Goal: Task Accomplishment & Management: Manage account settings

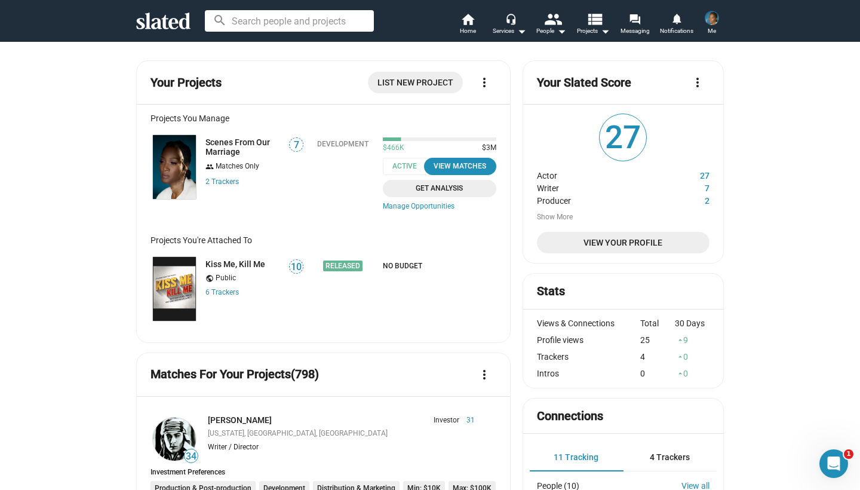
click at [235, 137] on div "Scenes From Our Marriage group Matches Only 2 Tracker s" at bounding box center [215, 175] width 131 height 84
click at [235, 142] on link "Scenes From Our Marriage" at bounding box center [243, 146] width 76 height 19
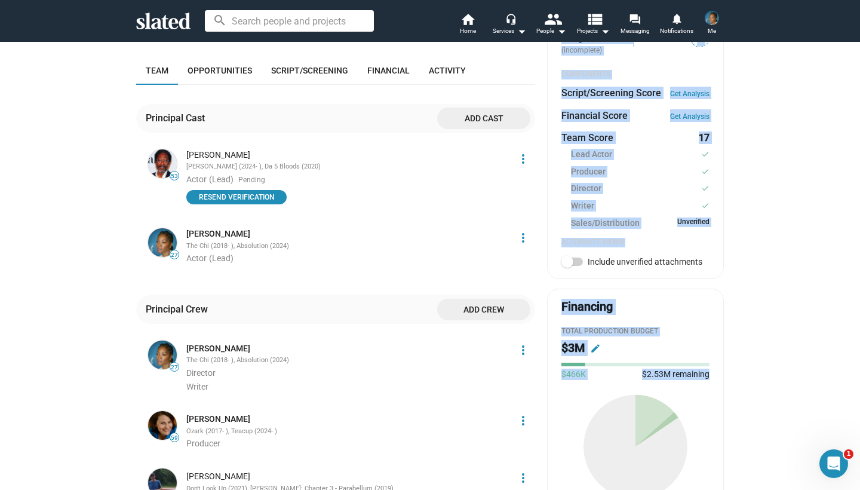
scroll to position [426, 0]
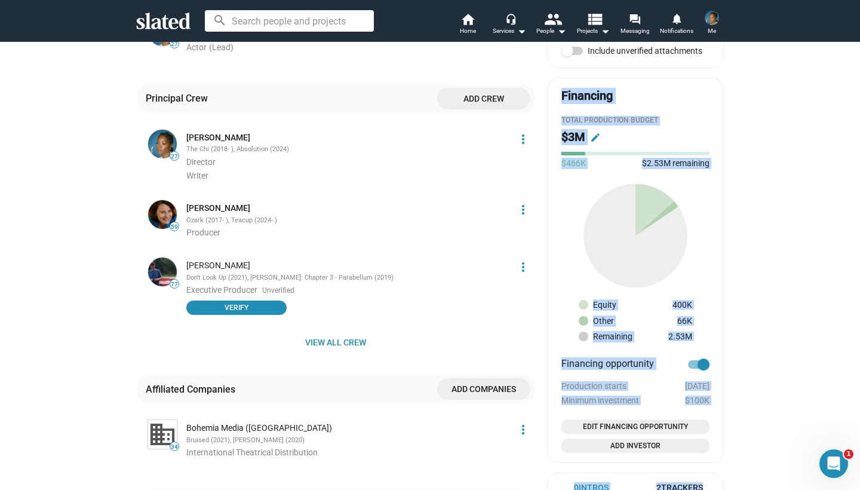
drag, startPoint x: 762, startPoint y: 425, endPoint x: 798, endPoint y: 474, distance: 60.7
click at [798, 474] on div "check Create Project check Create Opportunities check Activate Project wifi_tet…" at bounding box center [430, 113] width 860 height 1417
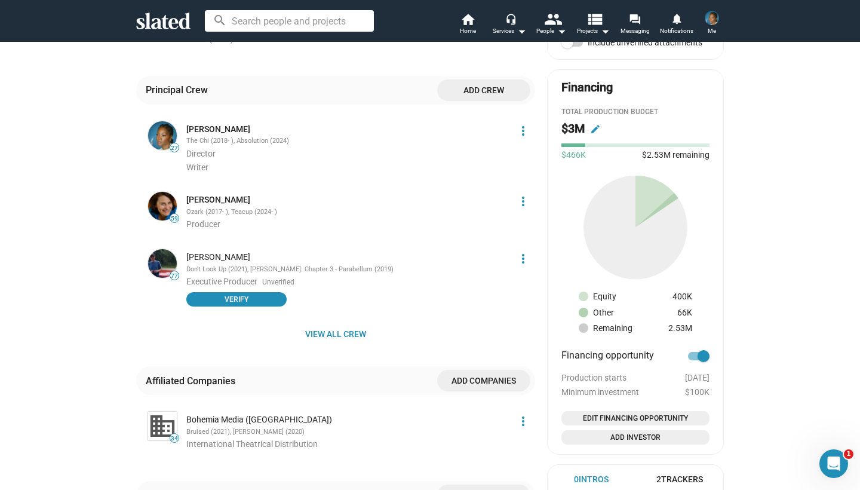
click at [794, 466] on div "check Create Project check Create Opportunities check Activate Project wifi_tet…" at bounding box center [430, 104] width 860 height 1417
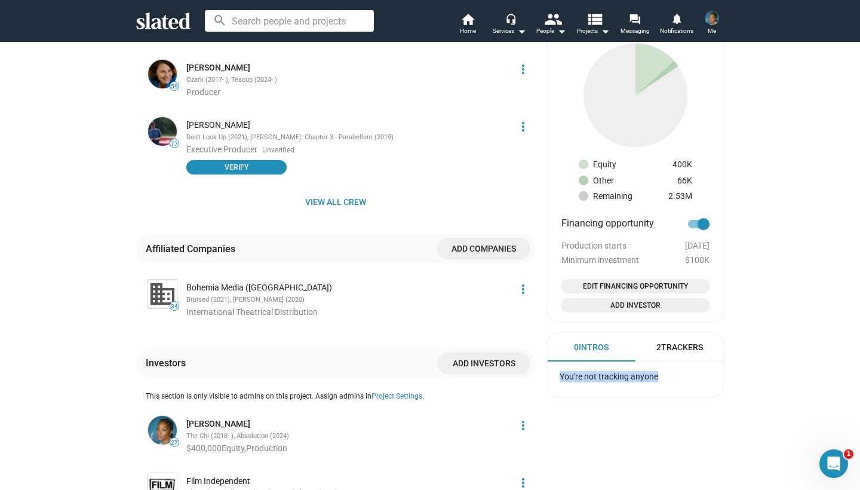
scroll to position [803, 0]
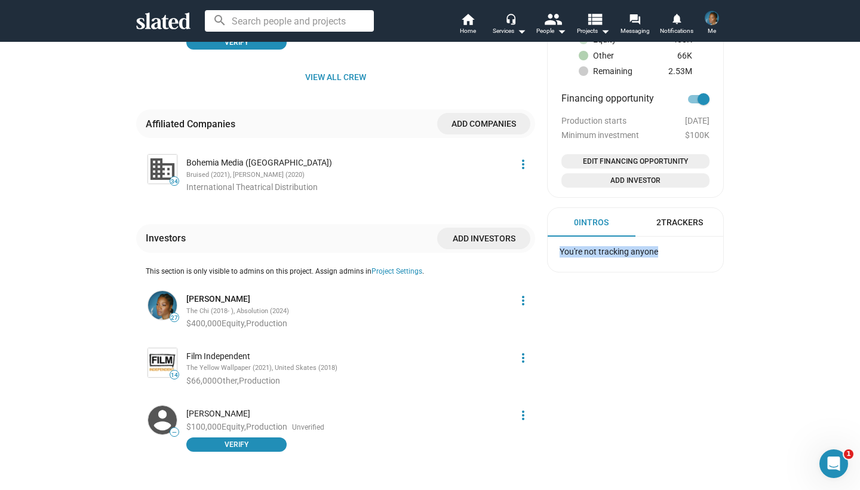
drag, startPoint x: 765, startPoint y: 478, endPoint x: 764, endPoint y: 484, distance: 6.7
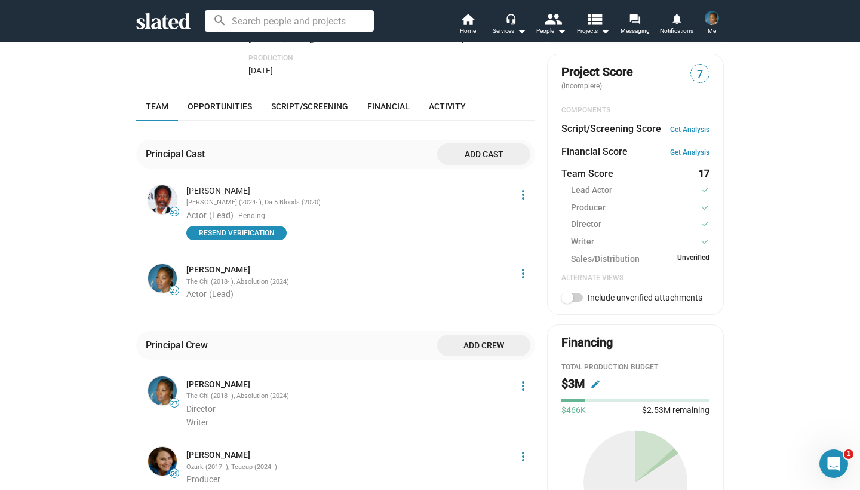
scroll to position [387, 0]
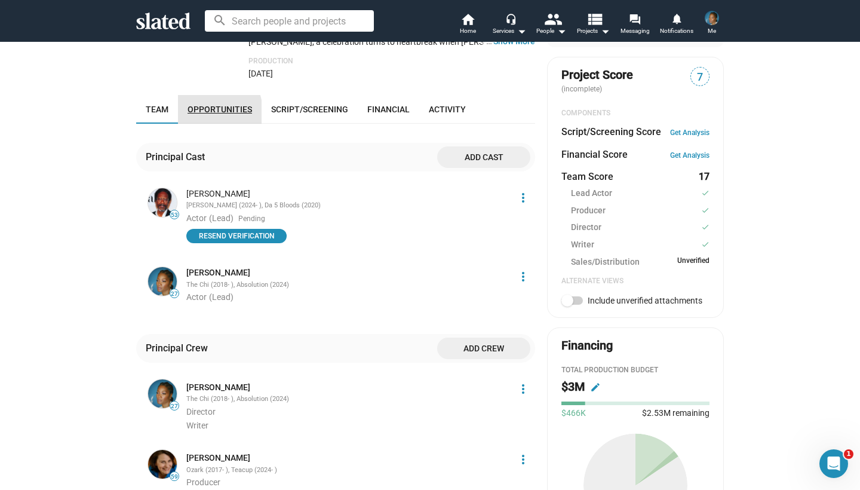
click at [205, 105] on span "Opportunities" at bounding box center [220, 110] width 64 height 10
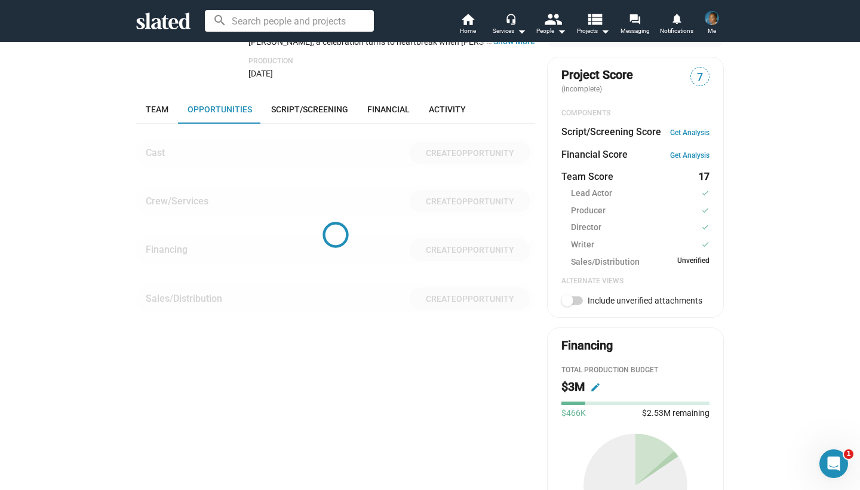
scroll to position [423, 0]
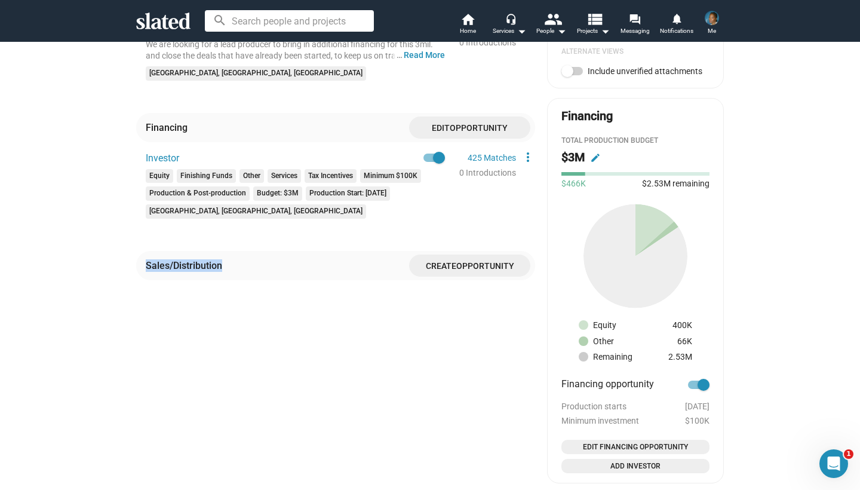
drag, startPoint x: 121, startPoint y: 428, endPoint x: 98, endPoint y: 489, distance: 65.6
click at [98, 489] on div "check Create Project check Create Opportunities check Activate Project wifi_tet…" at bounding box center [430, 10] width 860 height 1171
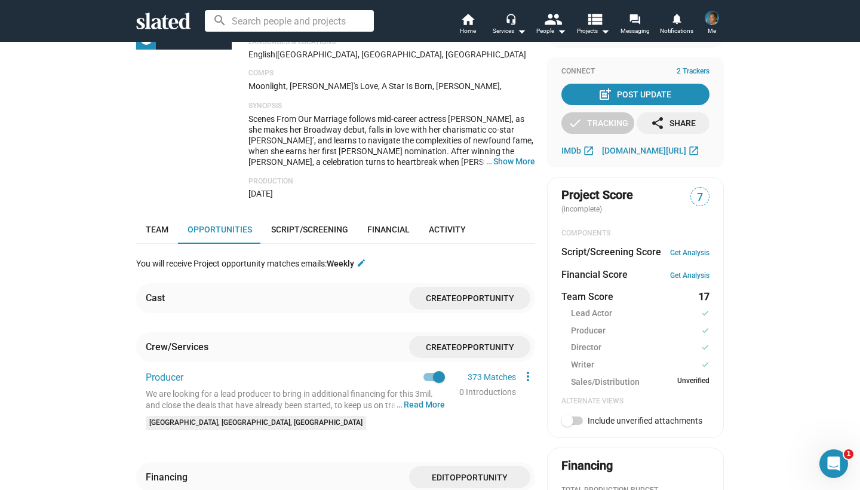
scroll to position [257, 0]
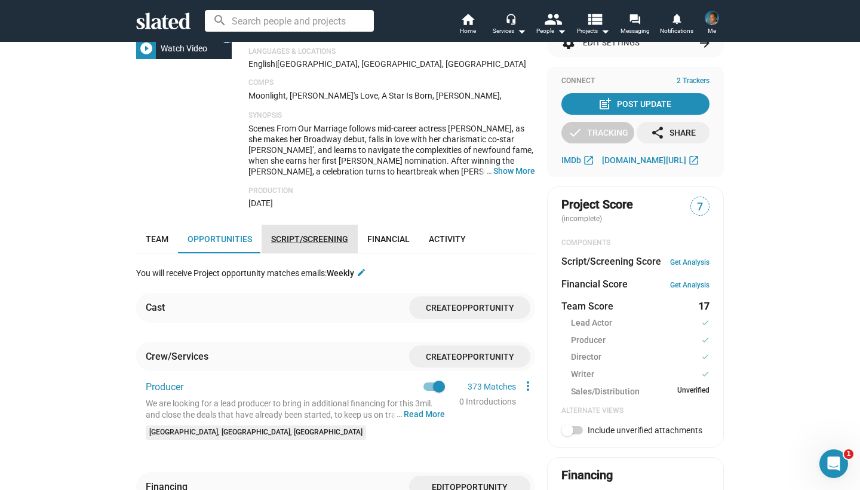
click at [312, 227] on link "Script/Screening" at bounding box center [310, 239] width 96 height 29
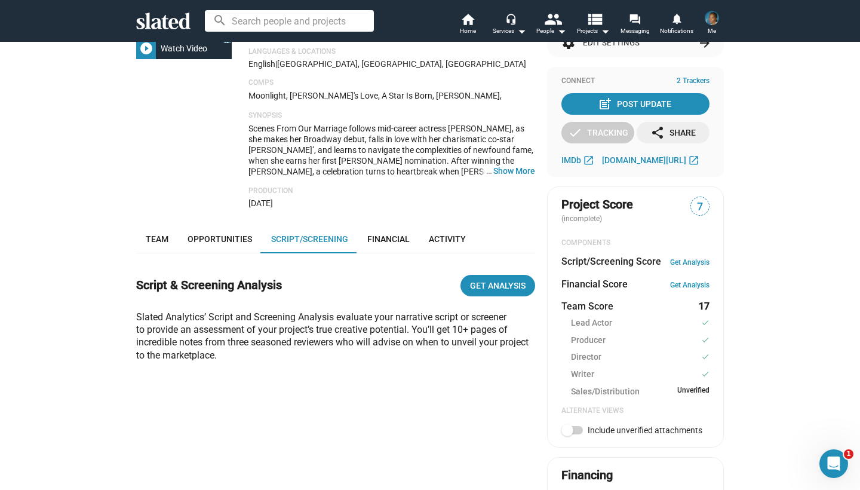
scroll to position [423, 0]
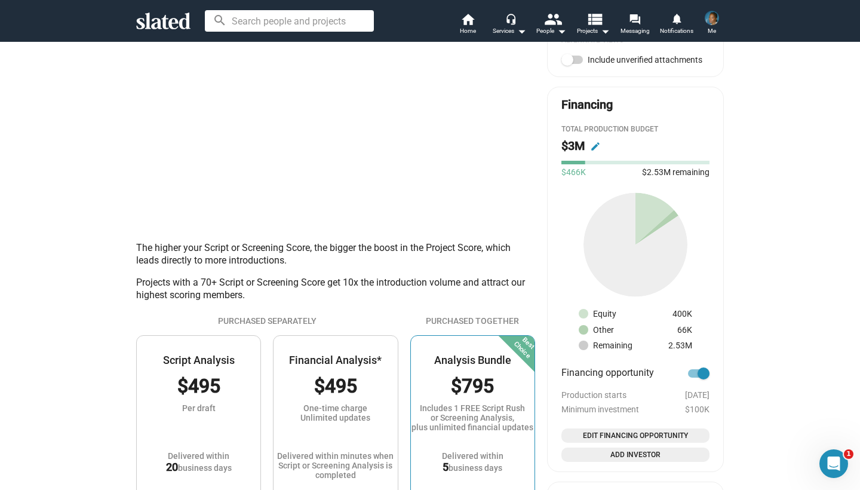
drag, startPoint x: 128, startPoint y: 397, endPoint x: 102, endPoint y: 489, distance: 96.1
click at [102, 489] on div "check Create Project check Create Opportunities check Activate Project wifi_tet…" at bounding box center [430, 117] width 860 height 1406
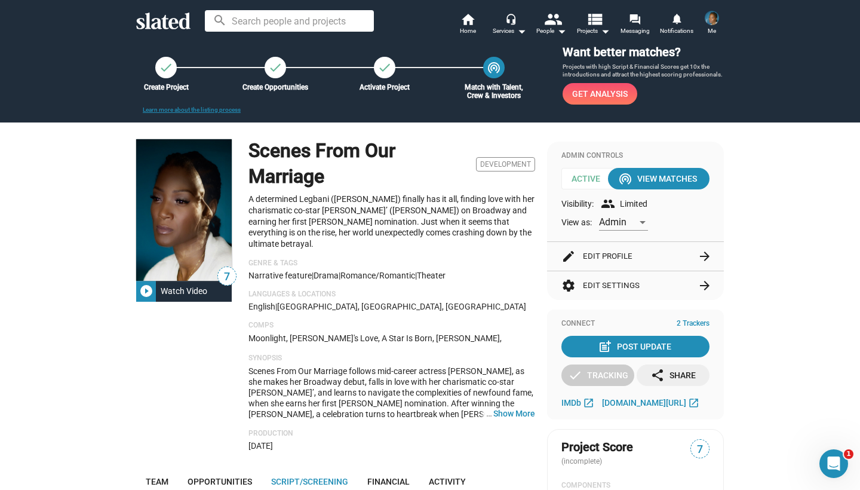
scroll to position [-2, 0]
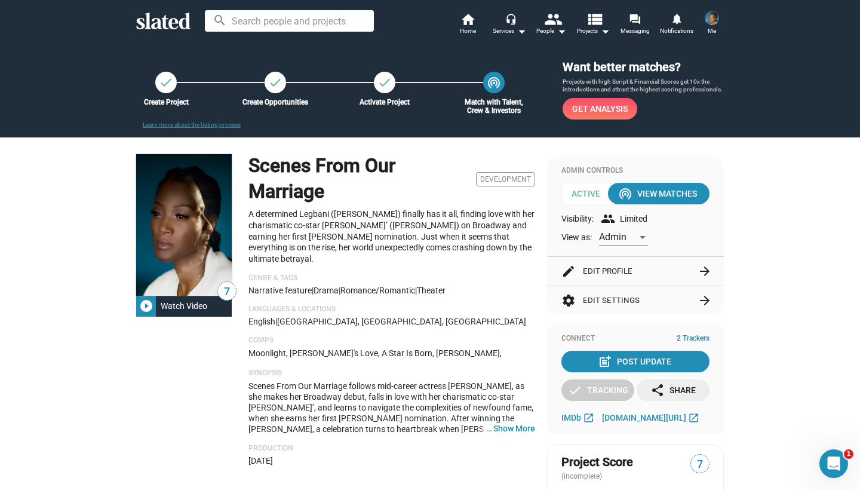
click at [606, 274] on button "edit Edit Profile arrow_forward" at bounding box center [635, 271] width 148 height 29
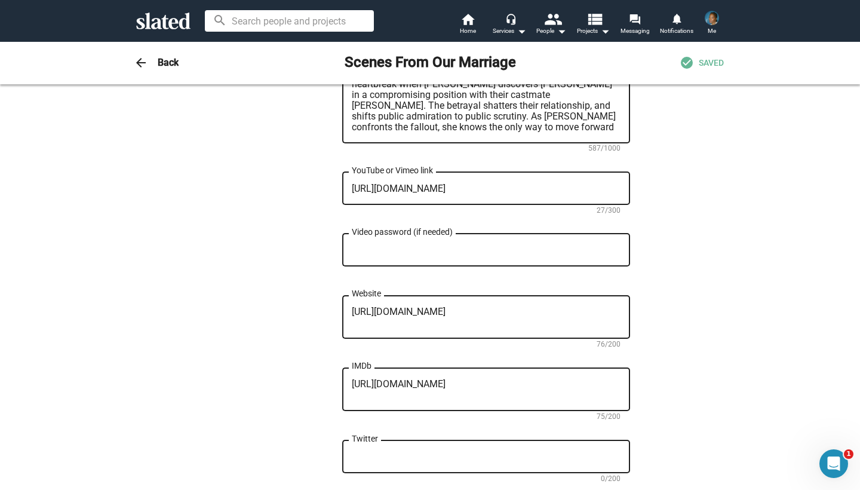
scroll to position [837, 0]
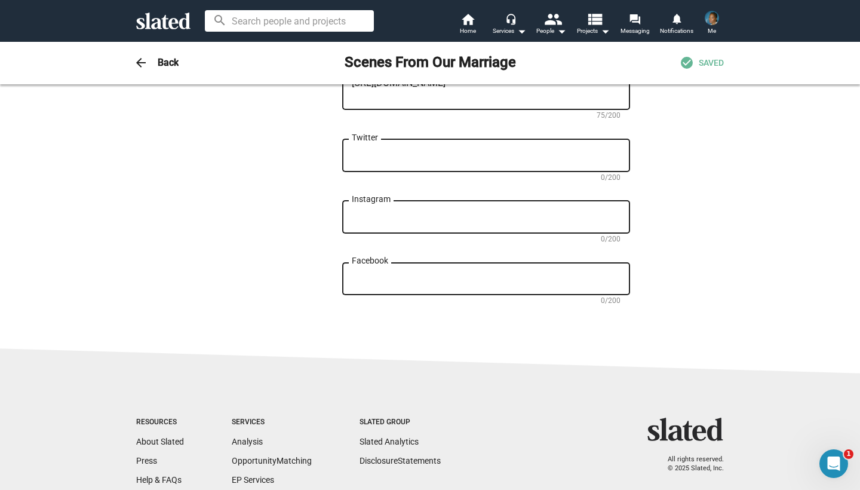
click at [707, 481] on sl-base-layout-subpage "arrow_back Back Scenes From Our Marriage check_circle SAVED 7 Change Image 7 Ch…" at bounding box center [430, 265] width 860 height 449
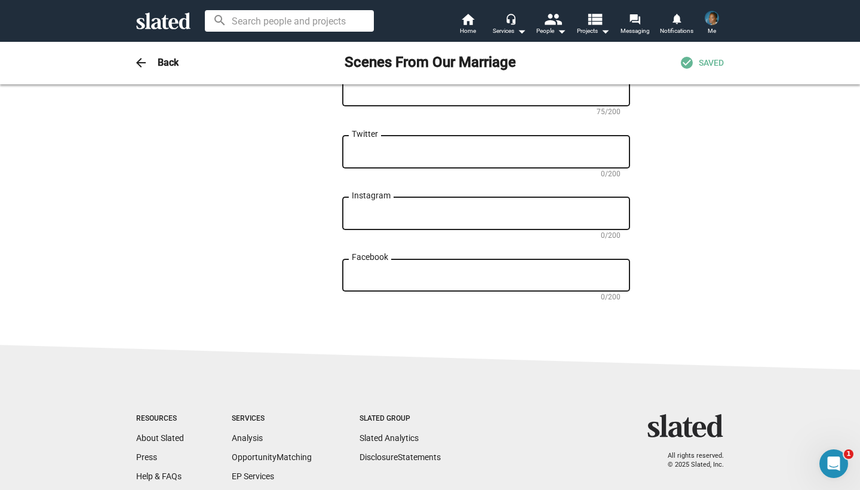
click at [625, 349] on sl-footer "Resources About Slated Press Help & FAQs Jobs Services Analysis Opportunity Mat…" at bounding box center [430, 467] width 860 height 251
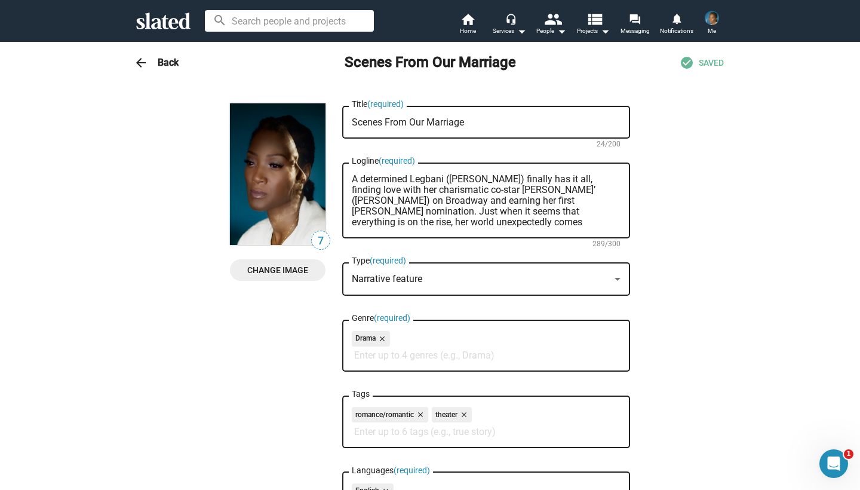
scroll to position [0, 0]
click at [139, 58] on mat-icon "arrow_back" at bounding box center [141, 63] width 14 height 14
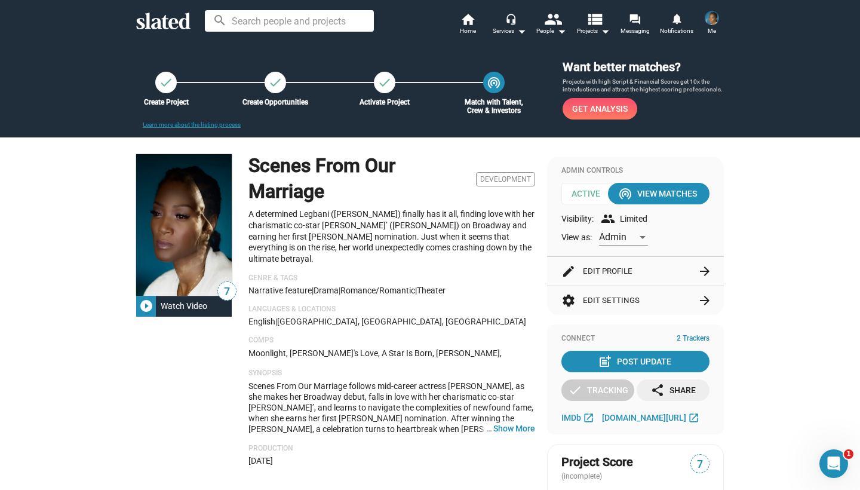
click at [588, 219] on div "Visibility: group Limited" at bounding box center [635, 218] width 148 height 14
click at [628, 217] on div "Visibility: group Limited" at bounding box center [635, 218] width 148 height 14
click at [615, 220] on mat-icon "group" at bounding box center [608, 218] width 14 height 14
click at [607, 220] on mat-icon "group" at bounding box center [608, 218] width 14 height 14
click at [643, 297] on button "settings Edit Settings arrow_forward" at bounding box center [635, 300] width 148 height 29
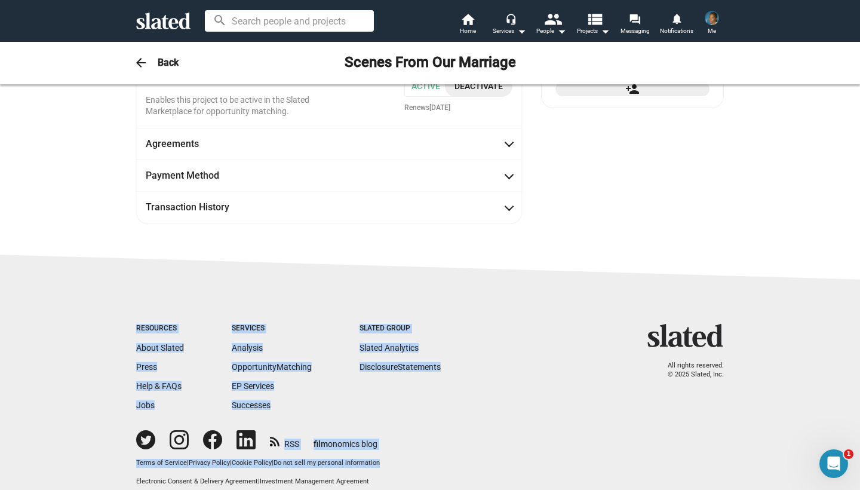
click at [543, 489] on sl-base-layout-subpage "arrow_back Back Scenes From Our Marriage General Settings Visibility people_alt…" at bounding box center [430, 265] width 860 height 449
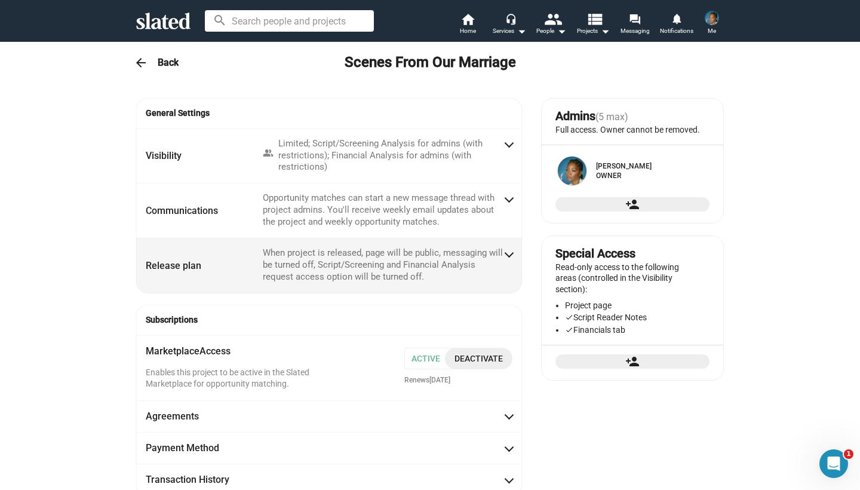
scroll to position [-13, 0]
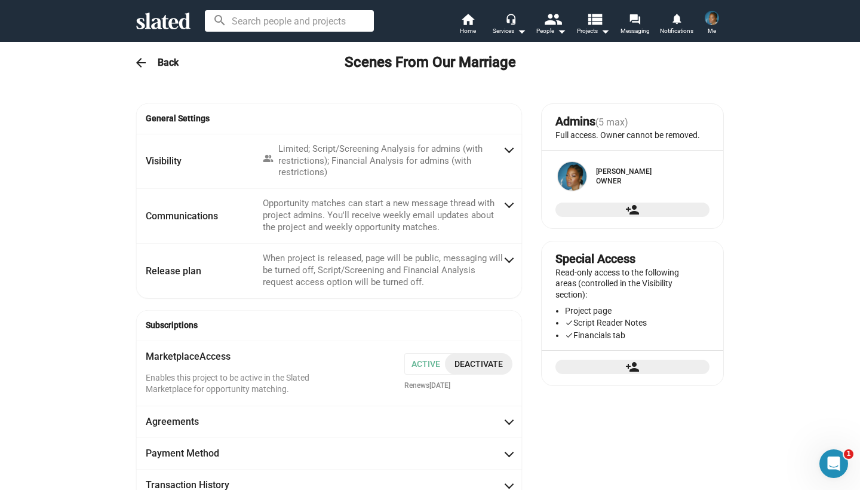
scroll to position [423, 0]
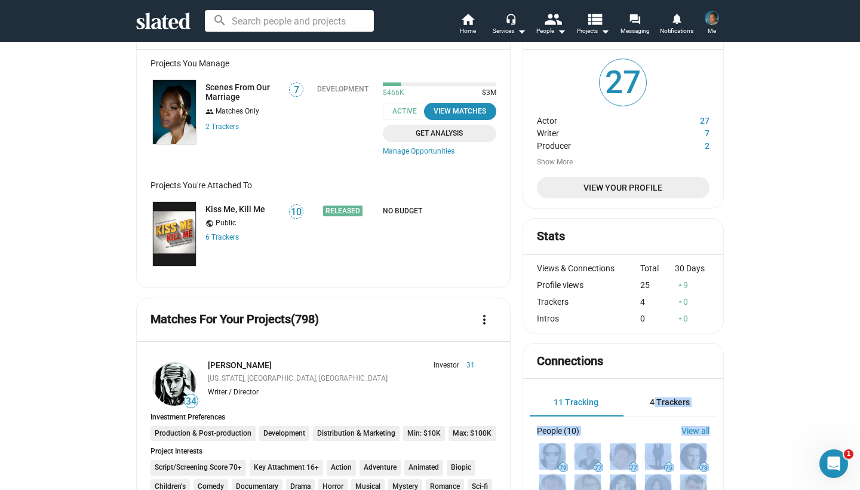
scroll to position [87, 0]
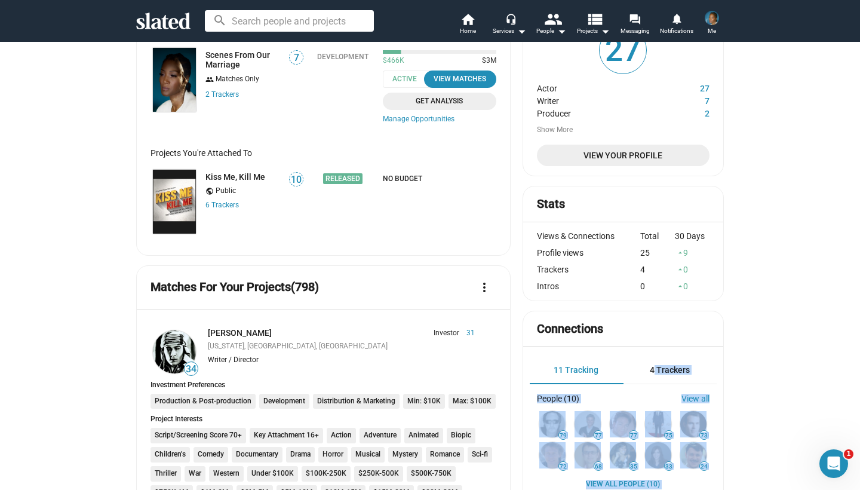
drag, startPoint x: 761, startPoint y: 441, endPoint x: 762, endPoint y: 473, distance: 31.7
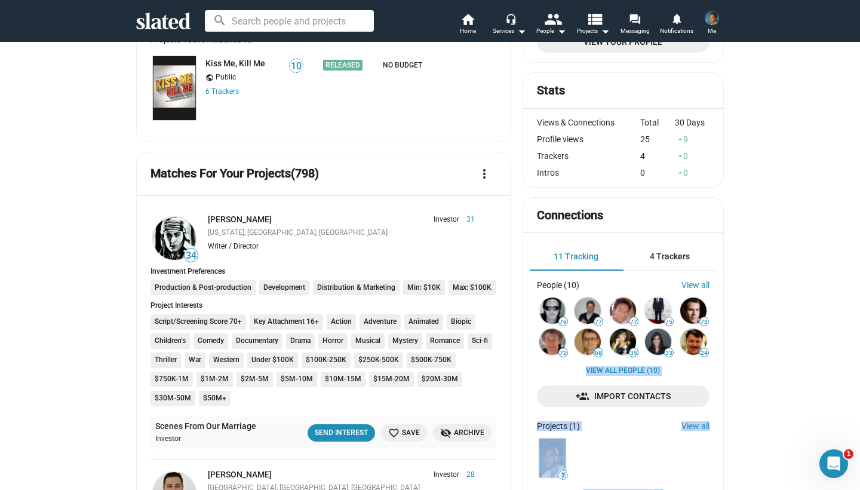
drag, startPoint x: 745, startPoint y: 465, endPoint x: 747, endPoint y: 488, distance: 23.4
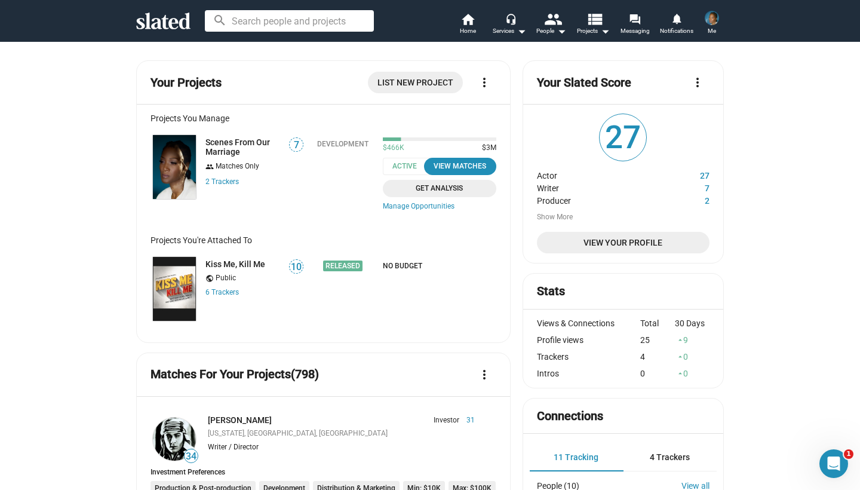
scroll to position [0, 0]
click at [407, 204] on link "Manage Opportunities" at bounding box center [439, 207] width 113 height 10
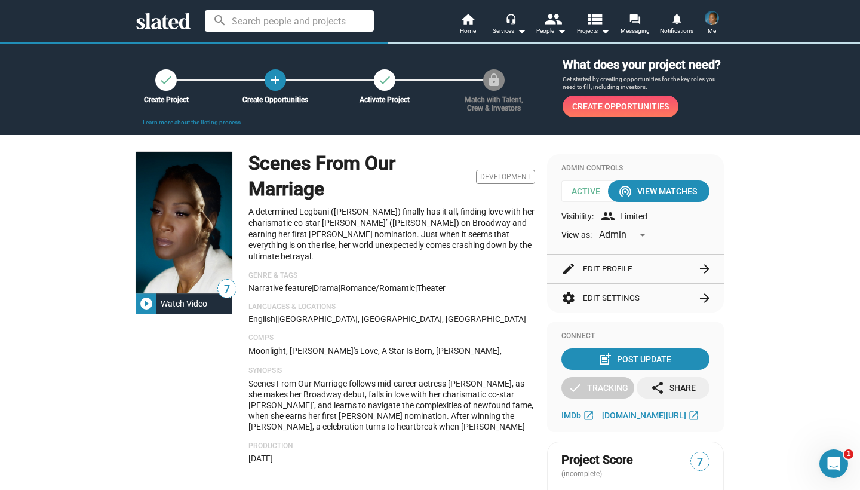
scroll to position [439, 0]
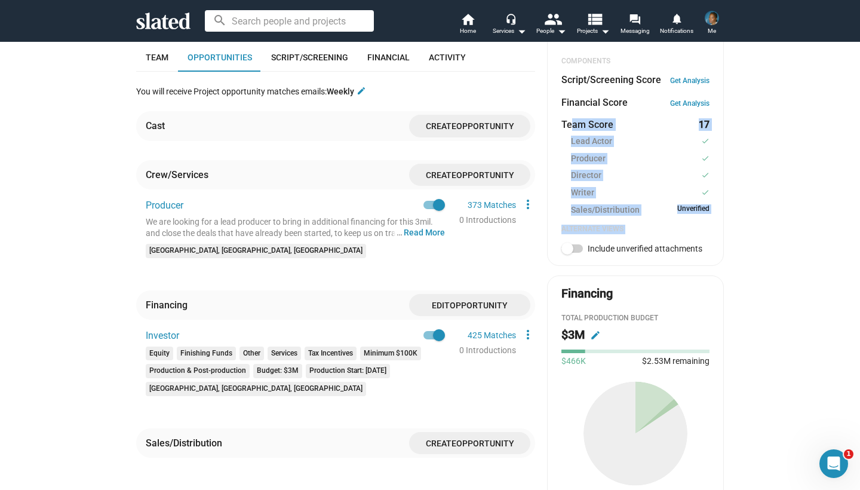
drag, startPoint x: 573, startPoint y: 124, endPoint x: 564, endPoint y: 155, distance: 32.2
click at [576, 230] on mat-card "Project Score (incomplete) 7 COMPONENTS Script/Screening Score Get Analysis Fin…" at bounding box center [635, 135] width 177 height 261
click at [560, 140] on mat-card "Project Score (incomplete) 7 COMPONENTS Script/Screening Score Get Analysis Fin…" at bounding box center [635, 135] width 177 height 261
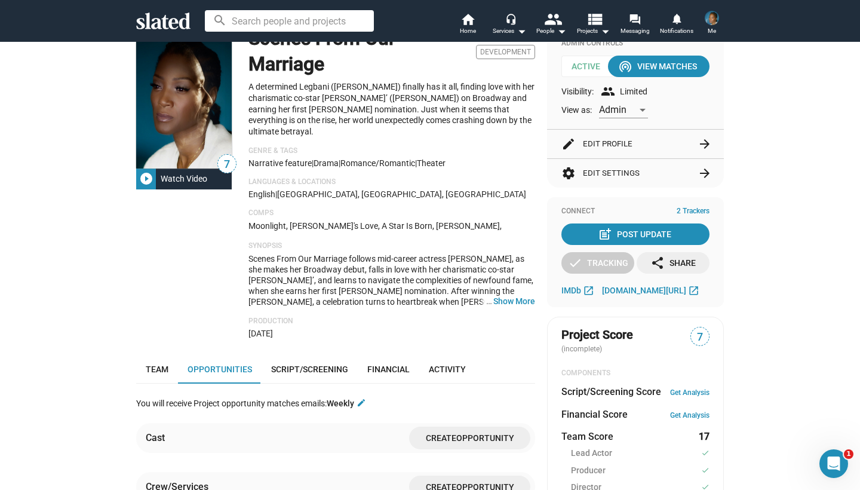
scroll to position [122, 0]
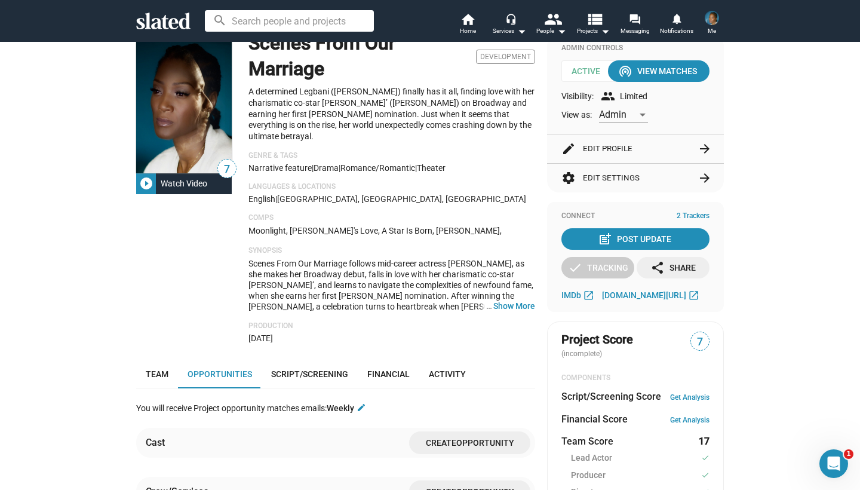
click at [589, 175] on button "settings Edit Settings arrow_forward" at bounding box center [635, 178] width 148 height 29
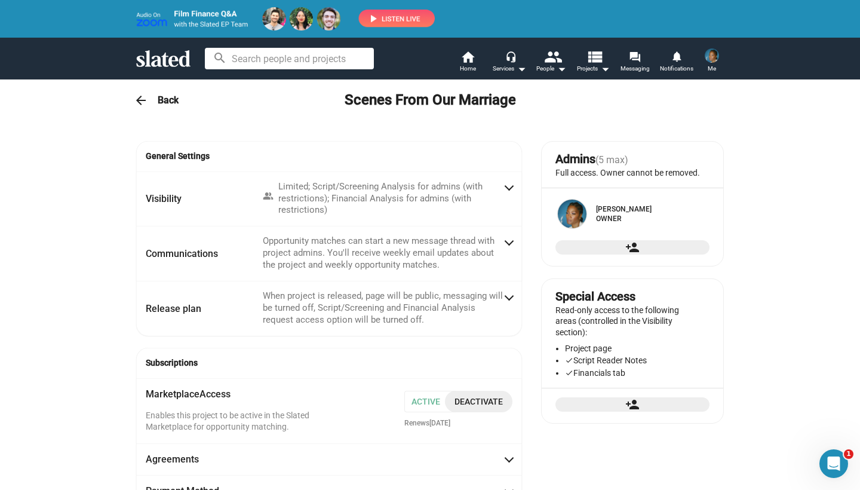
scroll to position [48, 0]
click at [153, 94] on div "arrow_back Back Scenes From Our Marriage" at bounding box center [430, 100] width 612 height 24
click at [153, 100] on div "arrow_back Back Scenes From Our Marriage" at bounding box center [430, 100] width 612 height 24
click at [171, 99] on h3 "Back" at bounding box center [168, 100] width 21 height 13
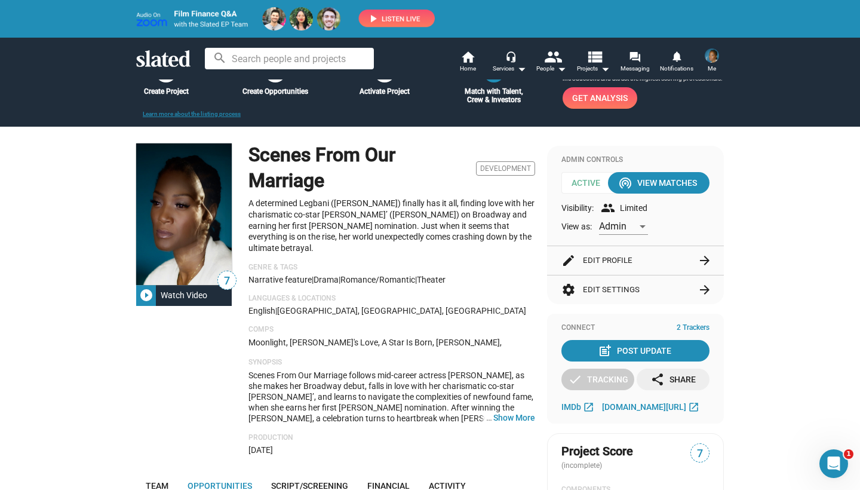
click at [168, 82] on div "check Create Project check Create Opportunities check Activate Project wifi_tet…" at bounding box center [430, 78] width 612 height 60
click at [168, 87] on div "Create Project" at bounding box center [166, 91] width 79 height 8
click at [285, 170] on h1 "Scenes From Our Marriage" at bounding box center [359, 167] width 223 height 51
click at [521, 412] on button "… Show More" at bounding box center [514, 417] width 42 height 11
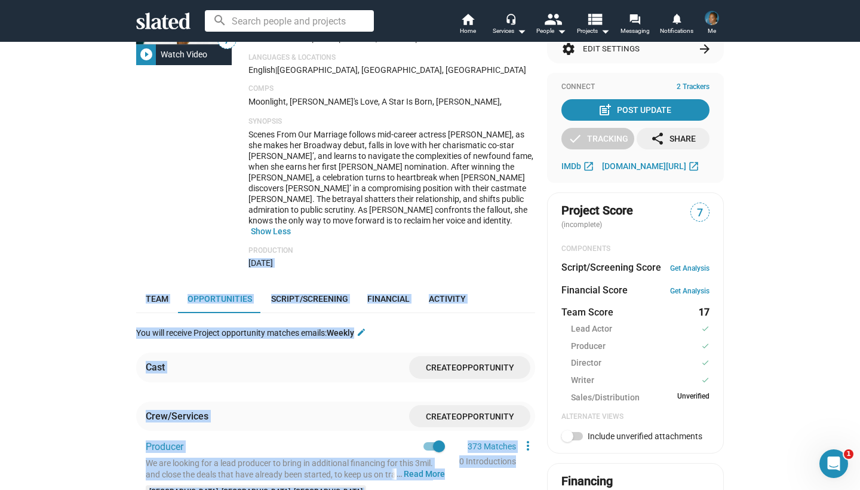
drag, startPoint x: 505, startPoint y: 456, endPoint x: 505, endPoint y: 489, distance: 32.8
click at [505, 489] on div "7 play_circle_filled Watch Video Scenes From Our Marriage Development A determi…" at bounding box center [335, 418] width 399 height 1027
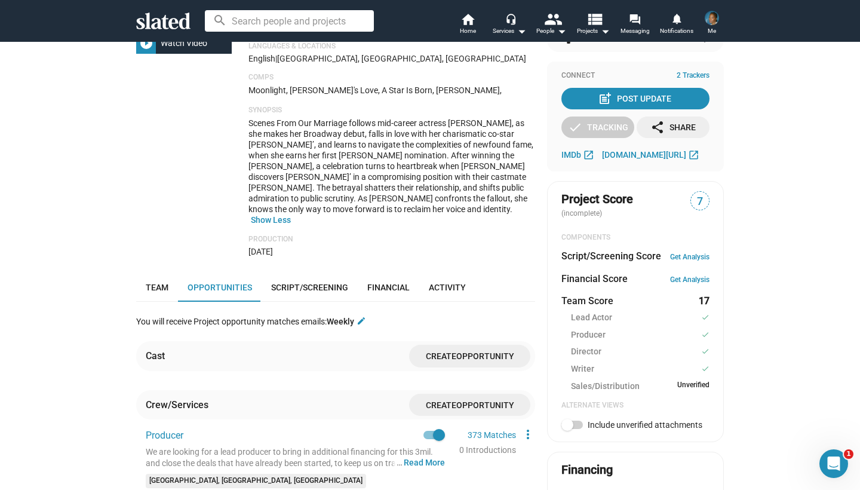
click at [112, 353] on div "check Create Project check Create Opportunities check Activate Project wifi_tet…" at bounding box center [430, 363] width 860 height 1171
click at [296, 282] on span "Script/Screening" at bounding box center [309, 287] width 77 height 10
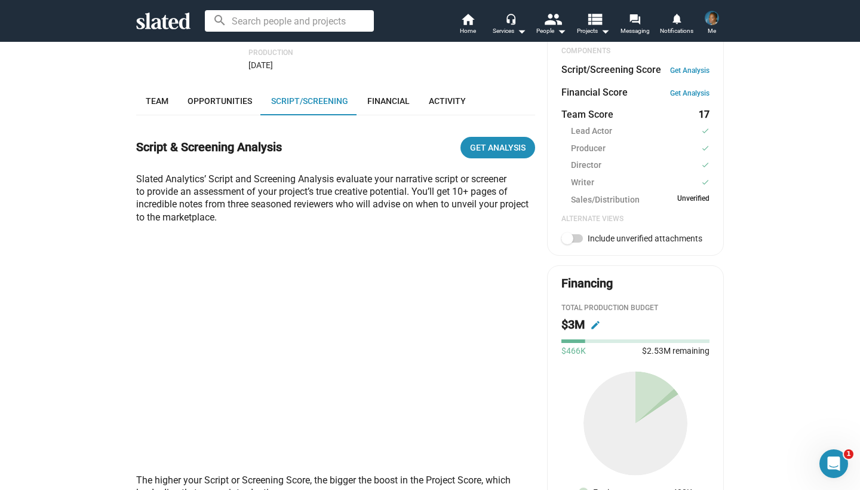
scroll to position [456, 0]
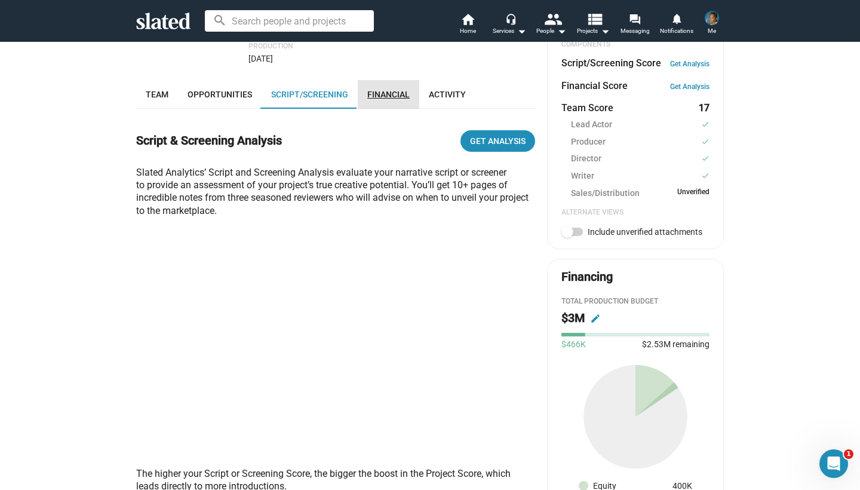
click at [386, 80] on link "Financial" at bounding box center [389, 94] width 62 height 29
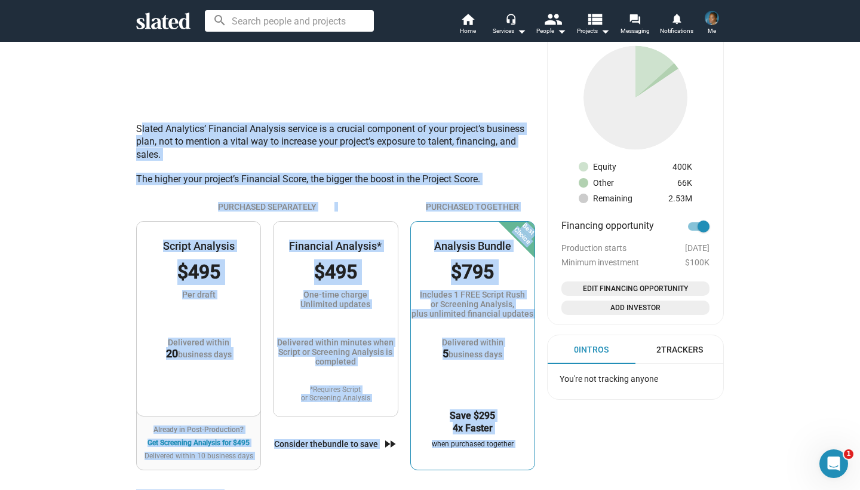
drag, startPoint x: 128, startPoint y: 397, endPoint x: 128, endPoint y: 463, distance: 65.7
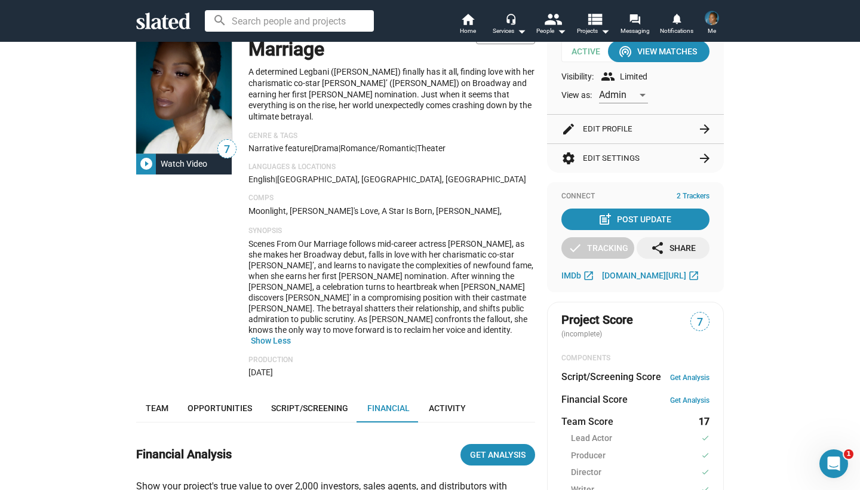
scroll to position [153, 0]
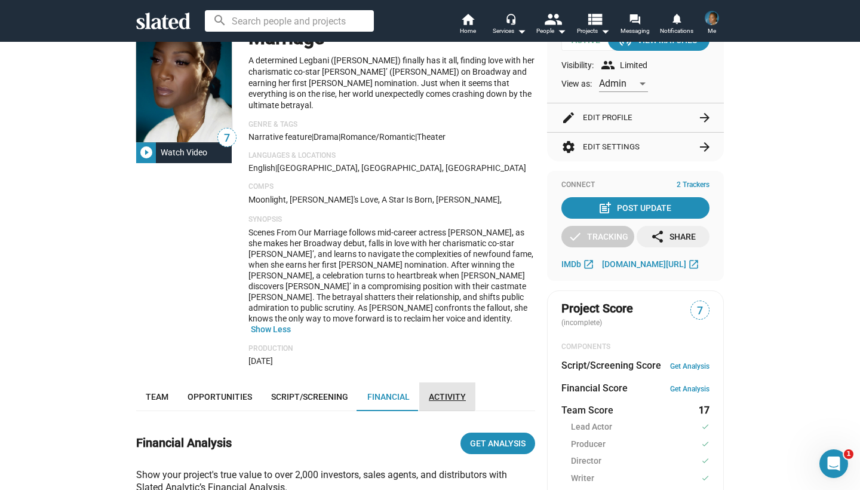
click at [444, 392] on span "Activity" at bounding box center [447, 397] width 37 height 10
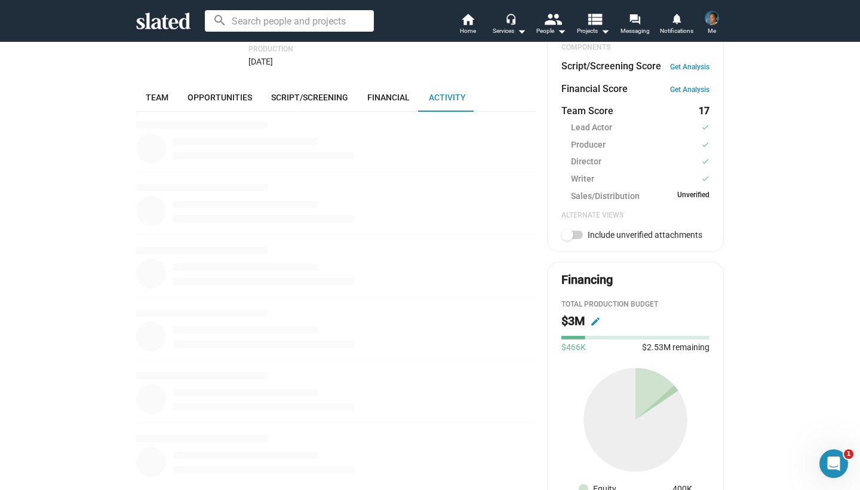
scroll to position [456, 0]
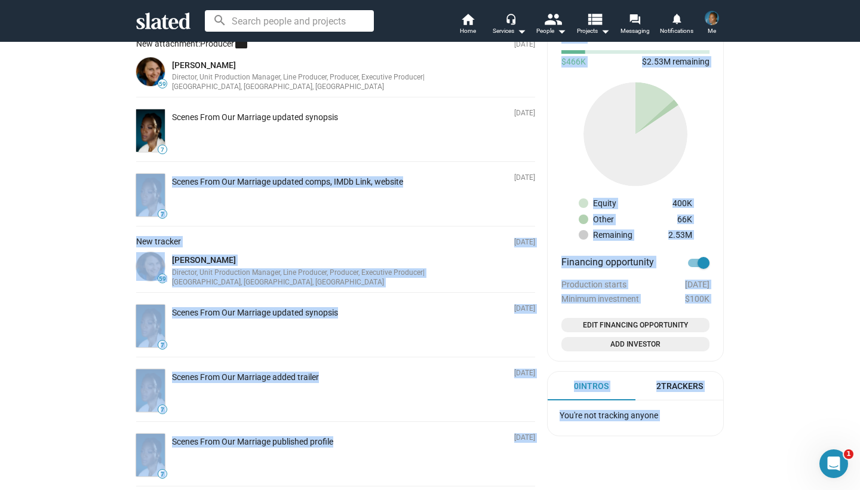
drag, startPoint x: 99, startPoint y: 460, endPoint x: 99, endPoint y: 487, distance: 26.9
click at [99, 487] on div "check Create Project check Create Opportunities check Activate Project wifi_tet…" at bounding box center [430, 51] width 860 height 1496
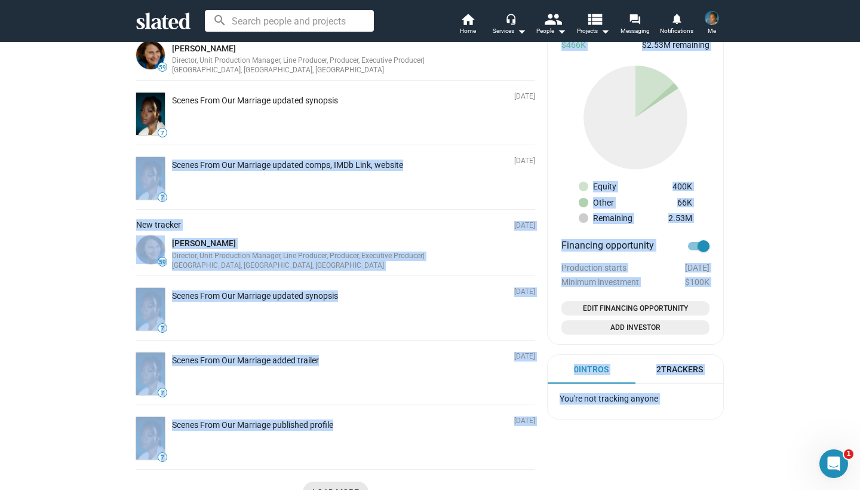
click at [326, 481] on span "Load More" at bounding box center [335, 491] width 47 height 21
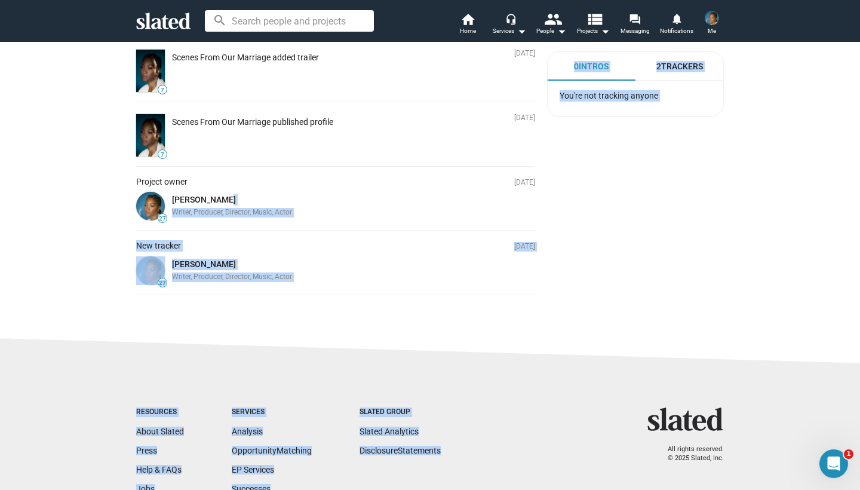
scroll to position [1074, 0]
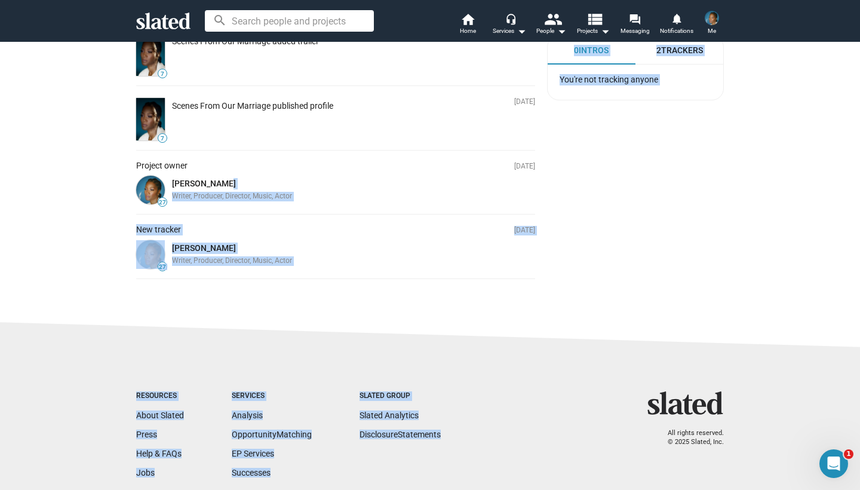
drag, startPoint x: 522, startPoint y: 455, endPoint x: 516, endPoint y: 471, distance: 16.6
click at [237, 320] on sl-footer "Resources About Slated Press Help & FAQs Jobs Services Analysis Opportunity Mat…" at bounding box center [430, 445] width 860 height 251
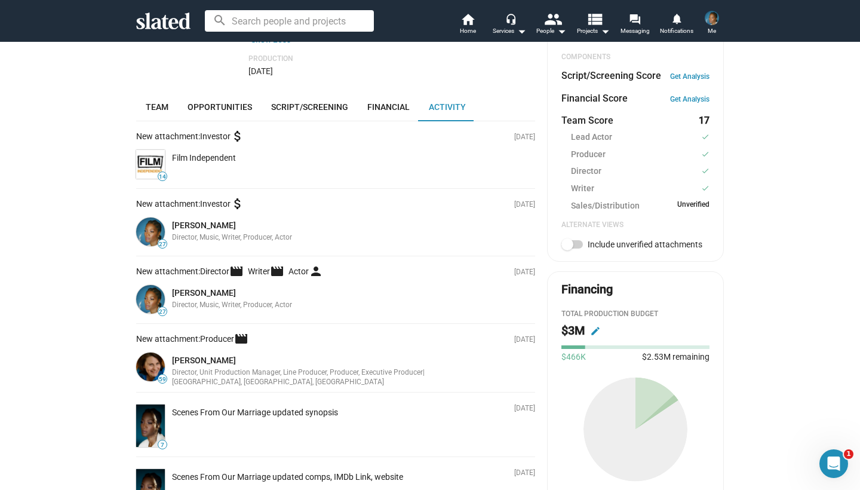
scroll to position [373, 0]
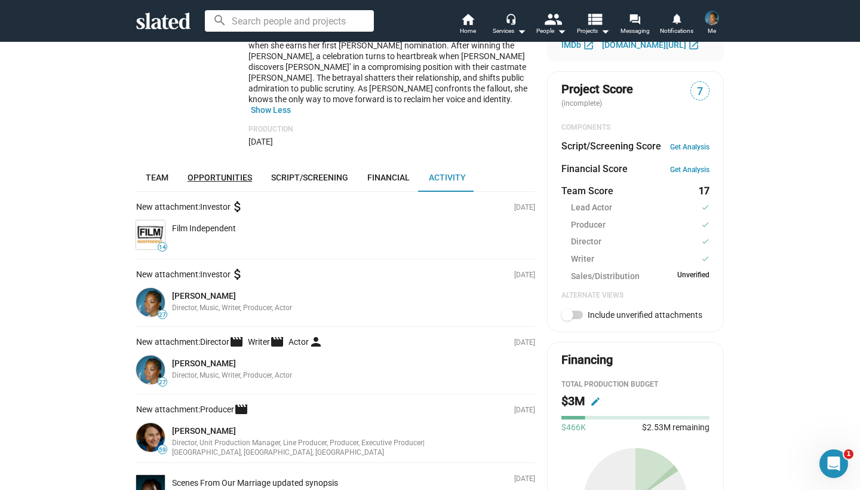
click at [203, 173] on span "Opportunities" at bounding box center [220, 178] width 64 height 10
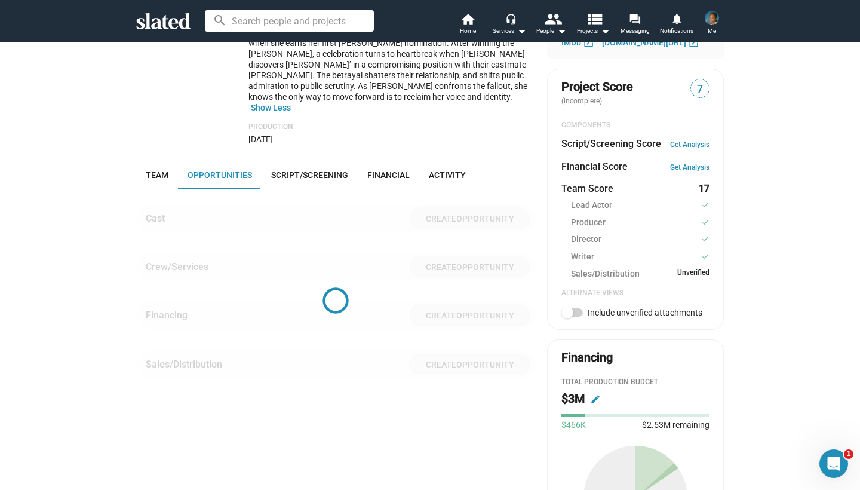
scroll to position [456, 0]
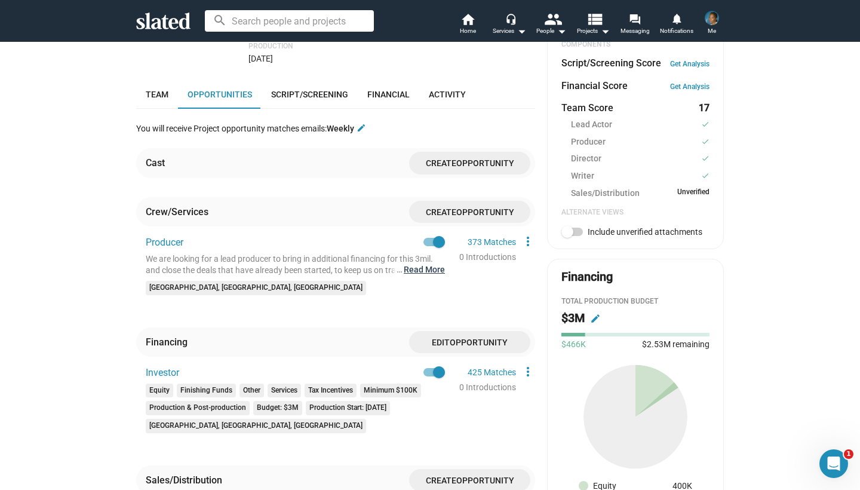
click at [426, 264] on button "… Read More" at bounding box center [424, 269] width 41 height 11
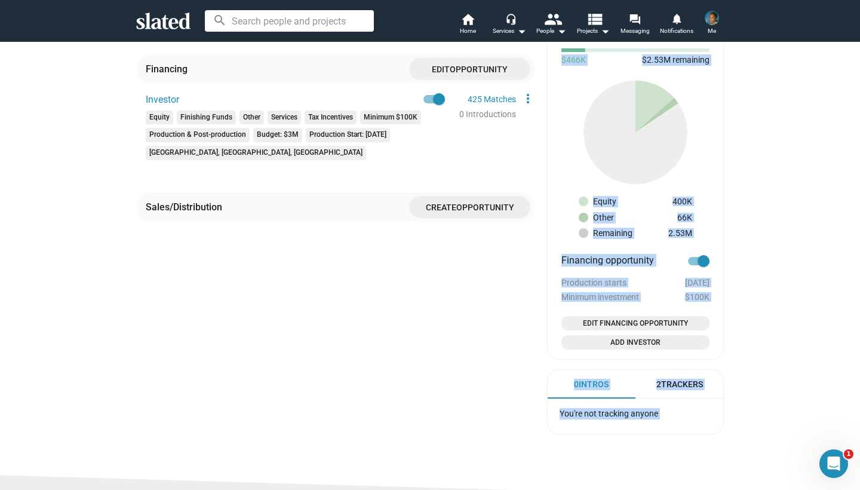
scroll to position [754, 0]
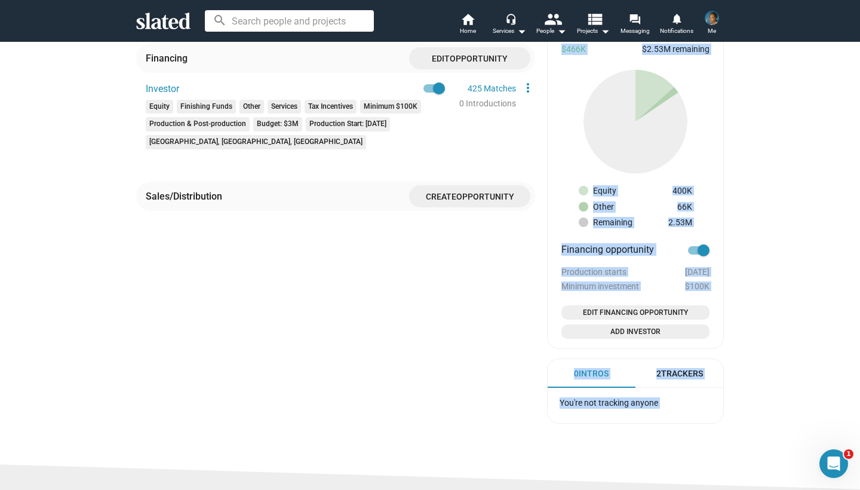
drag, startPoint x: 109, startPoint y: 471, endPoint x: 111, endPoint y: 484, distance: 13.3
click at [111, 484] on div "check Create Project check Create Opportunities check Activate Project wifi_tet…" at bounding box center [430, 2] width 860 height 1422
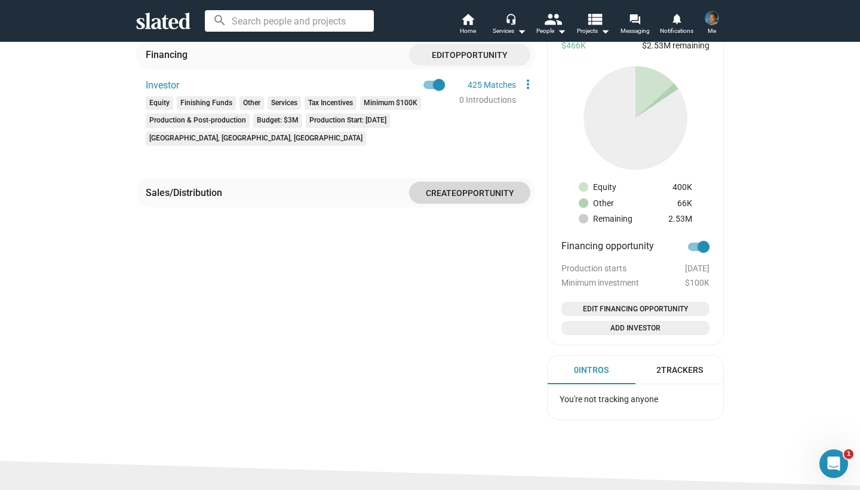
click at [440, 188] on span "Create" at bounding box center [441, 193] width 30 height 10
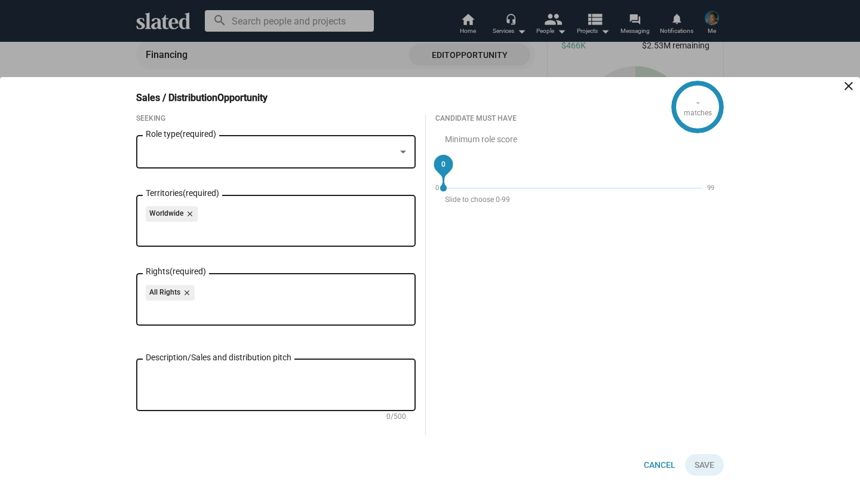
click at [399, 151] on div at bounding box center [403, 153] width 11 height 10
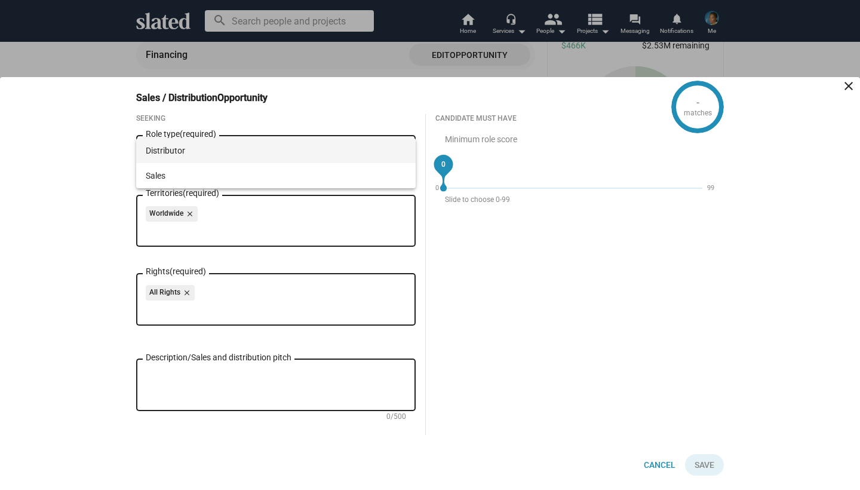
click at [463, 264] on div at bounding box center [430, 245] width 860 height 490
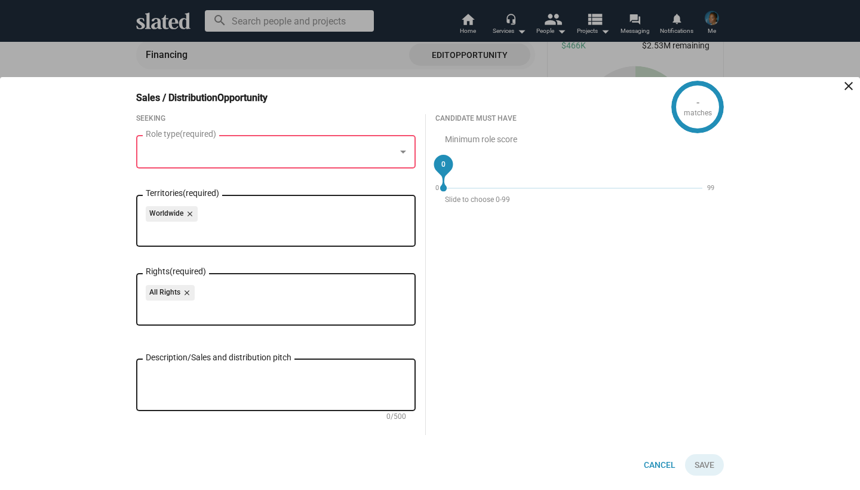
click at [399, 153] on div at bounding box center [403, 153] width 11 height 10
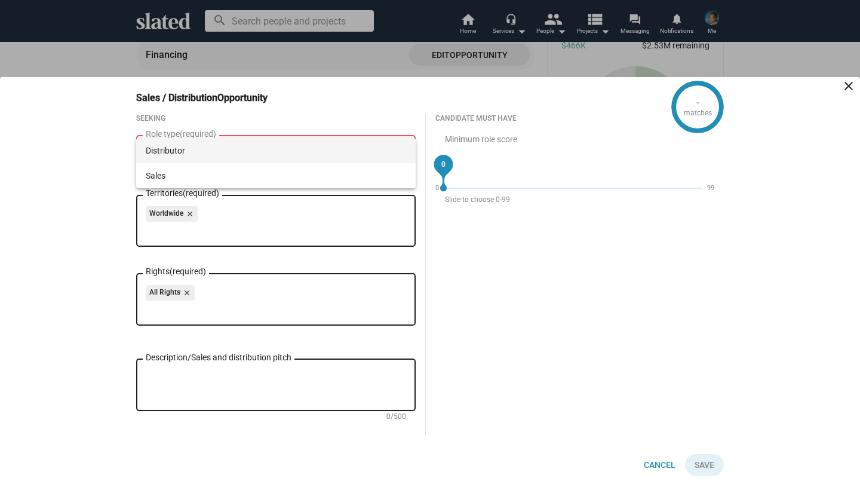
click at [489, 229] on div at bounding box center [430, 245] width 860 height 490
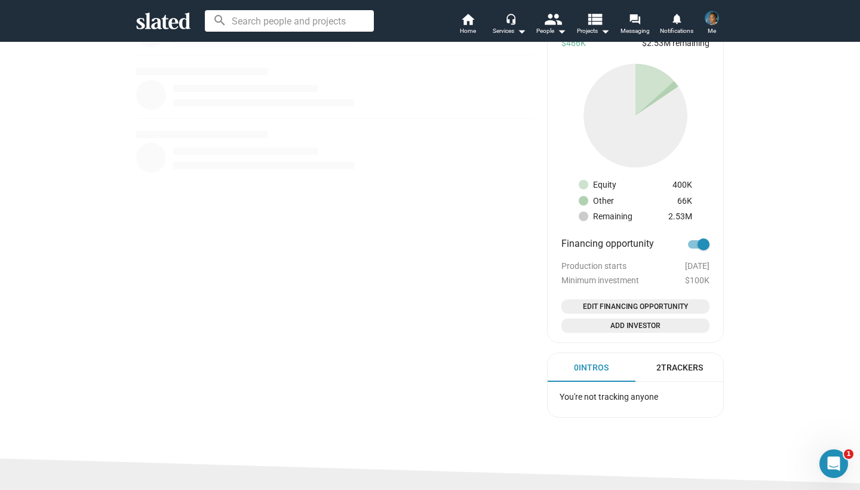
scroll to position [456, 0]
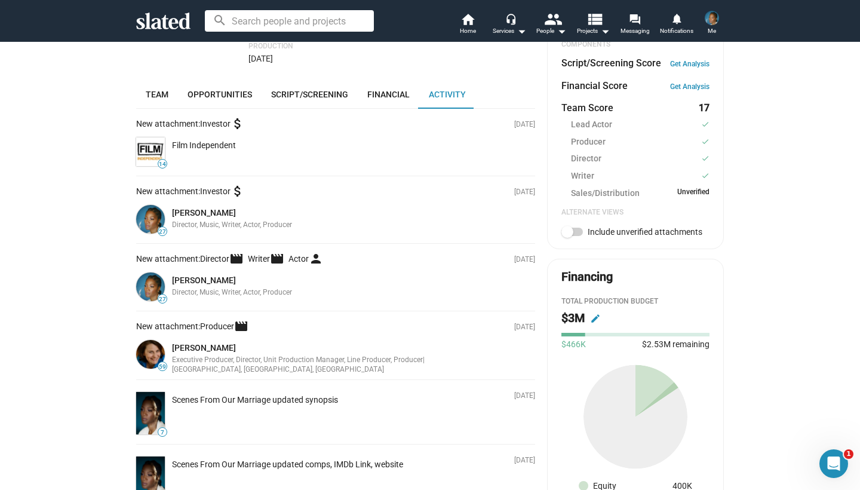
click at [764, 66] on div "check Create Project check Create Opportunities check Activate Project wifi_tet…" at bounding box center [430, 208] width 860 height 1245
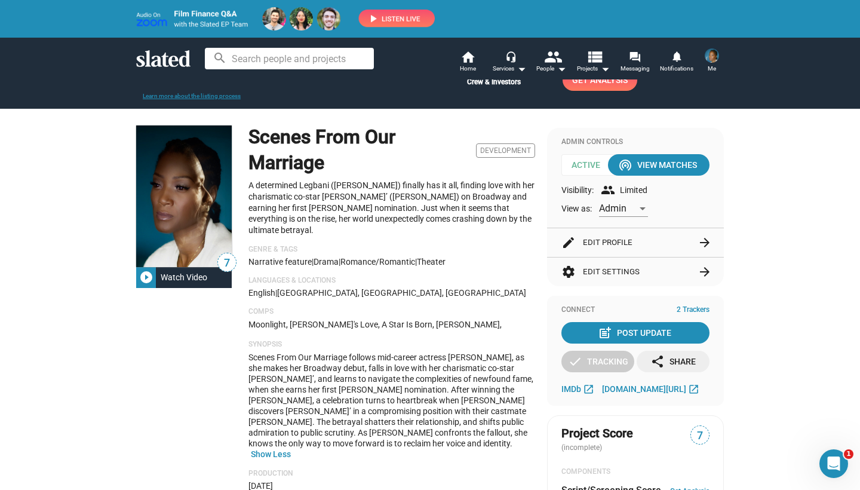
scroll to position [60, 0]
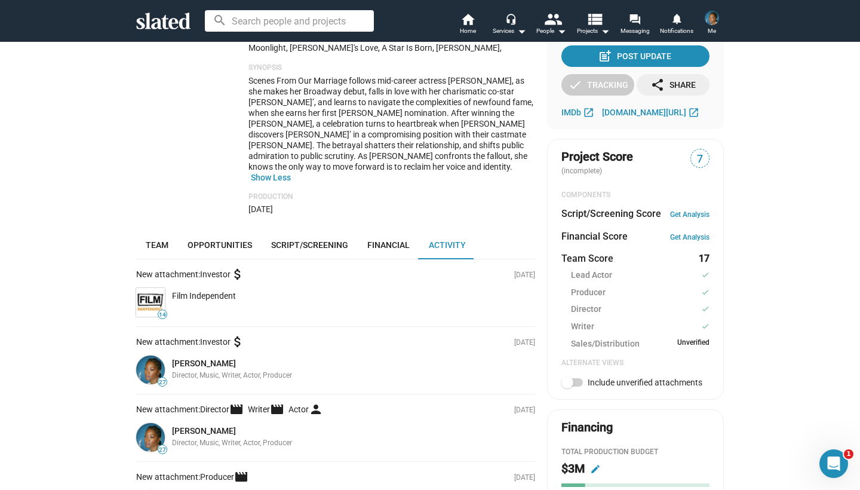
drag, startPoint x: 196, startPoint y: 449, endPoint x: 217, endPoint y: 481, distance: 39.3
click at [217, 482] on div "7 play_circle_filled Watch Video Scenes From Our Marriage Development A determi…" at bounding box center [335, 401] width 399 height 1101
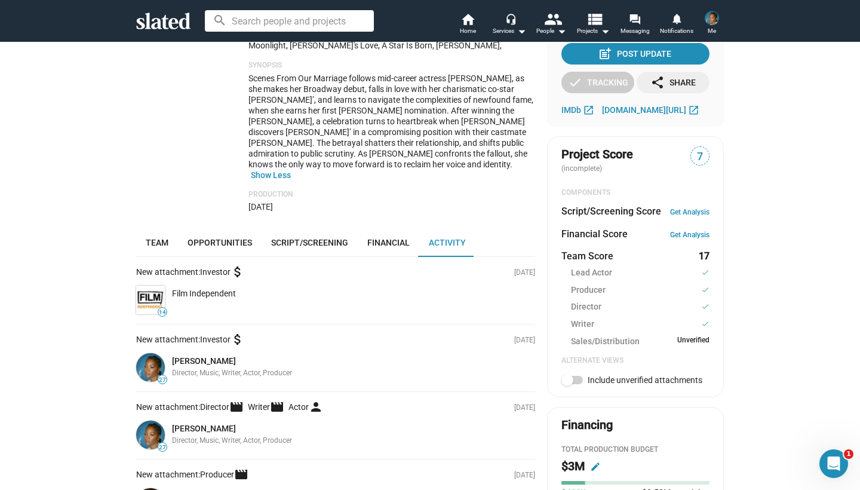
click at [116, 158] on div "check Create Project check Create Opportunities check Activate Project wifi_tet…" at bounding box center [430, 356] width 860 height 1245
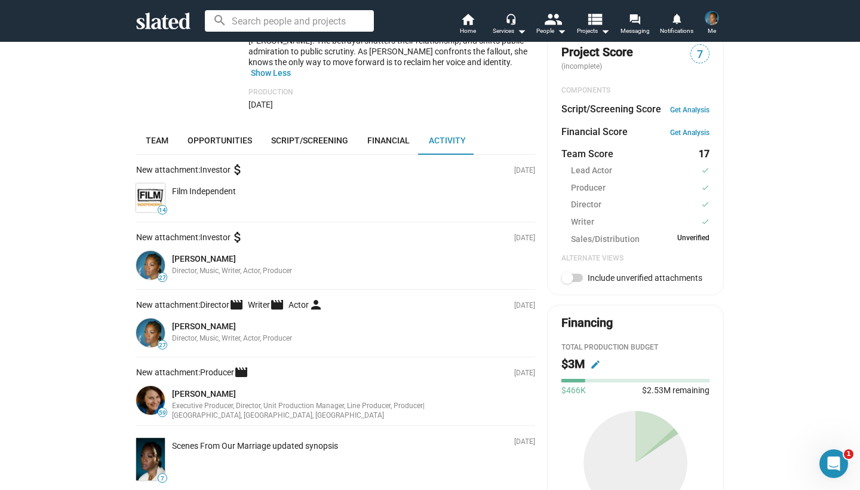
scroll to position [414, 0]
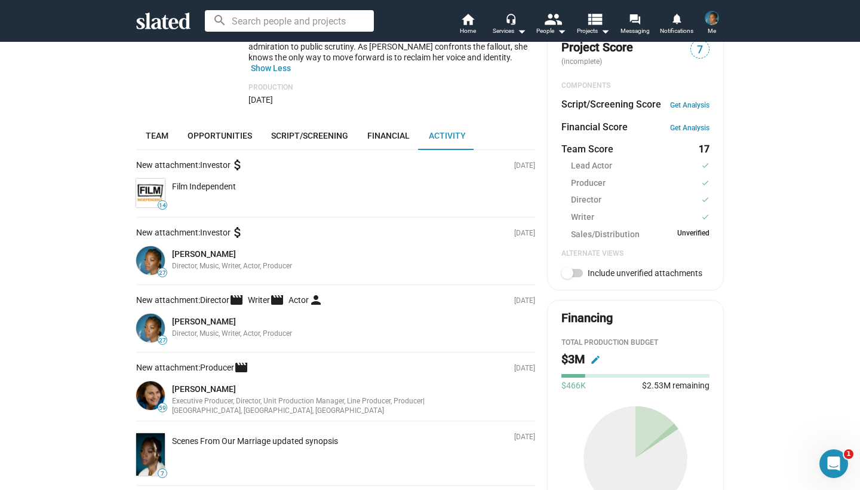
drag, startPoint x: 769, startPoint y: 444, endPoint x: 766, endPoint y: 478, distance: 33.5
click at [766, 478] on div "check Create Project check Create Opportunities check Activate Project wifi_tet…" at bounding box center [430, 249] width 860 height 1245
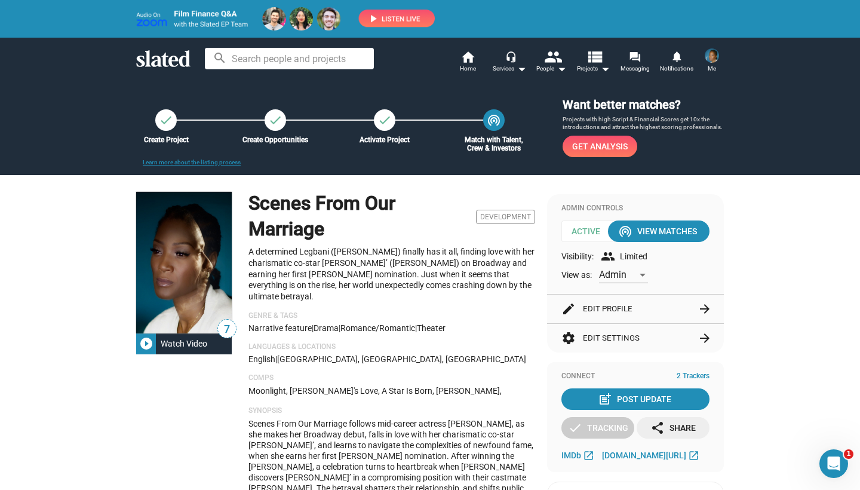
scroll to position [0, 0]
click at [164, 124] on mat-icon "check" at bounding box center [166, 120] width 14 height 14
click at [165, 117] on mat-icon "check" at bounding box center [166, 120] width 14 height 14
click at [311, 217] on h1 "Scenes From Our Marriage" at bounding box center [359, 216] width 223 height 51
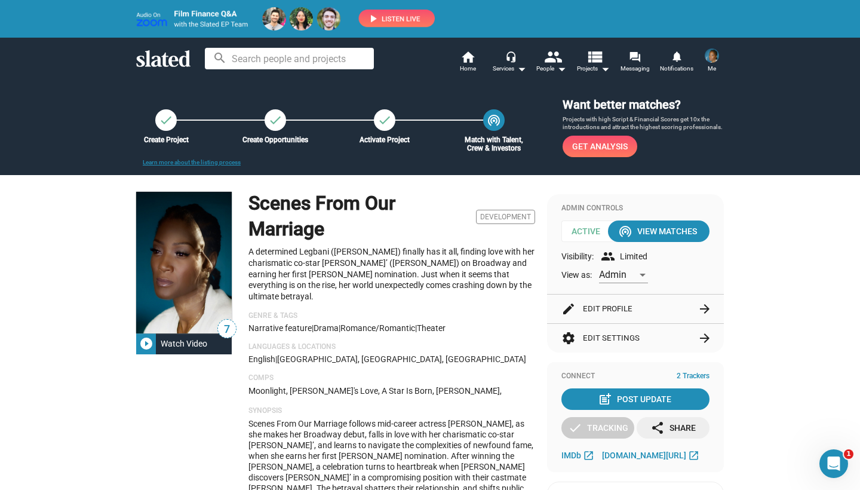
click at [310, 217] on h1 "Scenes From Our Marriage" at bounding box center [359, 216] width 223 height 51
click at [286, 199] on h1 "Scenes From Our Marriage" at bounding box center [359, 216] width 223 height 51
click at [221, 160] on link "Learn more about the listing process" at bounding box center [192, 162] width 98 height 7
click at [276, 311] on p "Genre & Tags" at bounding box center [391, 316] width 287 height 10
click at [277, 354] on span "|" at bounding box center [276, 359] width 2 height 10
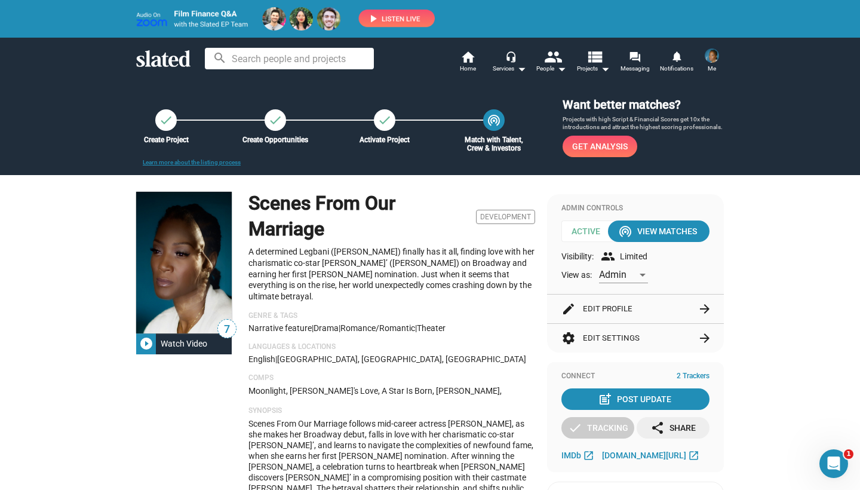
click at [280, 201] on h1 "Scenes From Our Marriage" at bounding box center [359, 216] width 223 height 51
click at [168, 123] on mat-icon "check" at bounding box center [166, 120] width 14 height 14
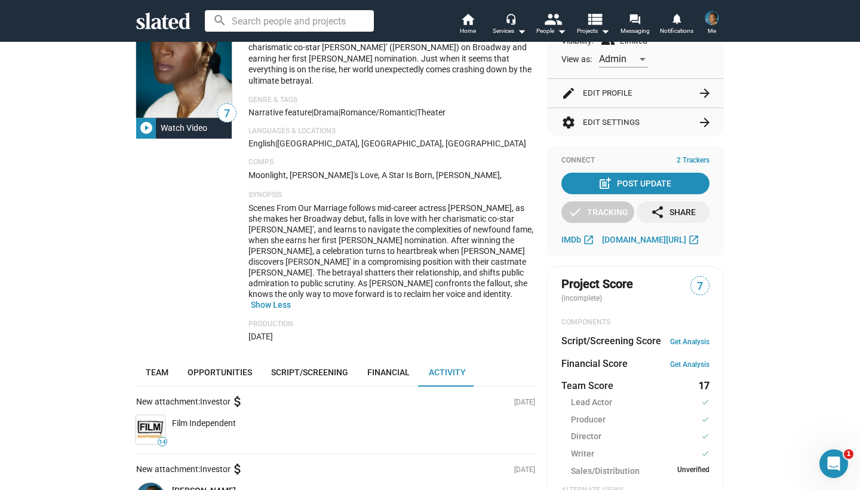
scroll to position [189, 0]
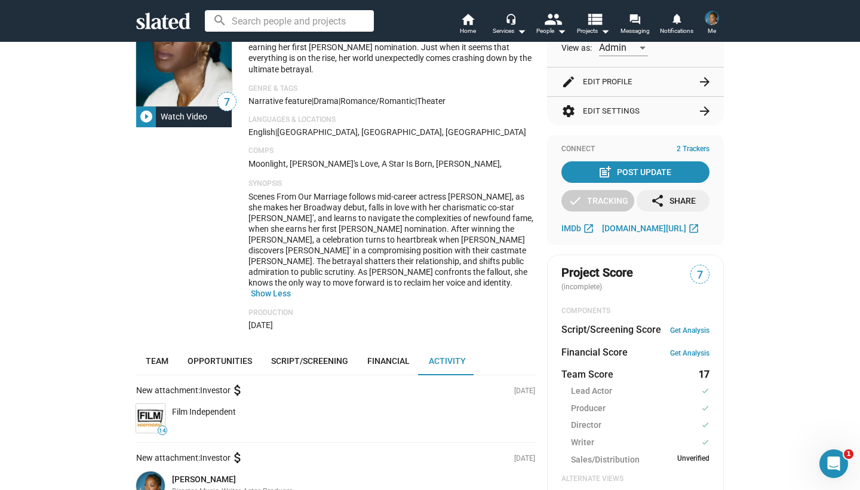
drag, startPoint x: 195, startPoint y: 489, endPoint x: 194, endPoint y: 457, distance: 31.7
click at [222, 238] on div "7 play_circle_filled Watch Video" at bounding box center [186, 147] width 100 height 365
drag, startPoint x: 321, startPoint y: 193, endPoint x: 321, endPoint y: 283, distance: 89.6
click at [321, 283] on div "Scenes From Our Marriage Development A determined Legbani (Yolonda Ross) finall…" at bounding box center [391, 147] width 287 height 365
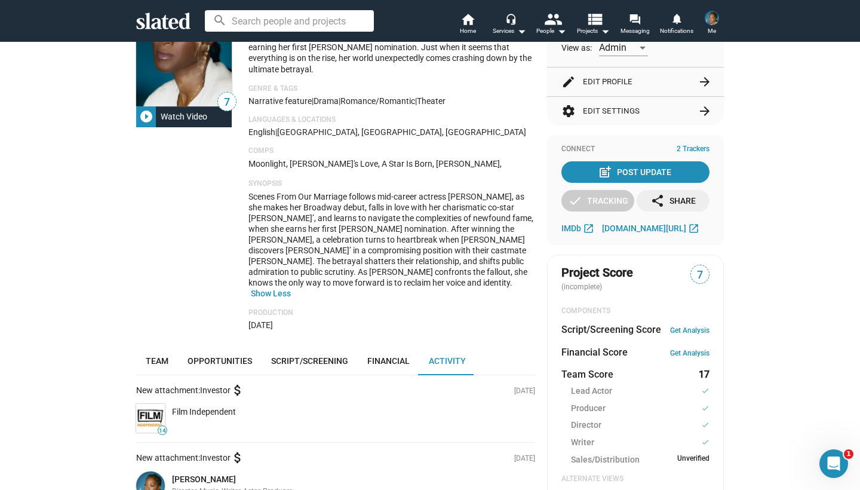
click at [381, 356] on span "Financial" at bounding box center [388, 361] width 42 height 10
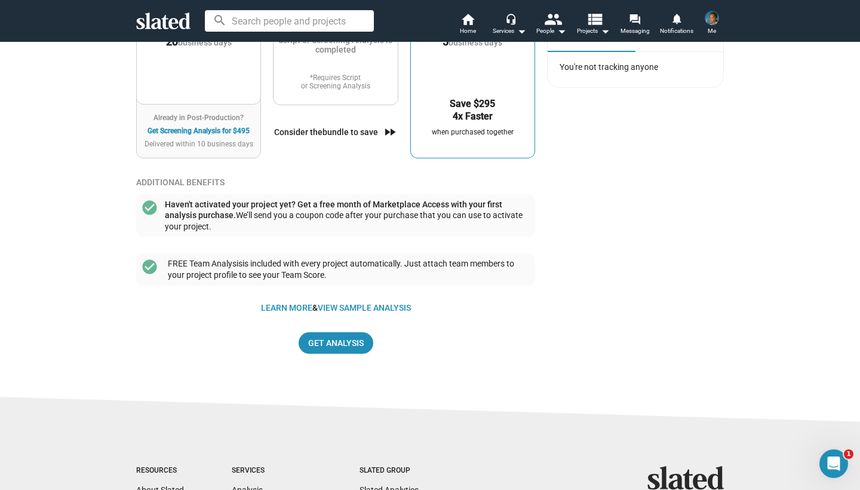
scroll to position [1096, 0]
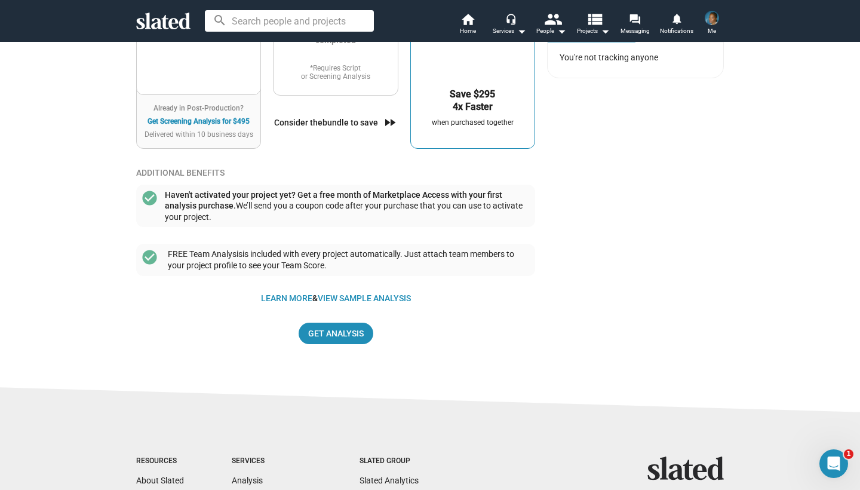
drag, startPoint x: 97, startPoint y: 373, endPoint x: 75, endPoint y: 477, distance: 106.2
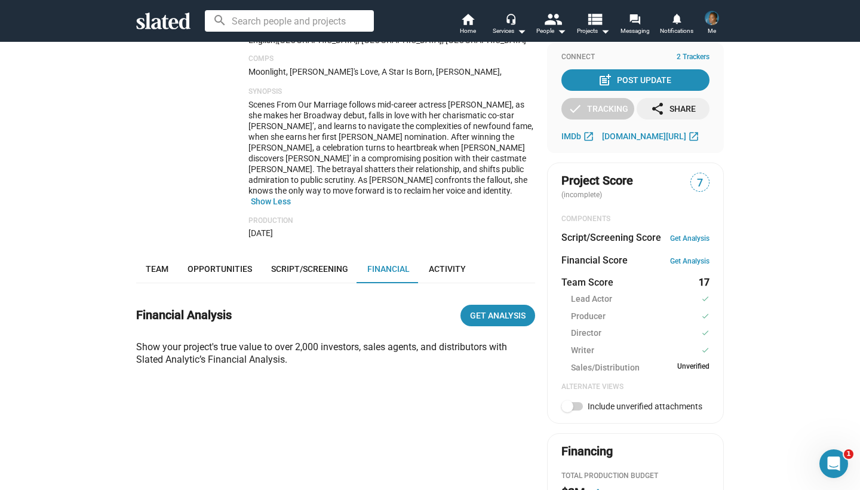
scroll to position [280, 0]
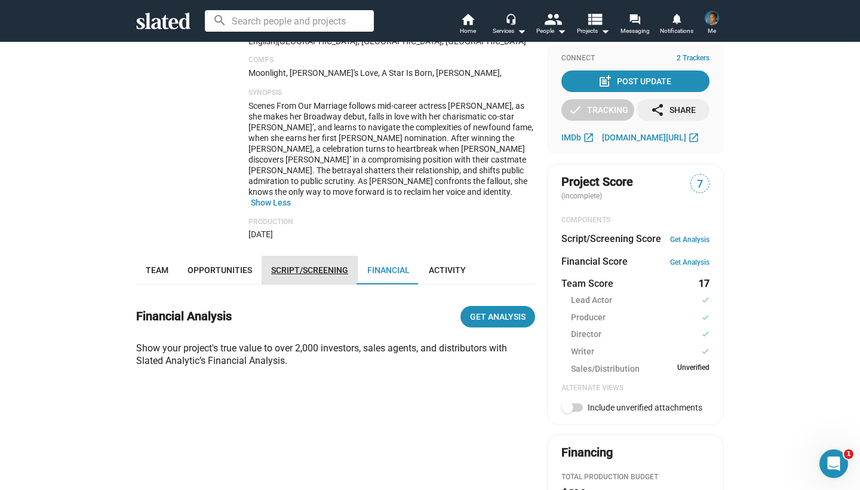
click at [309, 265] on span "Script/Screening" at bounding box center [309, 270] width 77 height 10
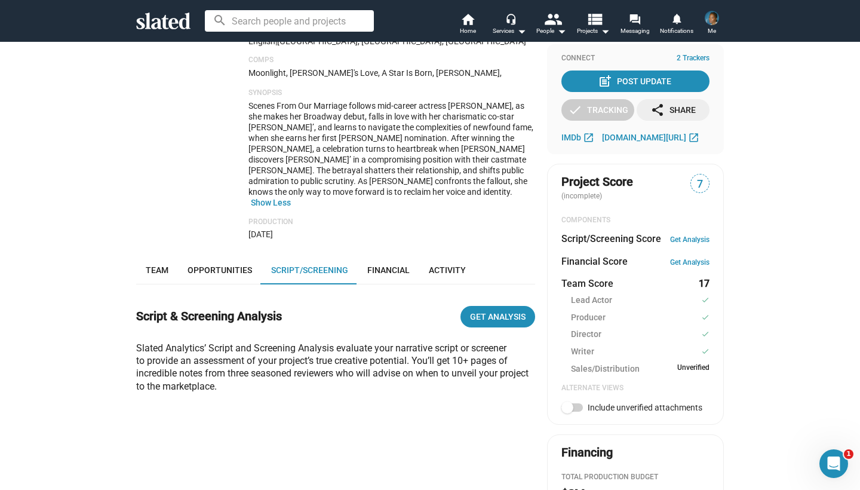
scroll to position [456, 0]
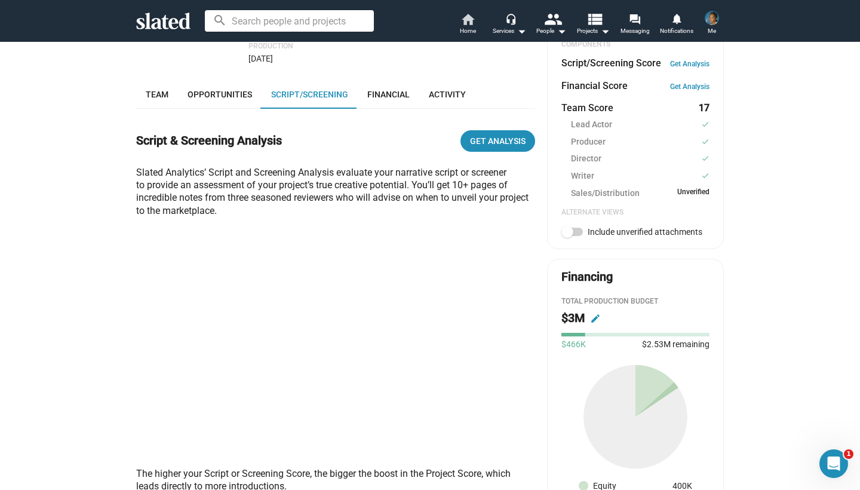
click at [471, 15] on mat-icon "home" at bounding box center [467, 19] width 14 height 14
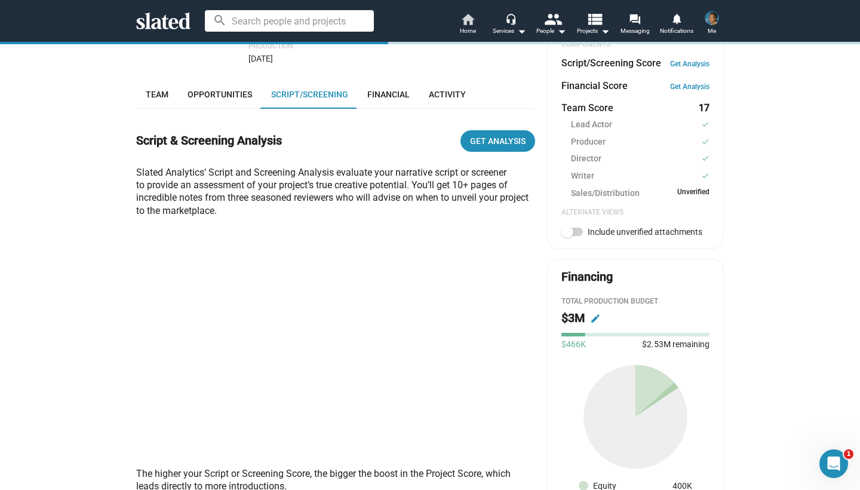
click at [471, 23] on mat-icon "home" at bounding box center [467, 19] width 14 height 14
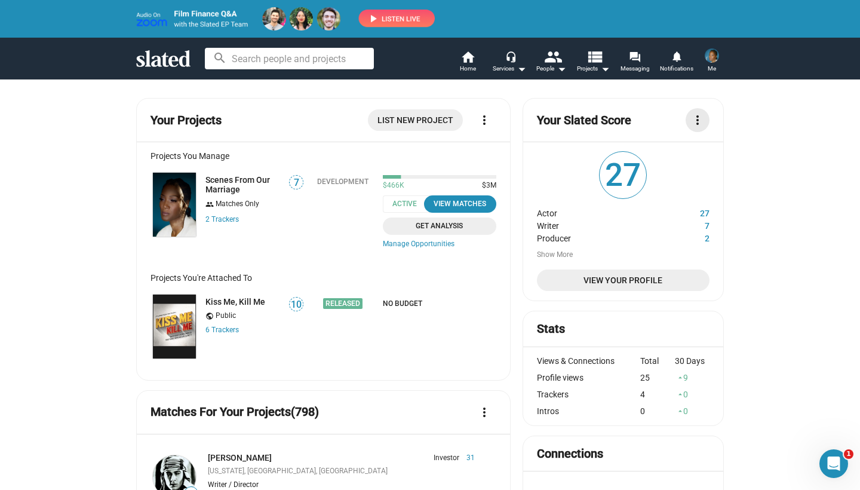
click at [696, 119] on mat-icon "more_vert" at bounding box center [697, 120] width 14 height 14
click at [762, 180] on div at bounding box center [430, 245] width 860 height 490
click at [241, 184] on link "Scenes From Our Marriage" at bounding box center [243, 184] width 76 height 19
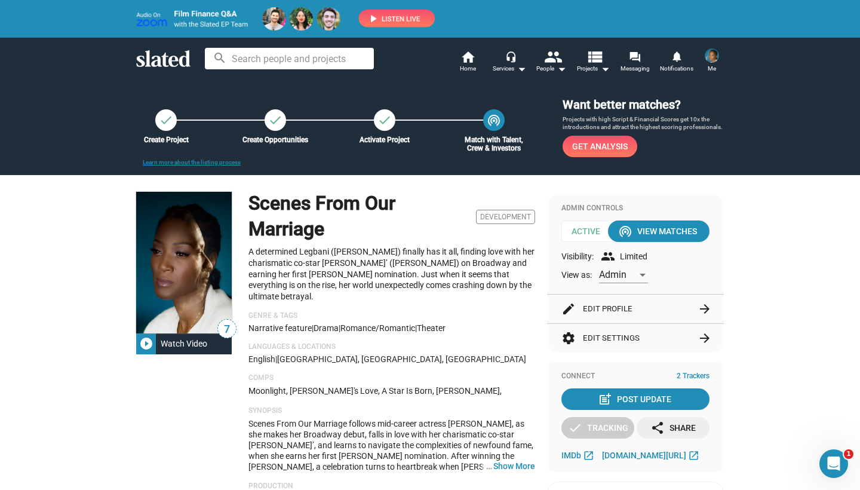
click at [292, 273] on p "A determined Legbani ([PERSON_NAME]) finally has it all, finding love with her …" at bounding box center [391, 274] width 287 height 56
drag, startPoint x: 292, startPoint y: 274, endPoint x: 286, endPoint y: 242, distance: 31.6
click at [286, 242] on div "Scenes From Our Marriage Development A determined Legbani (Yolonda Ross) finall…" at bounding box center [391, 347] width 287 height 311
click at [290, 271] on p "A determined Legbani ([PERSON_NAME]) finally has it all, finding love with her …" at bounding box center [391, 274] width 287 height 56
click at [505, 460] on button "… Show More" at bounding box center [514, 465] width 42 height 11
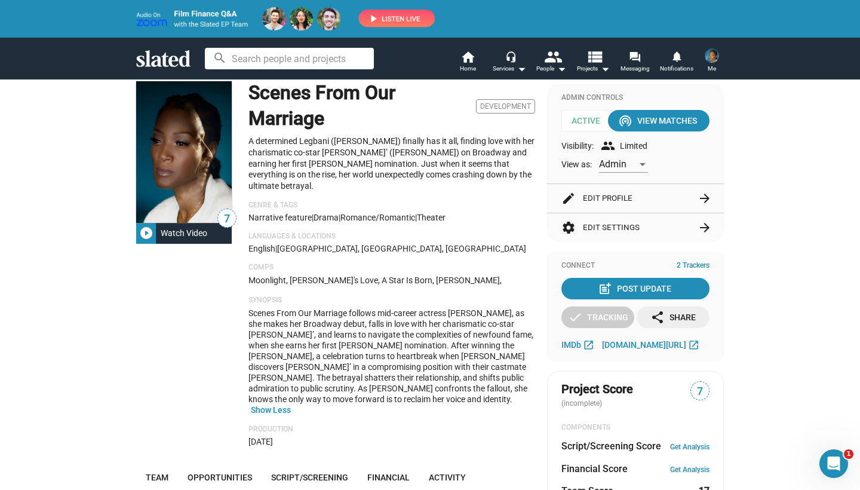
scroll to position [117, 0]
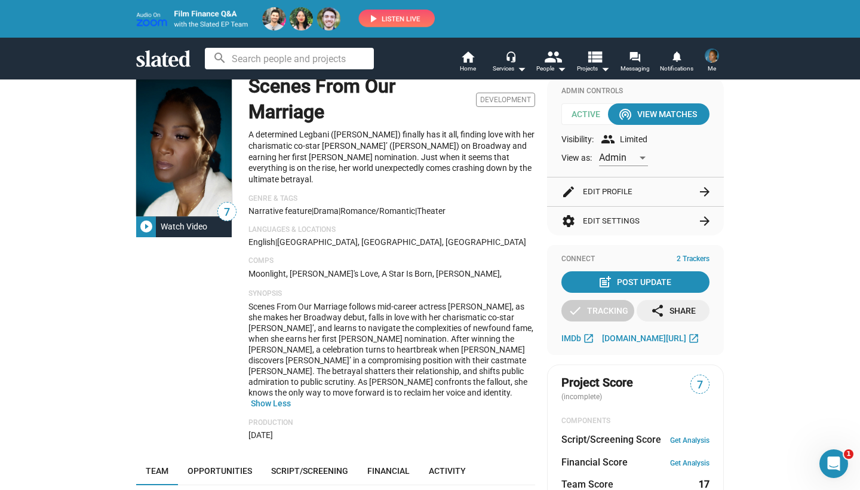
drag, startPoint x: 532, startPoint y: 486, endPoint x: 529, endPoint y: 478, distance: 8.9
click at [183, 358] on div "7 play_circle_filled Watch Video" at bounding box center [186, 257] width 100 height 365
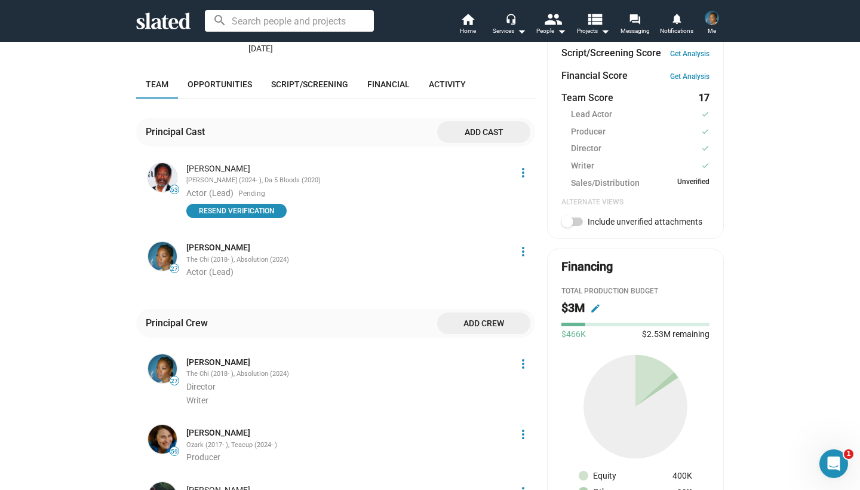
scroll to position [500, 0]
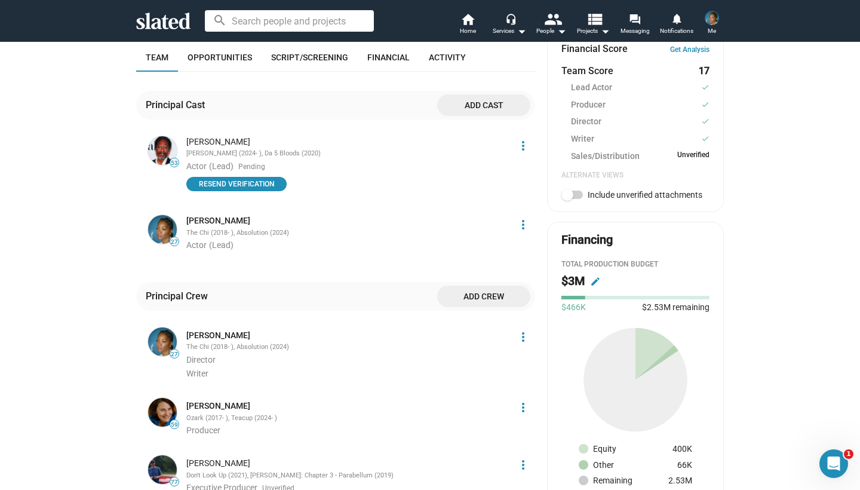
drag, startPoint x: 197, startPoint y: 339, endPoint x: 222, endPoint y: 489, distance: 152.0
click at [222, 489] on div "7 play_circle_filled Watch Video Scenes From Our Marriage Development A determi…" at bounding box center [335, 327] width 399 height 1327
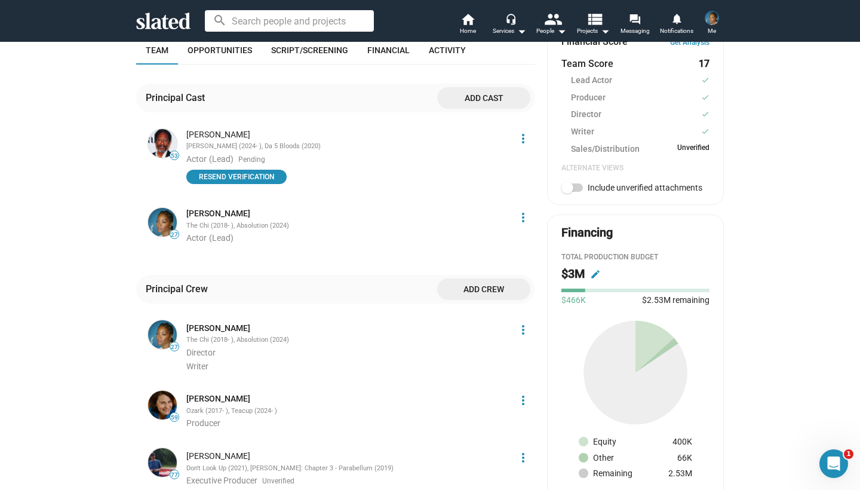
click at [85, 379] on div "check Create Project check Create Opportunities check Activate Project wifi_tet…" at bounding box center [430, 276] width 860 height 1471
click at [214, 322] on link "[PERSON_NAME]" at bounding box center [218, 327] width 64 height 11
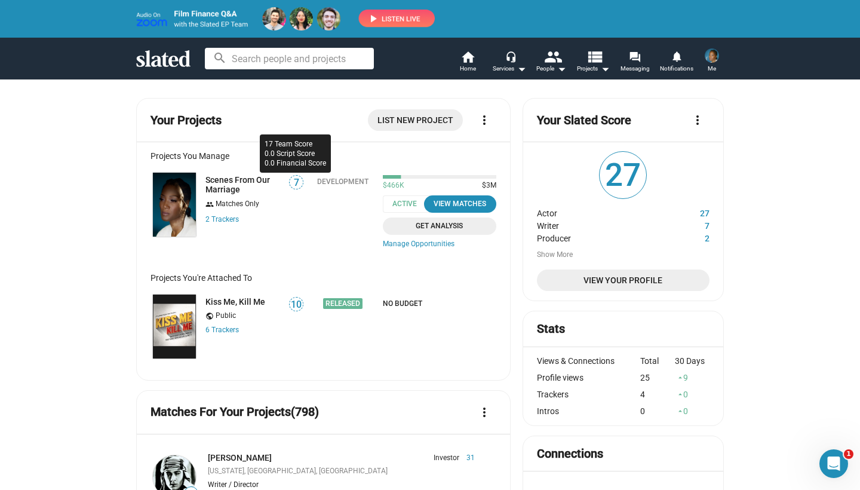
click at [297, 184] on span "7" at bounding box center [296, 183] width 13 height 12
click at [339, 185] on div "Development" at bounding box center [342, 181] width 51 height 8
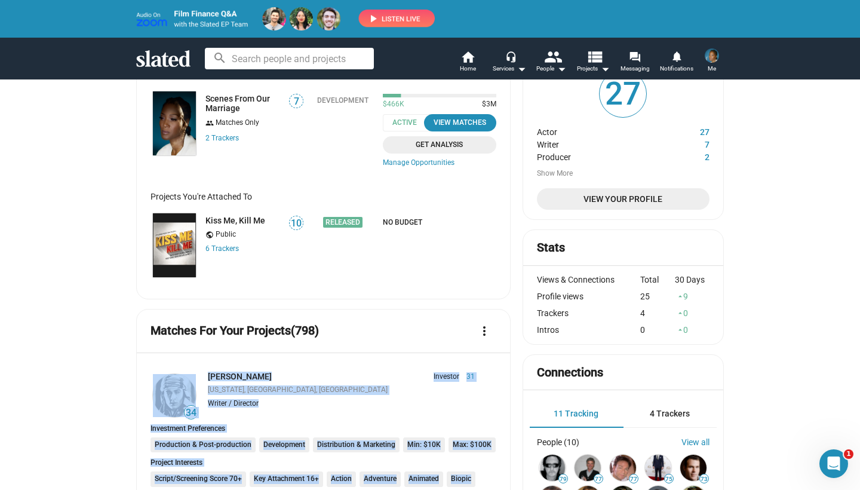
scroll to position [119, 0]
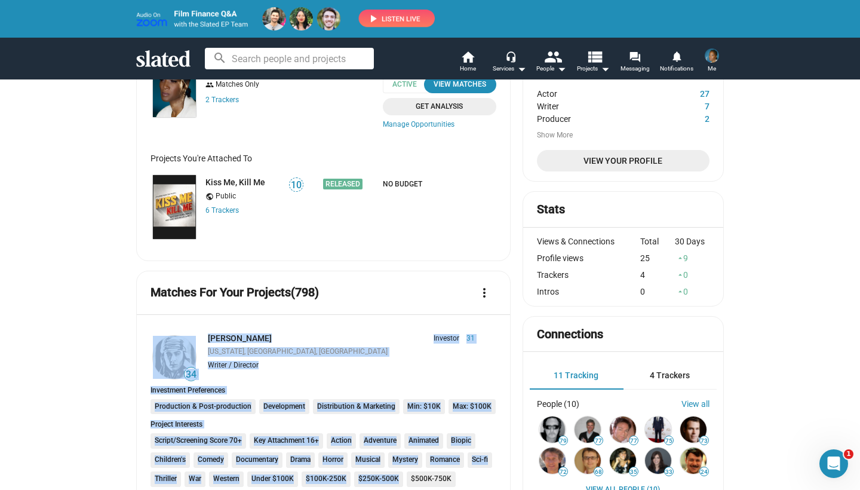
drag, startPoint x: 406, startPoint y: 437, endPoint x: 413, endPoint y: 466, distance: 30.7
click at [632, 155] on span "View Your Profile" at bounding box center [622, 160] width 153 height 21
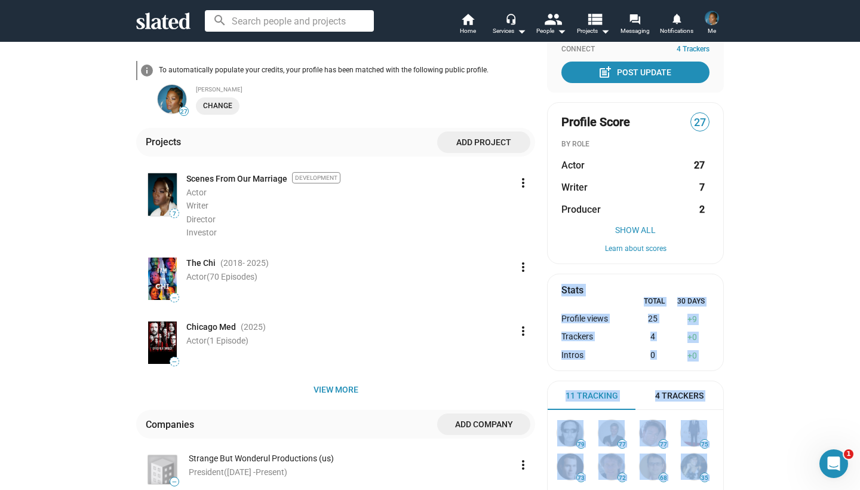
scroll to position [198, 0]
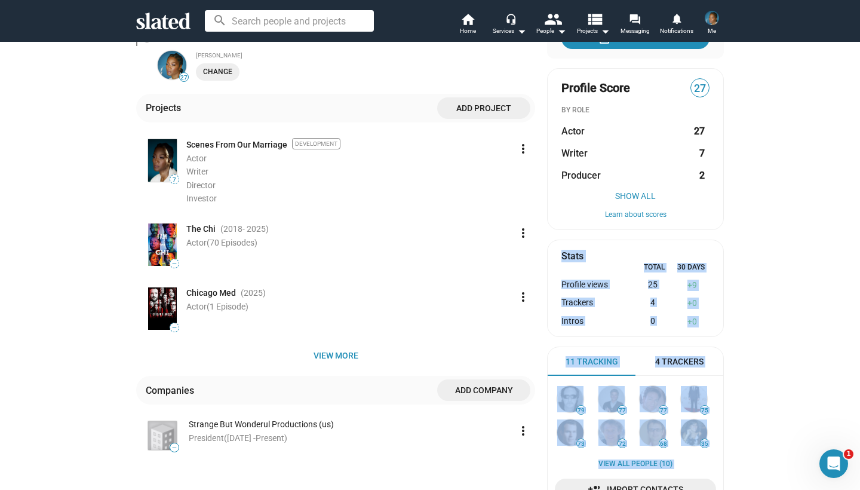
drag, startPoint x: 752, startPoint y: 456, endPoint x: 752, endPoint y: 489, distance: 32.8
click at [752, 489] on div "27 Yolonda Ross Actor , Director , Music , Producer , Writer Work history Inter…" at bounding box center [430, 238] width 860 height 790
click at [638, 192] on button "Show All" at bounding box center [635, 196] width 148 height 10
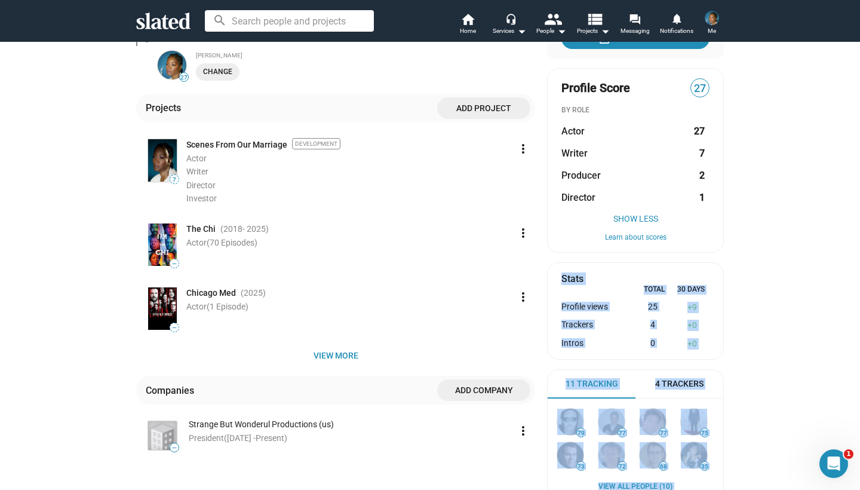
click at [545, 351] on div "27 Yolonda Ross Actor , Director , Music , Producer , Writer Work history Inter…" at bounding box center [430, 244] width 588 height 764
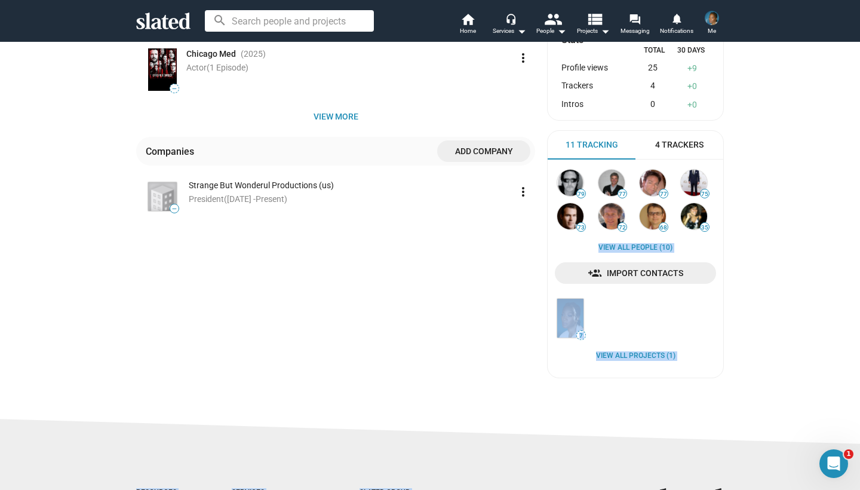
scroll to position [471, 0]
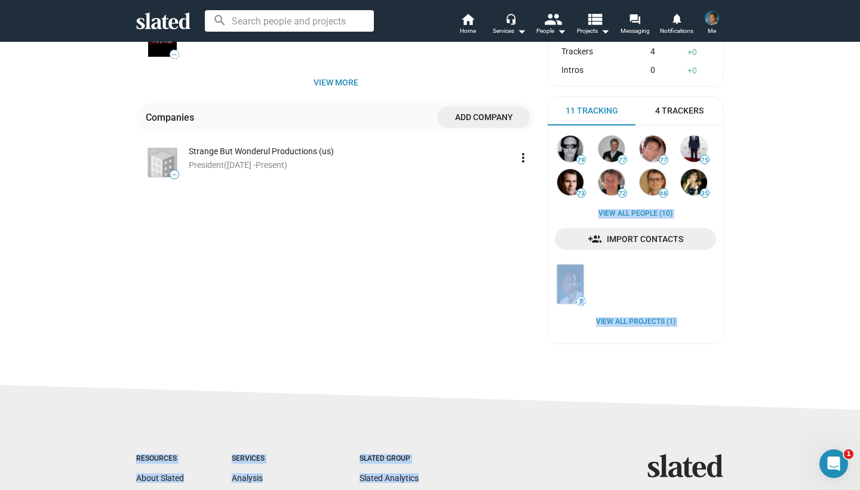
drag, startPoint x: 761, startPoint y: 468, endPoint x: 754, endPoint y: 489, distance: 22.1
click at [754, 489] on div "27 Yolonda Ross Actor , Director , Music , Producer , Writer Work history Inter…" at bounding box center [430, 101] width 860 height 1063
click at [608, 317] on link "View all Projects (1)" at bounding box center [635, 322] width 79 height 10
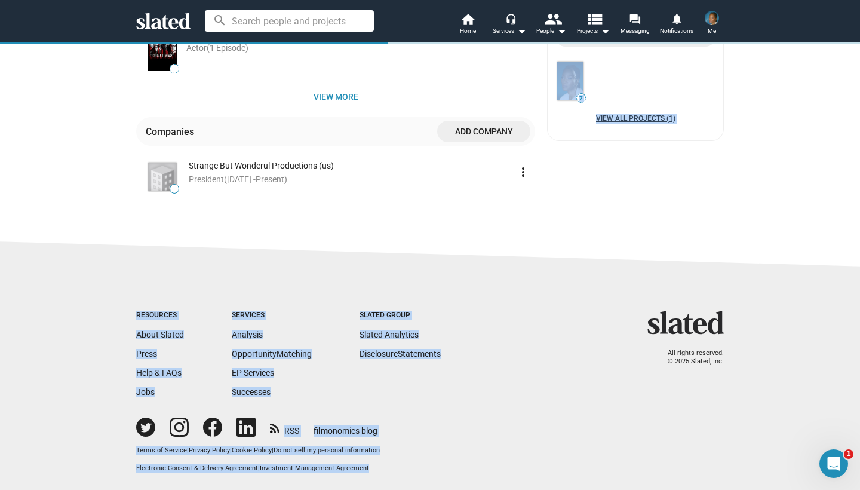
scroll to position [451, 0]
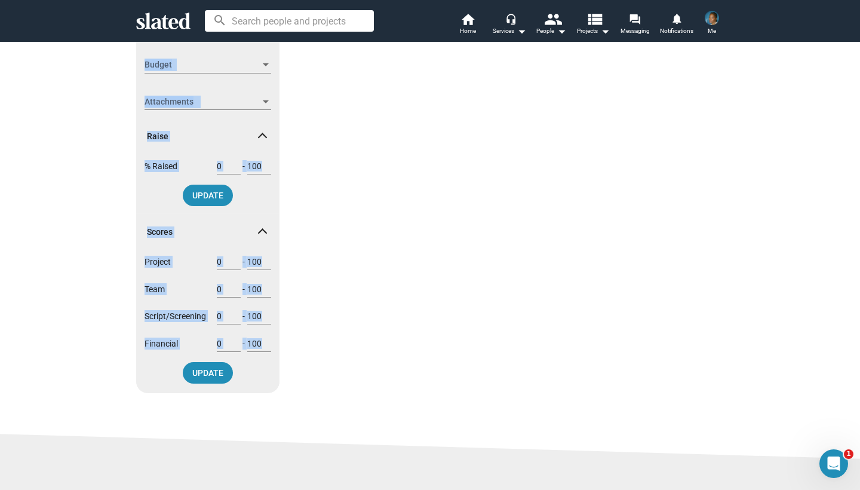
drag, startPoint x: 214, startPoint y: 488, endPoint x: 210, endPoint y: 456, distance: 32.4
click at [197, 484] on div "Show filters Filter projects by Clear all Connection New listing (30 Days) Trac…" at bounding box center [430, 162] width 860 height 1039
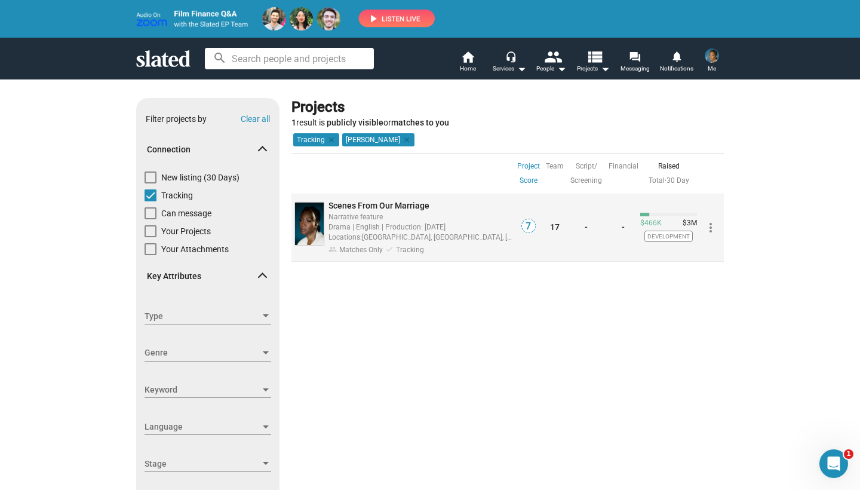
scroll to position [0, 0]
click at [532, 220] on span "7" at bounding box center [528, 226] width 13 height 12
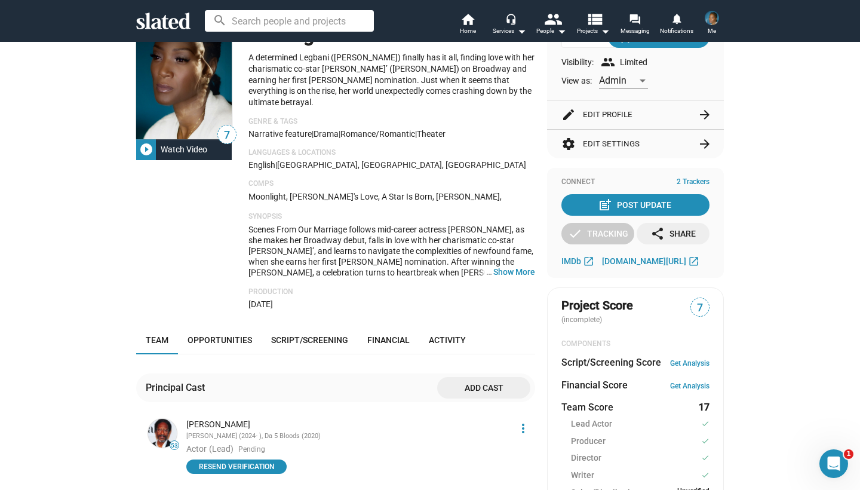
drag, startPoint x: 226, startPoint y: 461, endPoint x: 229, endPoint y: 489, distance: 28.3
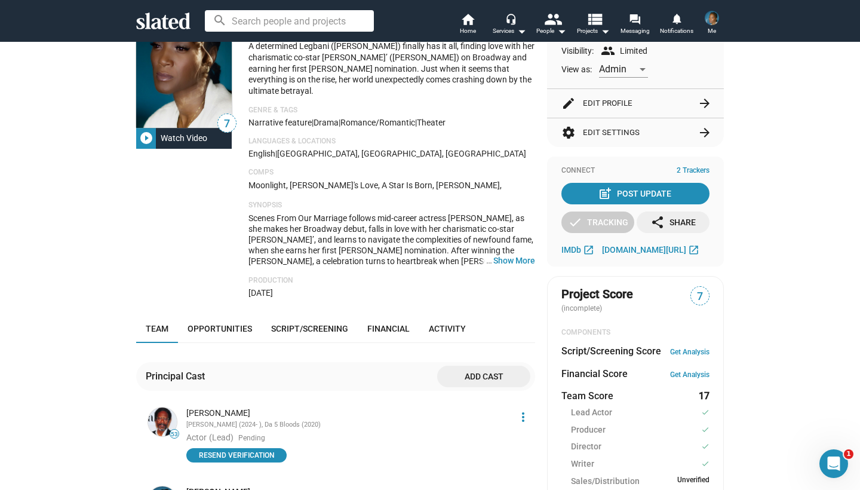
click at [195, 217] on div "7 play_circle_filled Watch Video" at bounding box center [186, 141] width 100 height 311
click at [260, 276] on p "Production" at bounding box center [391, 281] width 287 height 10
click at [523, 410] on mat-icon "more_vert" at bounding box center [523, 417] width 14 height 14
click at [486, 444] on button "Edit" at bounding box center [501, 444] width 67 height 19
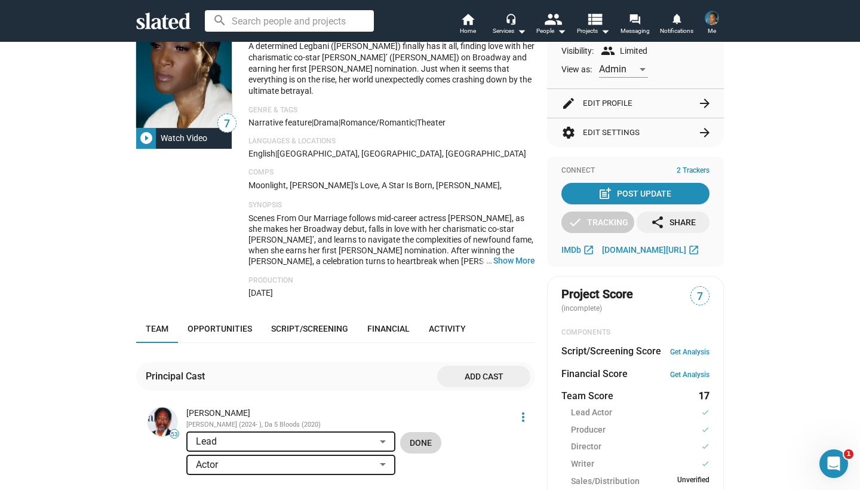
click at [433, 432] on button "Done" at bounding box center [420, 442] width 41 height 21
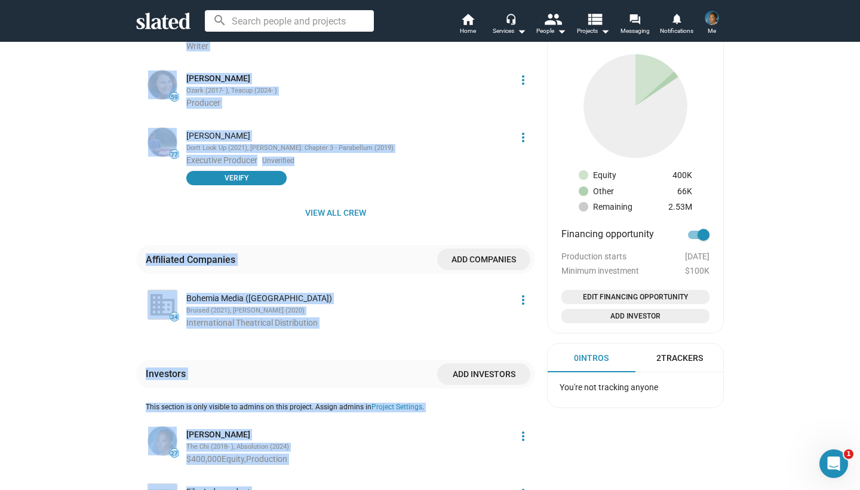
scroll to position [778, 0]
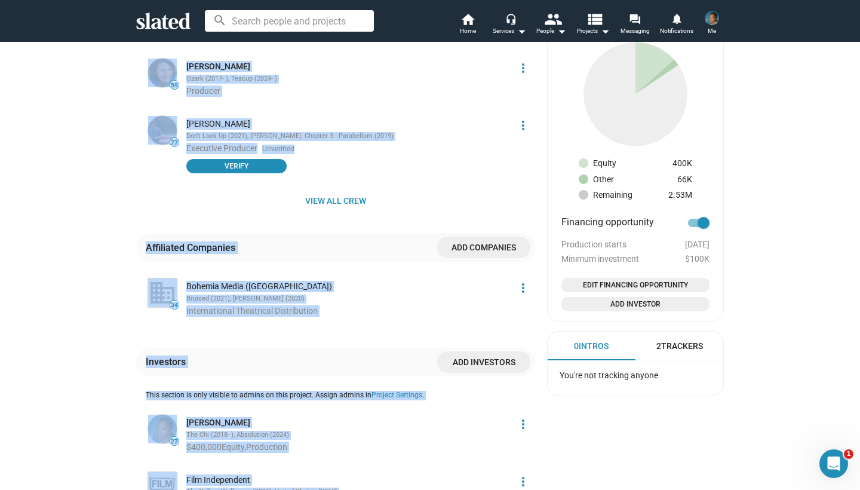
drag, startPoint x: 450, startPoint y: 480, endPoint x: 458, endPoint y: 474, distance: 10.3
click at [458, 474] on div "Principal Cast Add cast 53 Clarke Peters Eric (2024- ), Da 5 Bloods (2020) Acto…" at bounding box center [335, 191] width 399 height 919
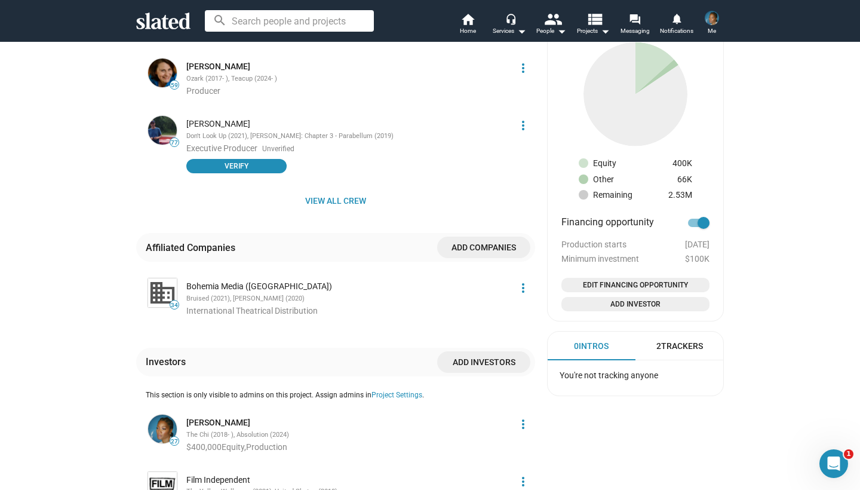
click at [593, 469] on div "Admin Controls Active wifi_tethering View Matches Visibility: group Limited Vie…" at bounding box center [635, 14] width 177 height 1273
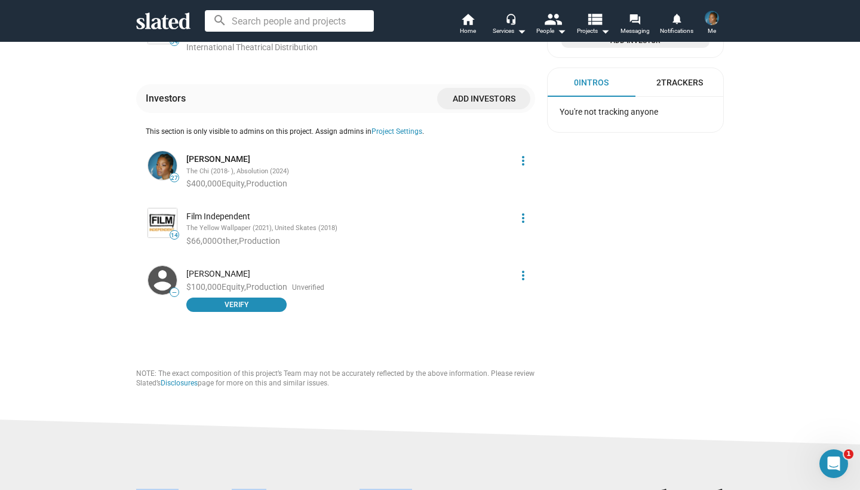
drag, startPoint x: 570, startPoint y: 468, endPoint x: 586, endPoint y: 487, distance: 25.5
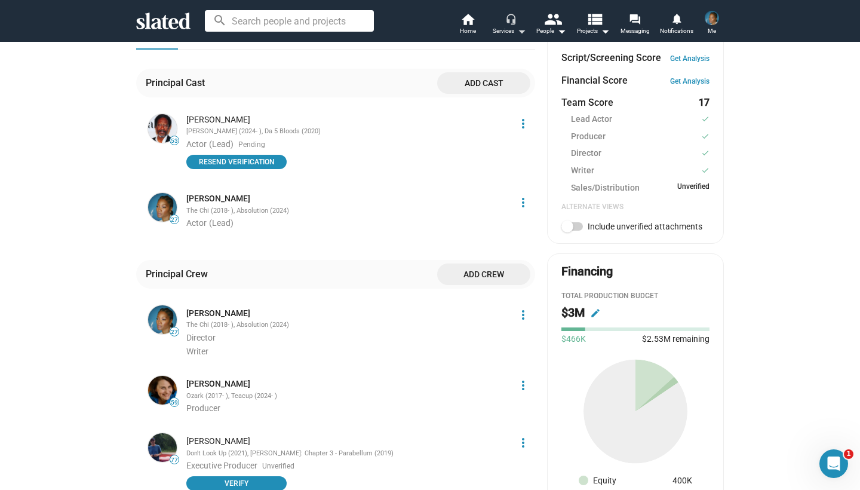
scroll to position [450, 0]
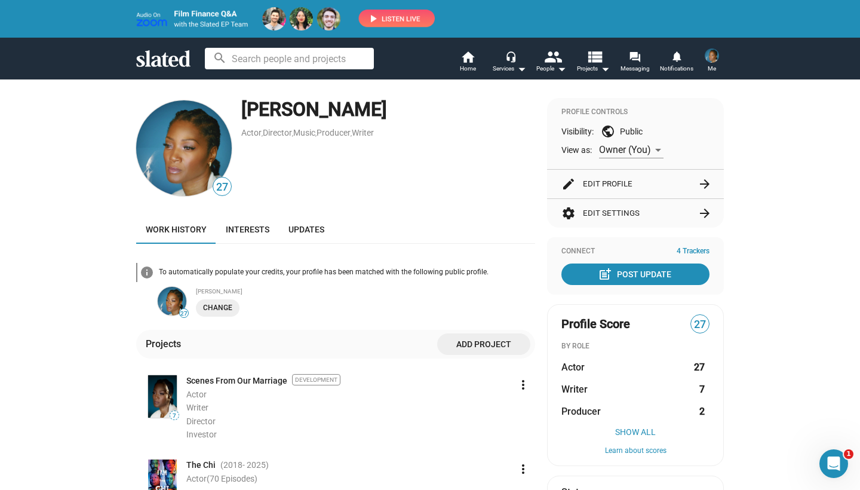
click at [294, 336] on div "Projects Add project" at bounding box center [335, 344] width 399 height 29
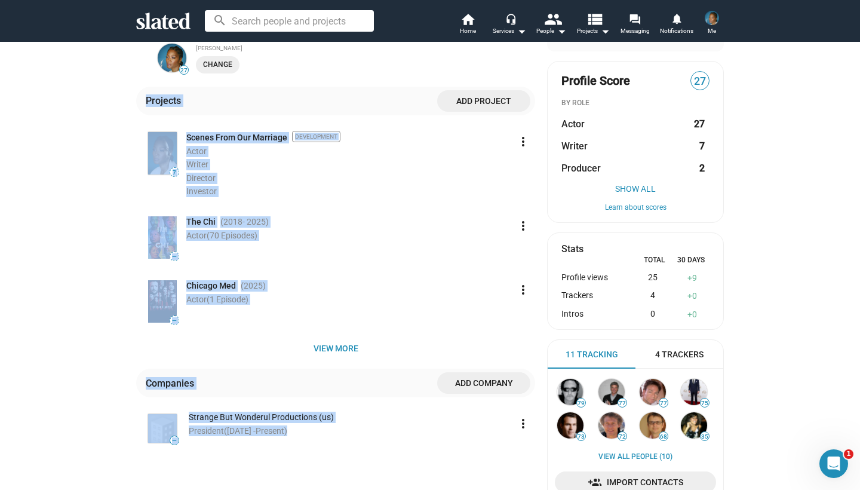
scroll to position [237, 0]
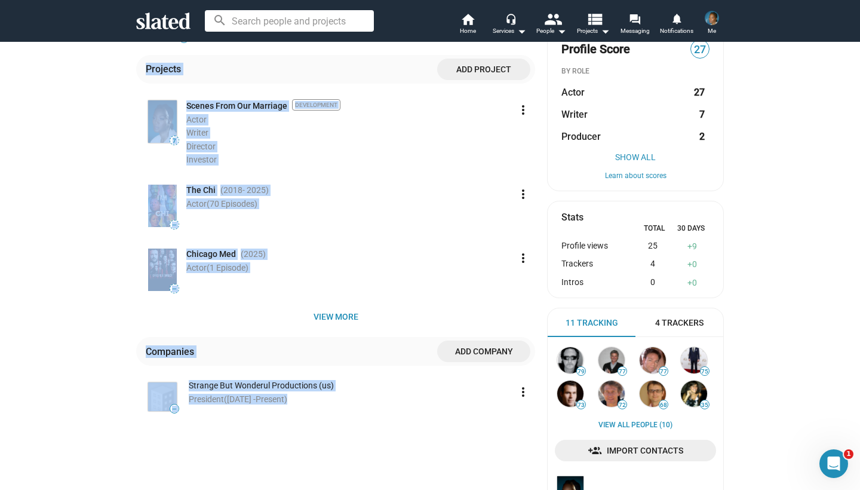
drag, startPoint x: 294, startPoint y: 336, endPoint x: 350, endPoint y: 473, distance: 148.2
click at [350, 473] on div "27 Yolonda Ross Actor , Director , Music , Producer , Writer Work history Inter…" at bounding box center [335, 194] width 399 height 742
click at [352, 477] on div "27 Yolonda Ross Actor , Director , Music , Producer , Writer Work history Inter…" at bounding box center [335, 194] width 399 height 742
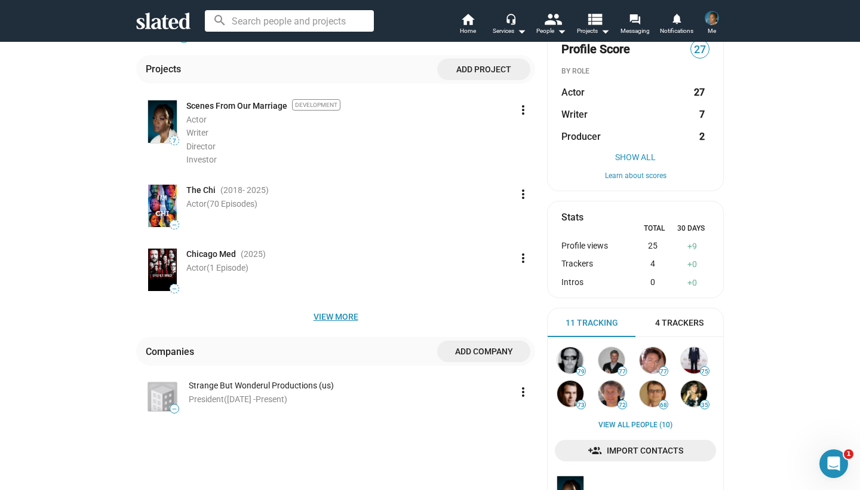
click at [333, 309] on span "View more" at bounding box center [336, 316] width 380 height 21
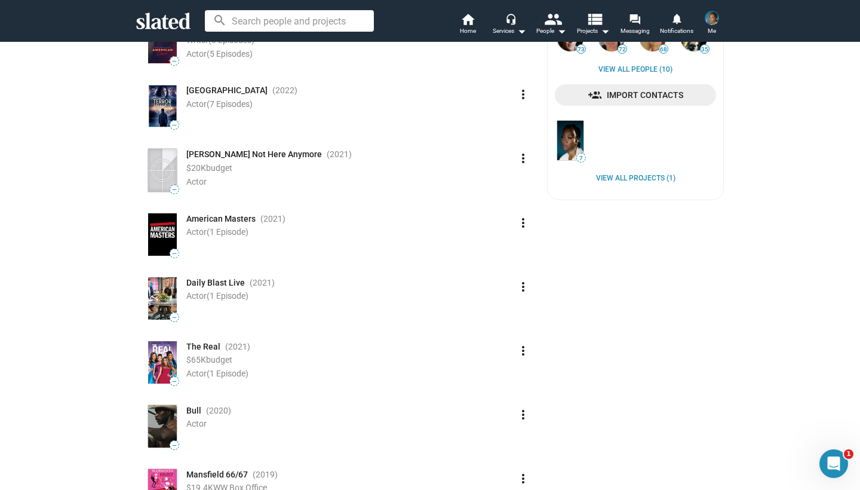
drag, startPoint x: 128, startPoint y: 469, endPoint x: 199, endPoint y: 485, distance: 72.9
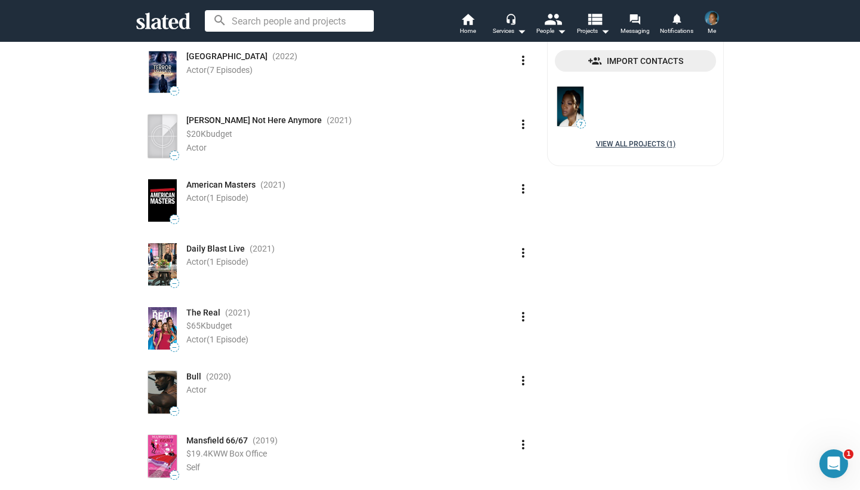
click at [635, 142] on link "View all Projects (1)" at bounding box center [635, 145] width 79 height 10
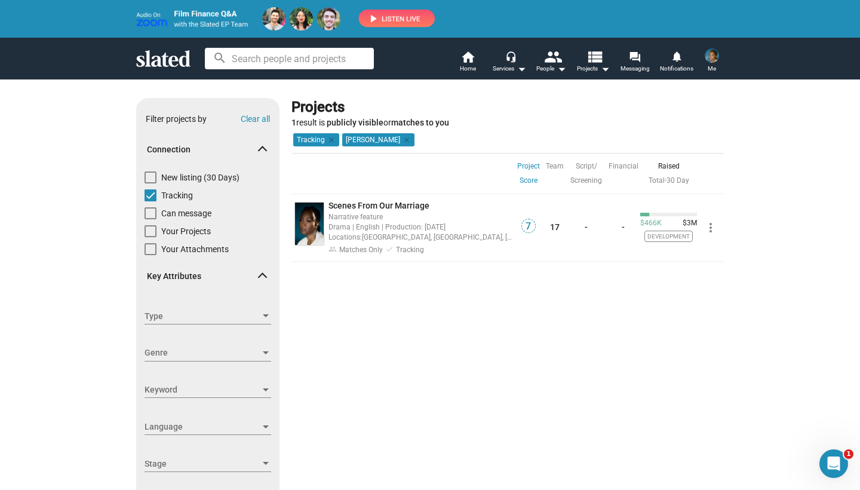
click at [152, 211] on span at bounding box center [151, 213] width 12 height 12
click at [150, 219] on input "Can message" at bounding box center [150, 219] width 1 height 1
checkbox input "true"
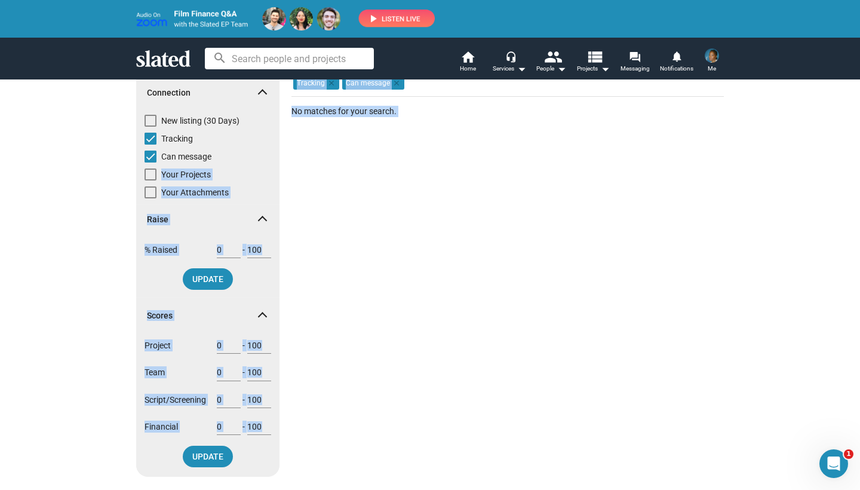
scroll to position [101, 0]
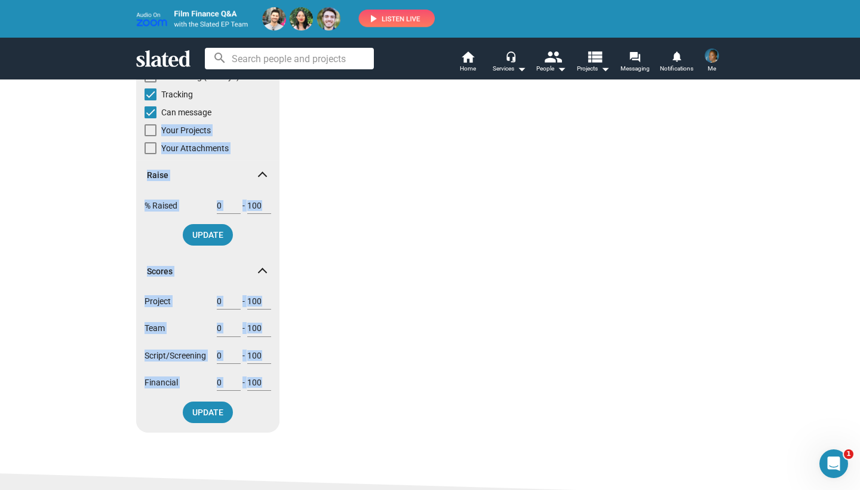
drag, startPoint x: 271, startPoint y: 208, endPoint x: 275, endPoint y: 477, distance: 268.8
click at [275, 476] on div "Show filters Filter projects by Clear all Connection New listing (30 Days) Trac…" at bounding box center [430, 350] width 860 height 744
click at [365, 376] on div "Projects 0 results are publicly visible or matches to you Project Score Sort by…" at bounding box center [507, 219] width 432 height 445
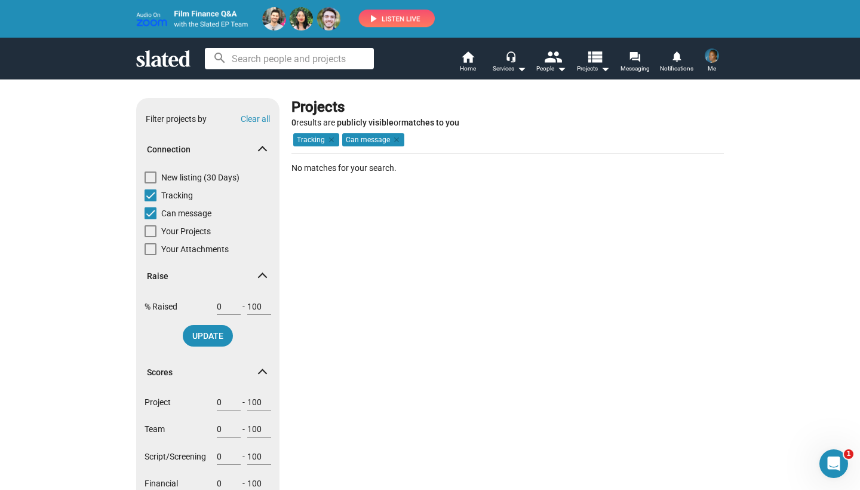
scroll to position [0, 0]
click at [150, 231] on span at bounding box center [151, 231] width 12 height 12
click at [150, 237] on input "Your Projects" at bounding box center [150, 237] width 1 height 1
checkbox input "true"
click at [150, 230] on span at bounding box center [151, 231] width 12 height 12
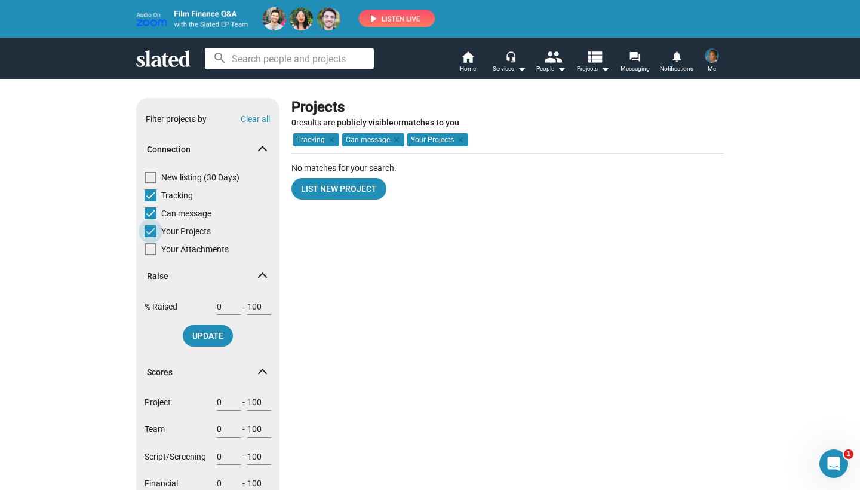
click at [150, 237] on input "Your Projects" at bounding box center [150, 237] width 1 height 1
checkbox input "false"
click at [150, 229] on span at bounding box center [151, 231] width 12 height 12
click at [150, 237] on input "Your Projects" at bounding box center [150, 237] width 1 height 1
checkbox input "false"
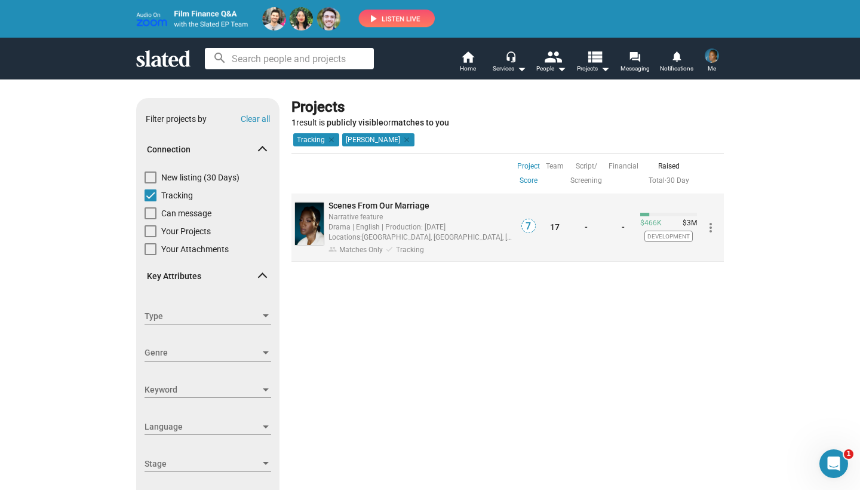
click at [662, 233] on span "Development" at bounding box center [668, 236] width 48 height 11
click at [710, 224] on mat-icon "more_vert" at bounding box center [711, 227] width 14 height 14
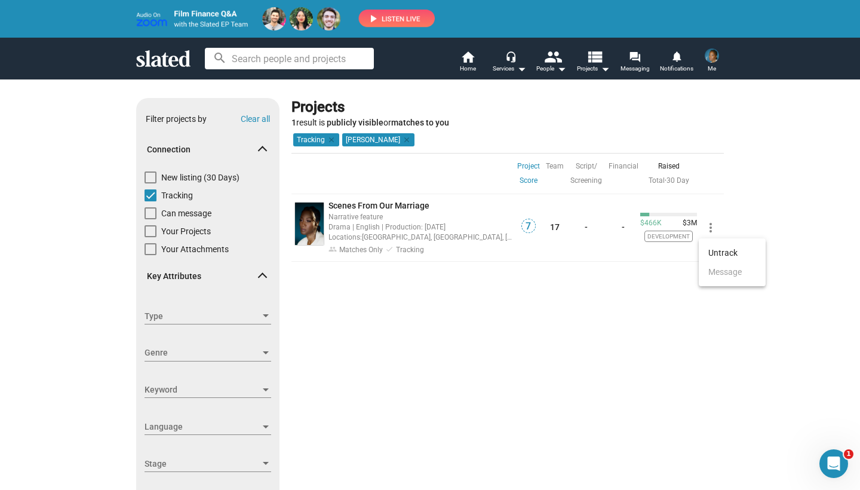
click at [618, 274] on div at bounding box center [430, 245] width 860 height 490
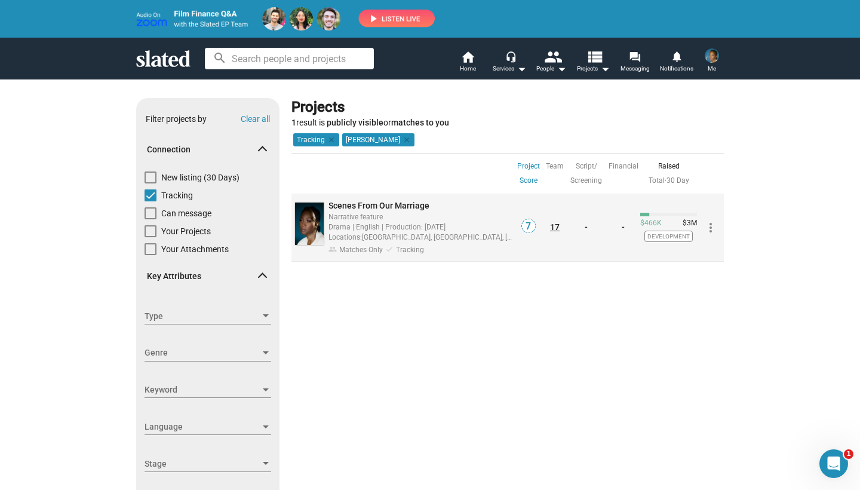
click at [555, 225] on link "17" at bounding box center [555, 227] width 10 height 10
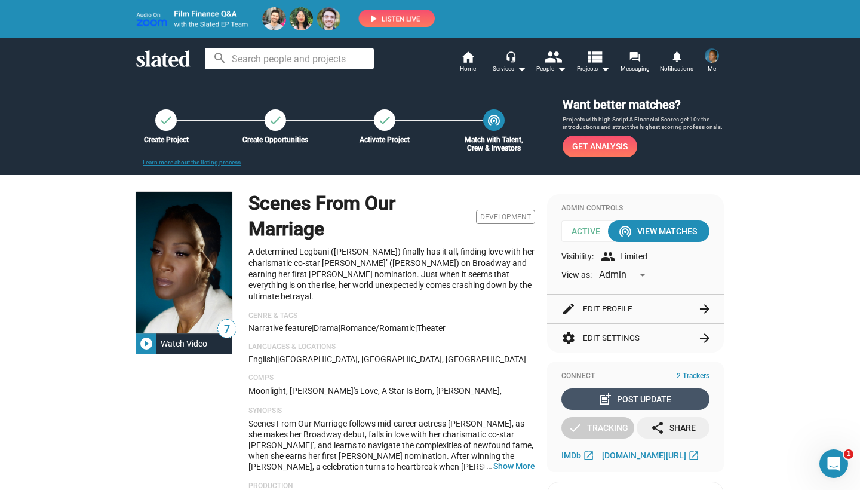
click at [586, 395] on span "post_add Post Update" at bounding box center [635, 398] width 143 height 21
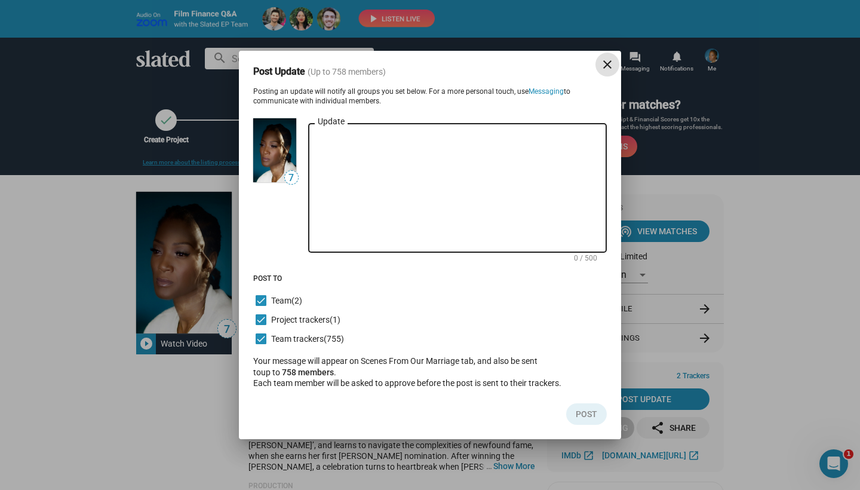
click at [603, 62] on mat-icon "close" at bounding box center [607, 64] width 14 height 14
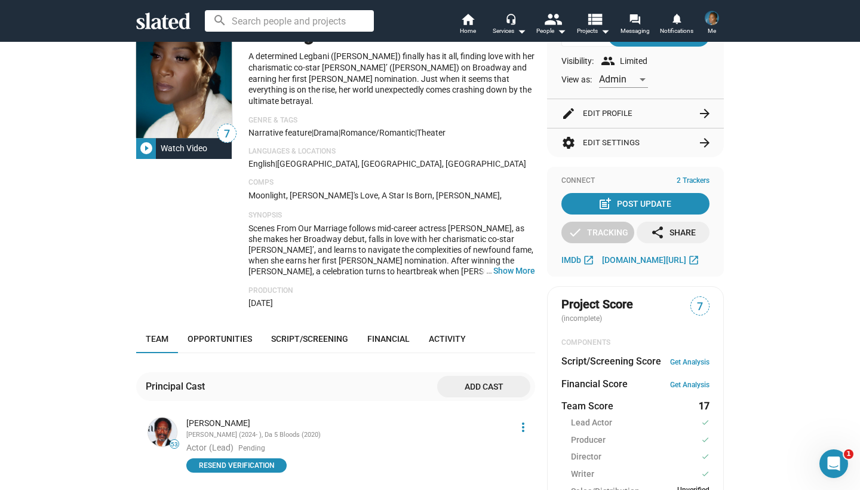
scroll to position [170, 0]
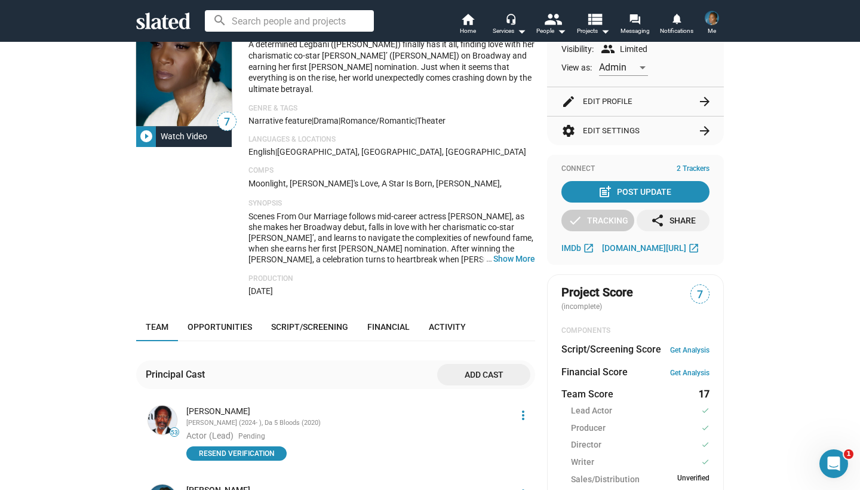
drag, startPoint x: 761, startPoint y: 460, endPoint x: 758, endPoint y: 478, distance: 18.2
click at [534, 453] on ul "53 [PERSON_NAME] [PERSON_NAME] (2024- ), Da 5 Bloods (2020) Actor (Lead) Pendin…" at bounding box center [340, 461] width 389 height 117
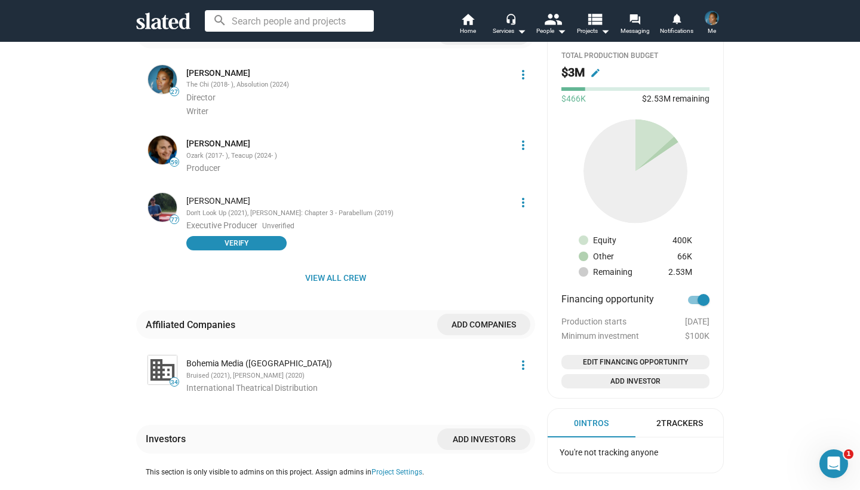
scroll to position [724, 0]
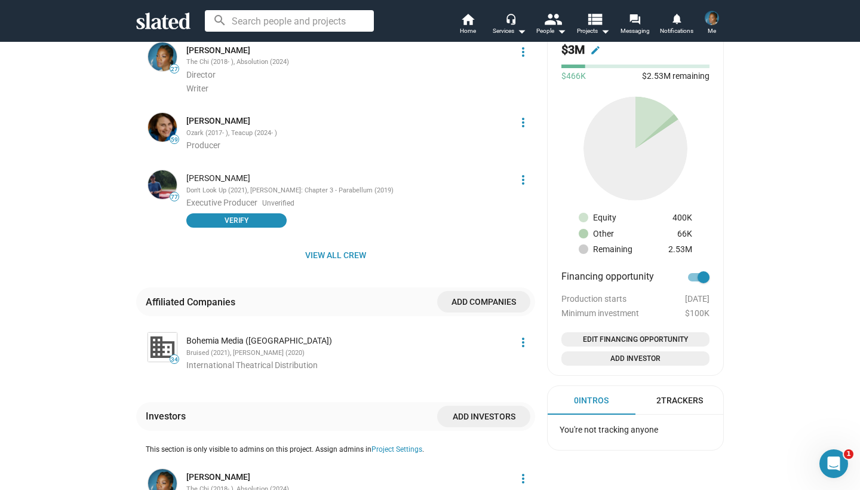
drag, startPoint x: 542, startPoint y: 451, endPoint x: 555, endPoint y: 459, distance: 15.3
click at [555, 459] on div "7 play_circle_filled Watch Video Scenes From Our Marriage Development A determi…" at bounding box center [430, 69] width 588 height 1273
click at [541, 396] on div "7 play_circle_filled Watch Video Scenes From Our Marriage Development A determi…" at bounding box center [430, 69] width 588 height 1273
click at [580, 333] on span "Edit Financing Opportunity" at bounding box center [635, 339] width 139 height 12
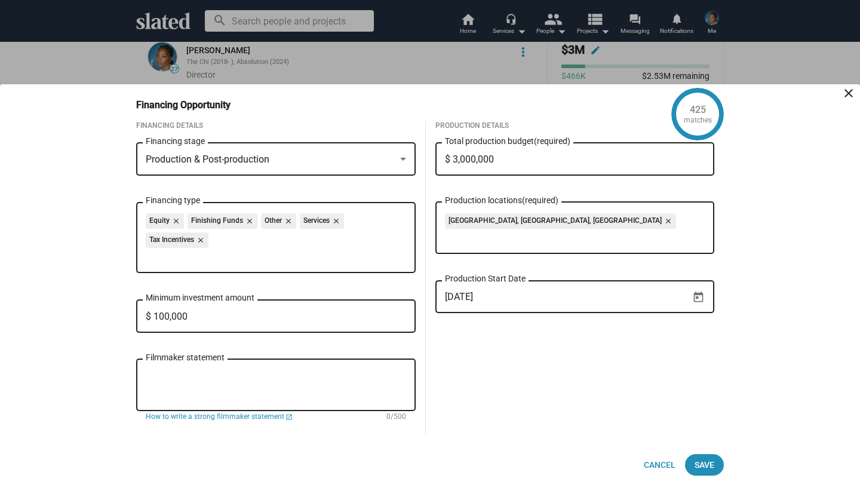
click at [247, 373] on textarea "Filmmaker statement" at bounding box center [276, 385] width 260 height 32
paste textarea "9. Loremipsumdo / Sitam Co A’e Seddoei Temp, inc utlabo, etdolore, mag aliq eni…"
type textarea "9. Loremipsumdo / Sitam Co A’e Seddoei Temp, inc utlabo, etdolore, mag aliq eni…"
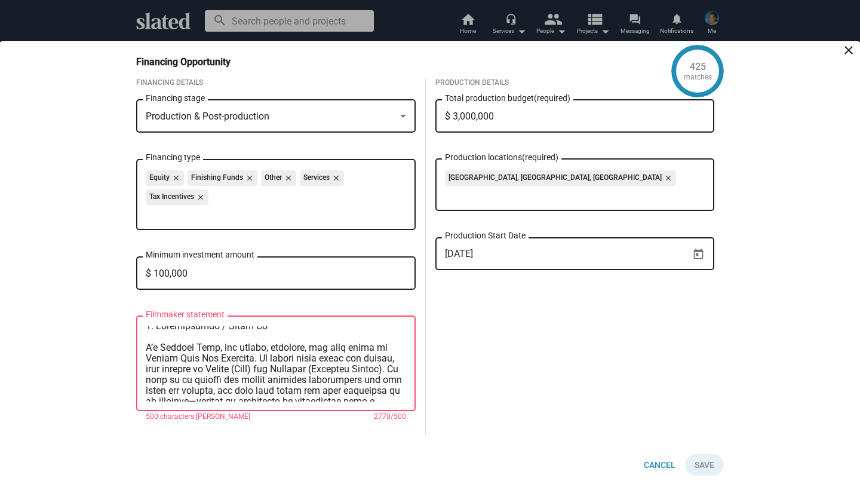
scroll to position [0, 0]
drag, startPoint x: 276, startPoint y: 389, endPoint x: 243, endPoint y: 288, distance: 106.1
click at [243, 288] on div "Financing Details Production & Post-production Financing stage Equity close Fin…" at bounding box center [275, 256] width 279 height 357
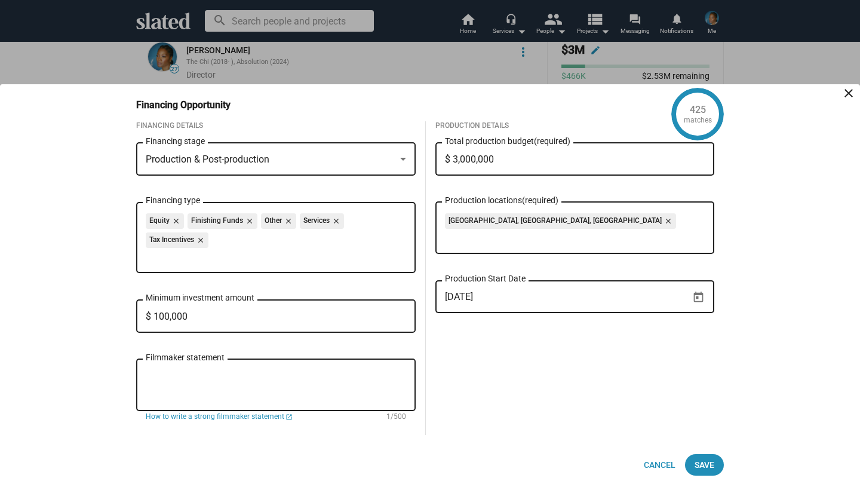
click at [391, 417] on mat-hint "1/500" at bounding box center [396, 417] width 20 height 10
click at [400, 415] on mat-hint "1/500" at bounding box center [396, 417] width 20 height 10
click at [204, 368] on div "Filmmaker statement" at bounding box center [276, 384] width 260 height 54
paste textarea "Lorem: Ipsumdol Sitam Consec Adip Eli Seddoeiu tempori Utlabor, e doloremagn Al…"
type textarea "Lorem: Ipsumdol Sitam Consec Adip Eli Seddoeiu tempori Utlabor, e doloremagn Al…"
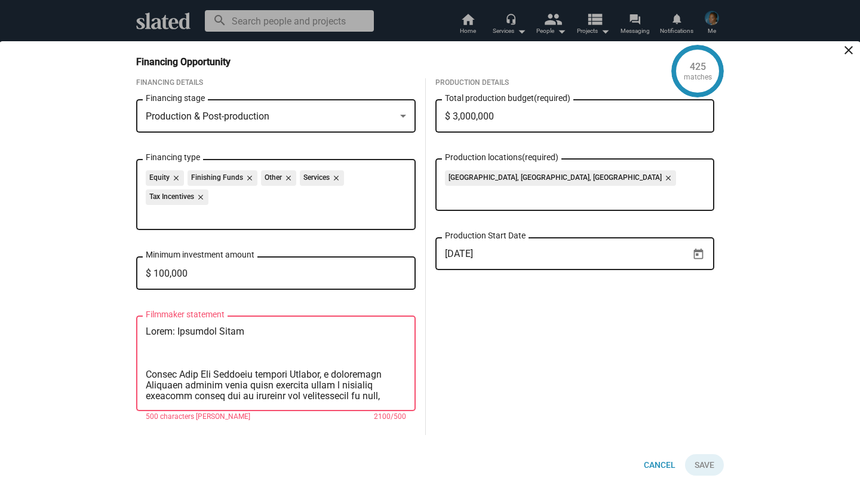
drag, startPoint x: 297, startPoint y: 375, endPoint x: 149, endPoint y: 285, distance: 172.9
click at [149, 285] on div "Financing Details Production & Post-production Financing stage Equity close Fin…" at bounding box center [275, 256] width 279 height 357
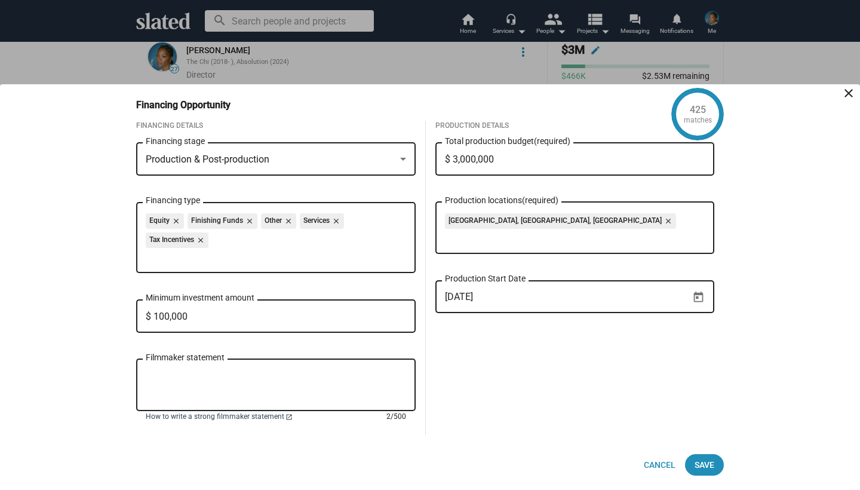
click at [202, 416] on span "How to write a strong filmmaker statement" at bounding box center [215, 417] width 139 height 10
click at [240, 373] on textarea "Filmmaker statement" at bounding box center [276, 385] width 260 height 32
paste textarea "Scenes From Our Marriage is a contemporary romantic drama following [PERSON_NAM…"
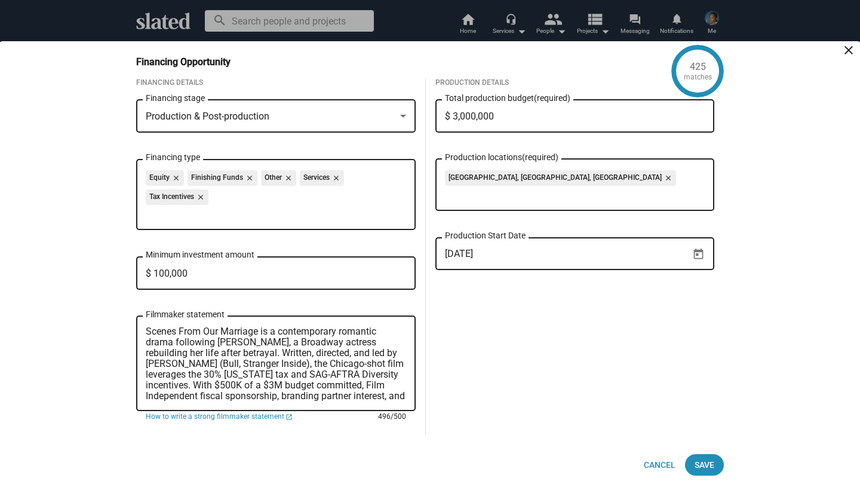
click at [149, 364] on textarea "Scenes From Our Marriage is a contemporary romantic drama following [PERSON_NAM…" at bounding box center [276, 363] width 260 height 75
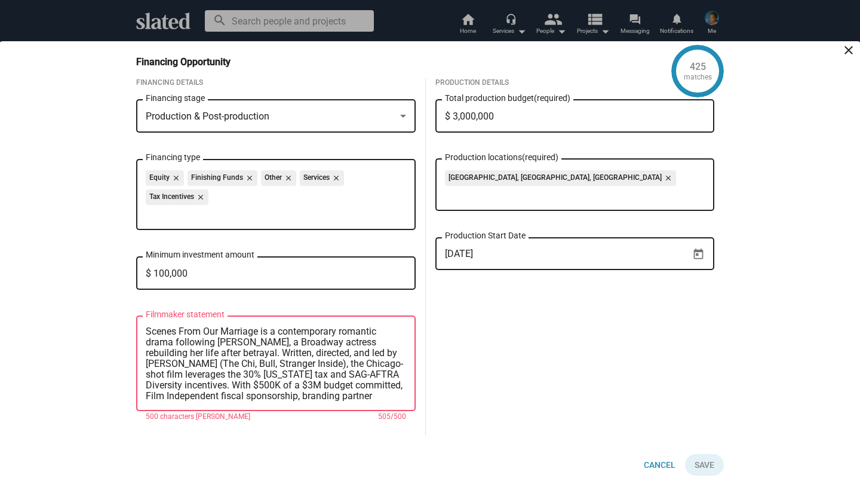
click at [269, 366] on textarea "Scenes From Our Marriage is a contemporary romantic drama following [PERSON_NAM…" at bounding box center [276, 363] width 260 height 75
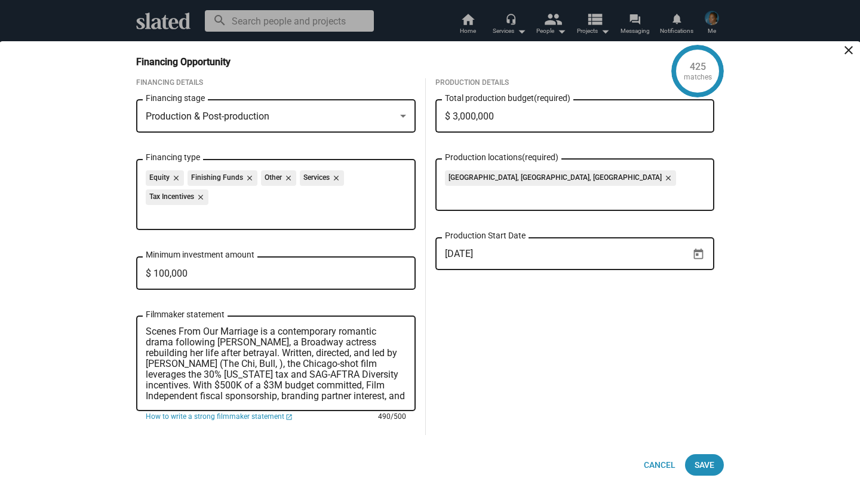
click at [186, 364] on textarea "Scenes From Our Marriage is a contemporary romantic drama following [PERSON_NAM…" at bounding box center [276, 363] width 260 height 75
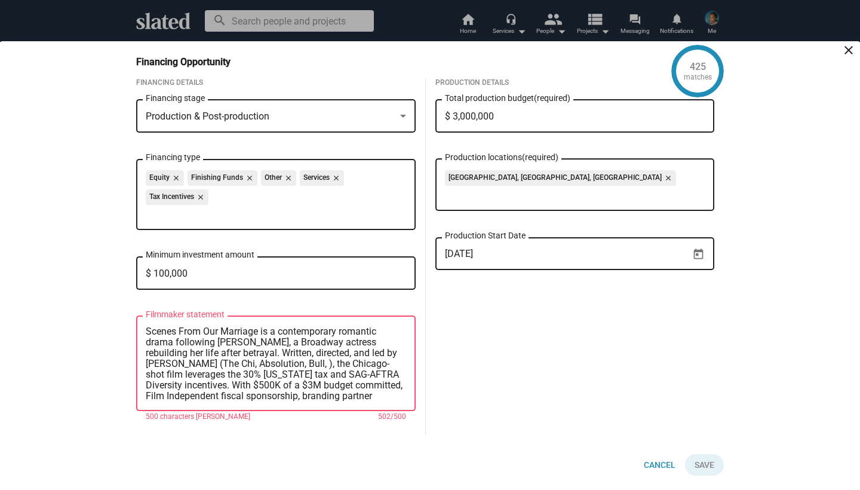
click at [253, 367] on textarea "Scenes From Our Marriage is a contemporary romantic drama following [PERSON_NAM…" at bounding box center [276, 363] width 260 height 75
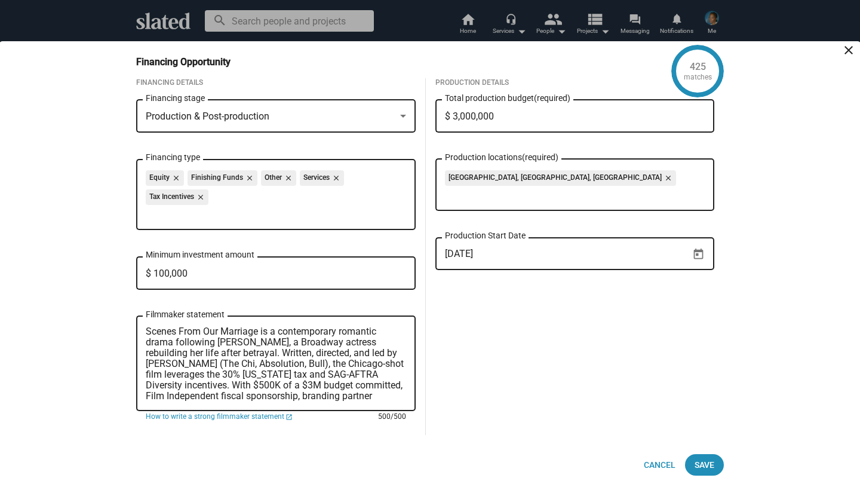
click at [377, 385] on textarea "Scenes From Our Marriage is a contemporary romantic drama following [PERSON_NAM…" at bounding box center [276, 363] width 260 height 75
drag, startPoint x: 398, startPoint y: 394, endPoint x: 395, endPoint y: 401, distance: 8.3
click at [395, 401] on textarea "Scenes From Our Marriage is a contemporary romantic drama following [PERSON_NAM…" at bounding box center [276, 363] width 260 height 75
click at [331, 383] on textarea "Scenes From Our Marriage is a contemporary romantic drama following [PERSON_NAM…" at bounding box center [276, 363] width 260 height 75
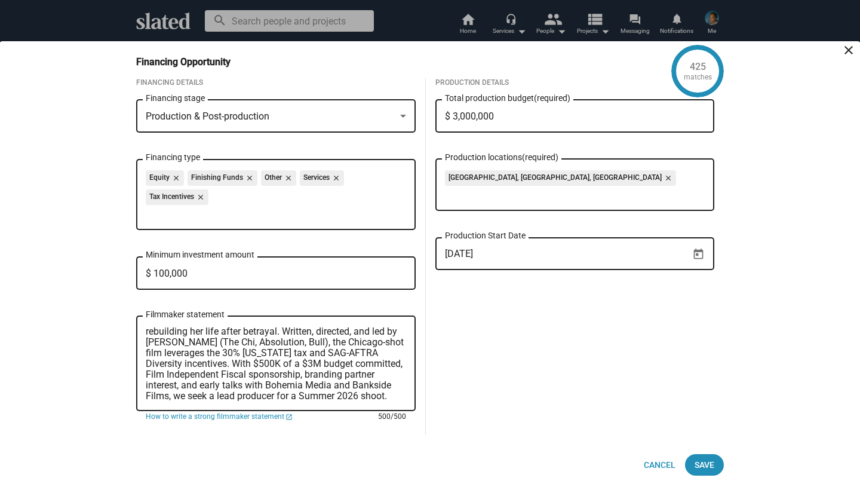
drag, startPoint x: 341, startPoint y: 385, endPoint x: 356, endPoint y: 385, distance: 14.9
click at [356, 386] on textarea "Scenes From Our Marriage is a contemporary romantic drama following [PERSON_NAM…" at bounding box center [276, 363] width 260 height 75
click at [351, 383] on textarea "Scenes From Our Marriage is a contemporary romantic drama following [PERSON_NAM…" at bounding box center [276, 363] width 260 height 75
click at [321, 364] on textarea "Scenes From Our Marriage is a contemporary romantic drama following [PERSON_NAM…" at bounding box center [276, 363] width 260 height 75
click at [298, 349] on textarea "Scenes From Our Marriage is a contemporary romantic drama following [PERSON_NAM…" at bounding box center [276, 363] width 260 height 75
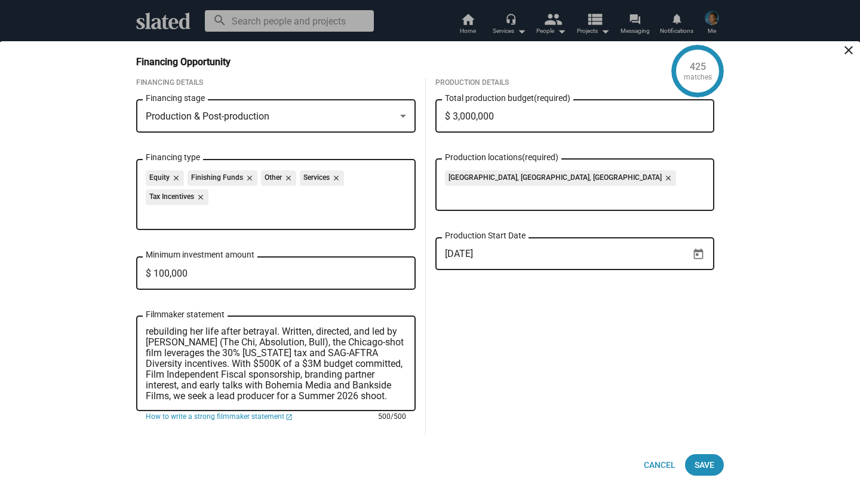
click at [298, 348] on textarea "Scenes From Our Marriage is a contemporary romantic drama following [PERSON_NAM…" at bounding box center [276, 363] width 260 height 75
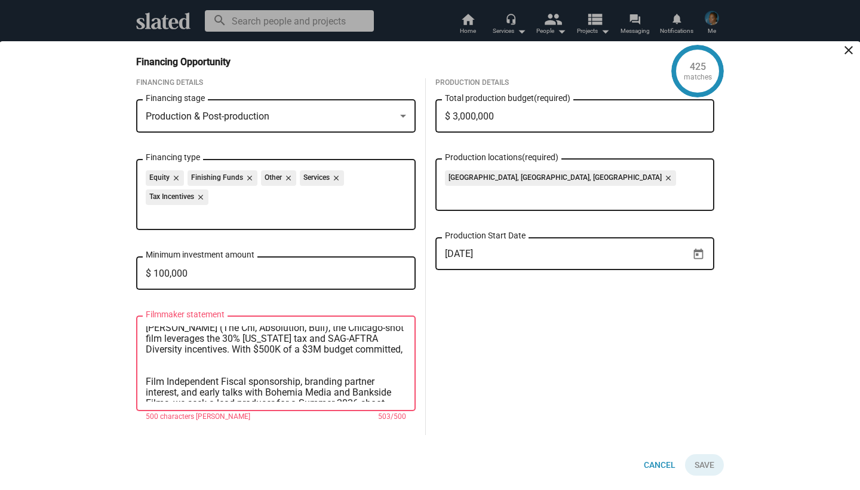
click at [317, 351] on textarea "Scenes From Our Marriage is a contemporary romantic drama following [PERSON_NAM…" at bounding box center [276, 363] width 260 height 75
paste textarea "’ve had early conversations with Bohemia Media for UK distribution and Bankside…"
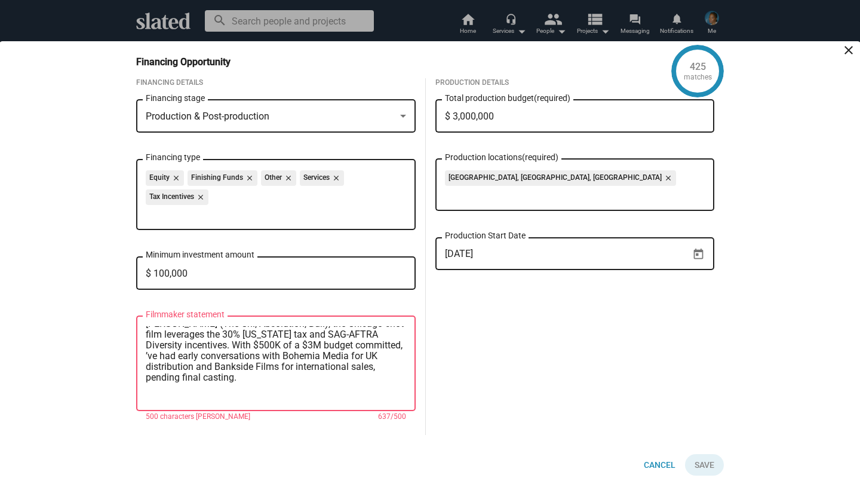
scroll to position [48, 0]
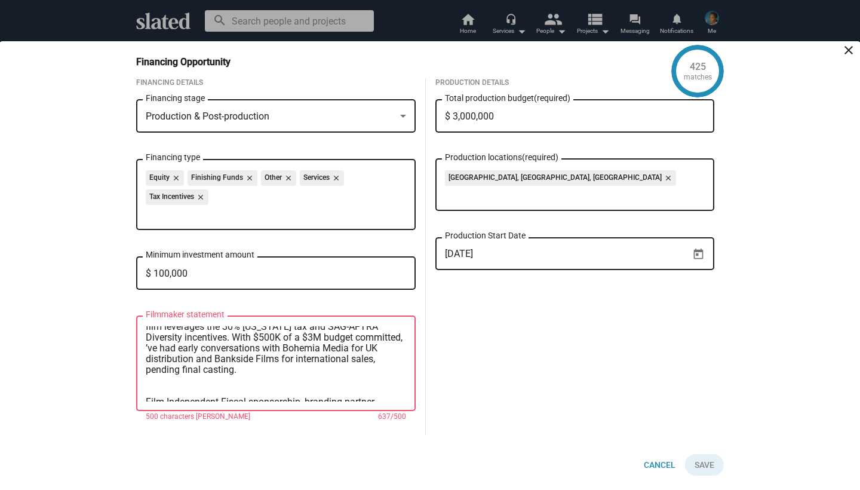
drag, startPoint x: 318, startPoint y: 378, endPoint x: 317, endPoint y: 392, distance: 13.8
click at [317, 392] on textarea "Scenes From Our Marriage is a contemporary romantic drama following [PERSON_NAM…" at bounding box center [276, 363] width 260 height 75
click at [343, 360] on textarea "Scenes From Our Marriage is a contemporary romantic drama following [PERSON_NAM…" at bounding box center [276, 363] width 260 height 75
drag, startPoint x: 398, startPoint y: 361, endPoint x: 296, endPoint y: 338, distance: 104.7
click at [296, 338] on textarea "Scenes From Our Marriage is a contemporary romantic drama following [PERSON_NAM…" at bounding box center [276, 363] width 260 height 75
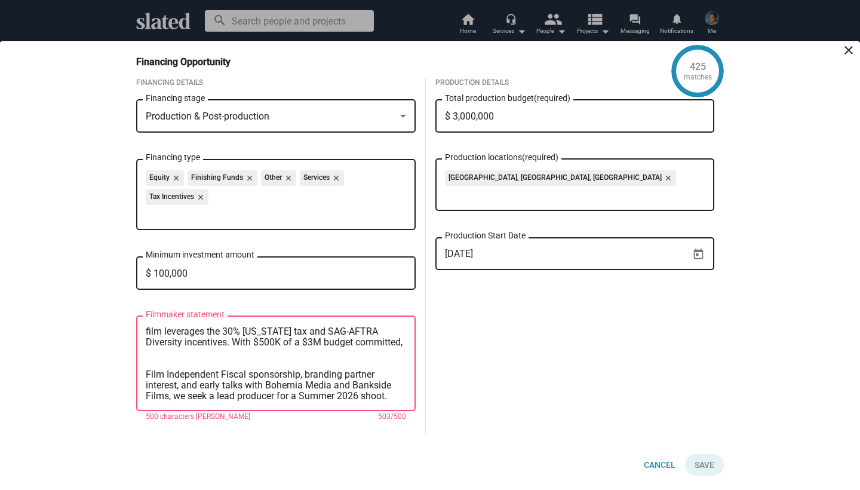
click at [163, 356] on textarea "Scenes From Our Marriage is a contemporary romantic drama following [PERSON_NAM…" at bounding box center [276, 363] width 260 height 75
click at [182, 371] on textarea "Scenes From Our Marriage is a contemporary romantic drama following [PERSON_NAM…" at bounding box center [276, 363] width 260 height 75
paste textarea "’ve had early conversations with Bohemia Media for UK distribution and Bankside…"
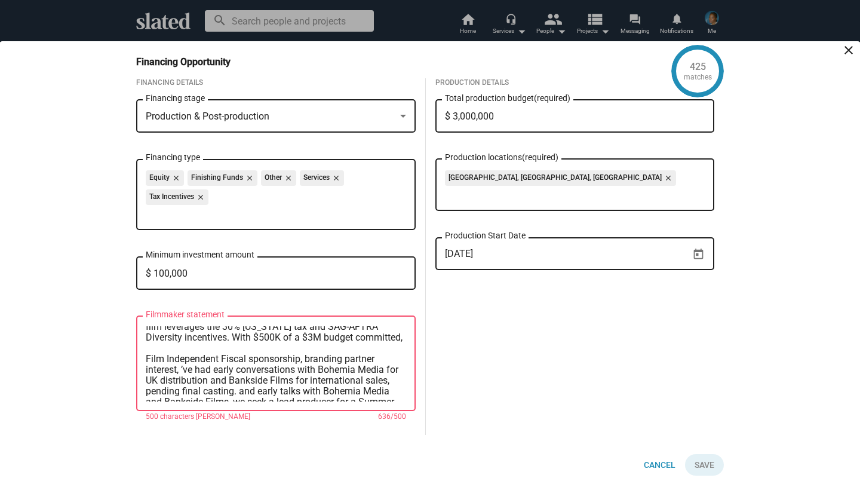
click at [179, 369] on textarea "Scenes From Our Marriage is a contemporary romantic drama following [PERSON_NAM…" at bounding box center [276, 363] width 260 height 75
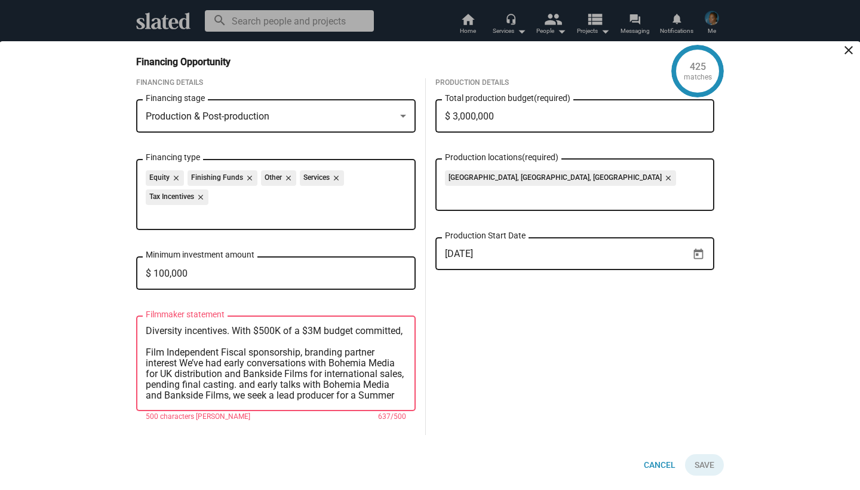
drag, startPoint x: 400, startPoint y: 388, endPoint x: 400, endPoint y: 401, distance: 13.7
click at [400, 401] on textarea "Scenes From Our Marriage is a contemporary romantic drama following [PERSON_NAM…" at bounding box center [276, 363] width 260 height 75
click at [394, 389] on textarea "Scenes From Our Marriage is a contemporary romantic drama following [PERSON_NAM…" at bounding box center [276, 363] width 260 height 75
drag, startPoint x: 388, startPoint y: 381, endPoint x: 389, endPoint y: 395, distance: 13.8
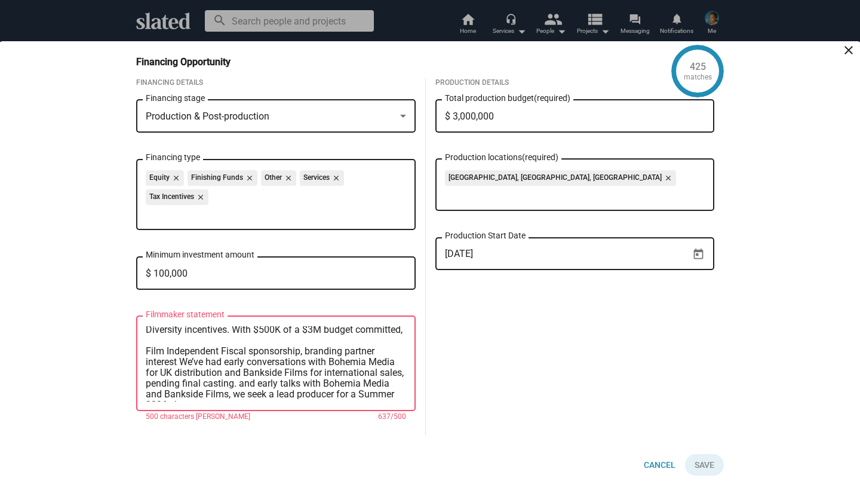
click at [388, 398] on textarea "Scenes From Our Marriage is a contemporary romantic drama following [PERSON_NAM…" at bounding box center [276, 363] width 260 height 75
drag, startPoint x: 391, startPoint y: 373, endPoint x: 447, endPoint y: 376, distance: 56.8
click at [452, 375] on div "Financing Details Production & Post-production Financing stage Equity close Fin…" at bounding box center [425, 266] width 597 height 376
click at [383, 376] on textarea "Scenes From Our Marriage is a contemporary romantic drama following [PERSON_NAM…" at bounding box center [276, 363] width 260 height 75
click at [390, 373] on textarea "Scenes From Our Marriage is a contemporary romantic drama following [PERSON_NAM…" at bounding box center [276, 363] width 260 height 75
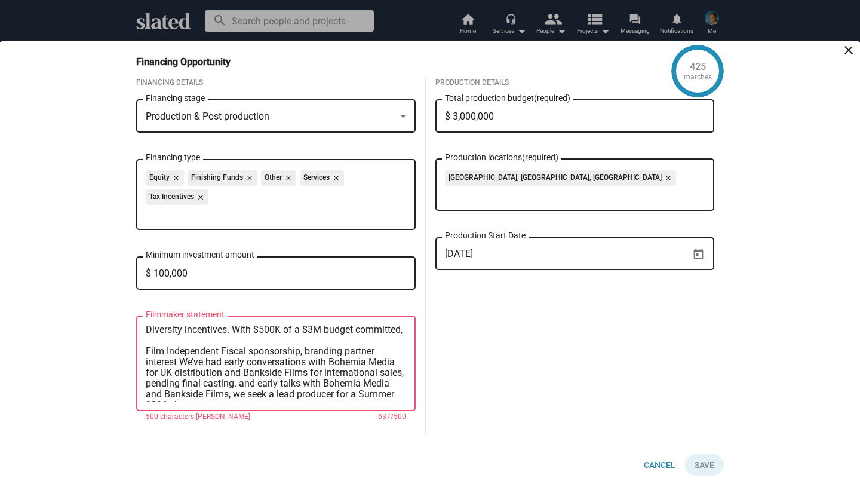
drag, startPoint x: 238, startPoint y: 384, endPoint x: 231, endPoint y: 398, distance: 15.5
click at [231, 398] on textarea "Scenes From Our Marriage is a contemporary romantic drama following [PERSON_NAM…" at bounding box center [276, 363] width 260 height 75
click at [347, 340] on textarea "Scenes From Our Marriage is a contemporary romantic drama following [PERSON_NAM…" at bounding box center [276, 363] width 260 height 75
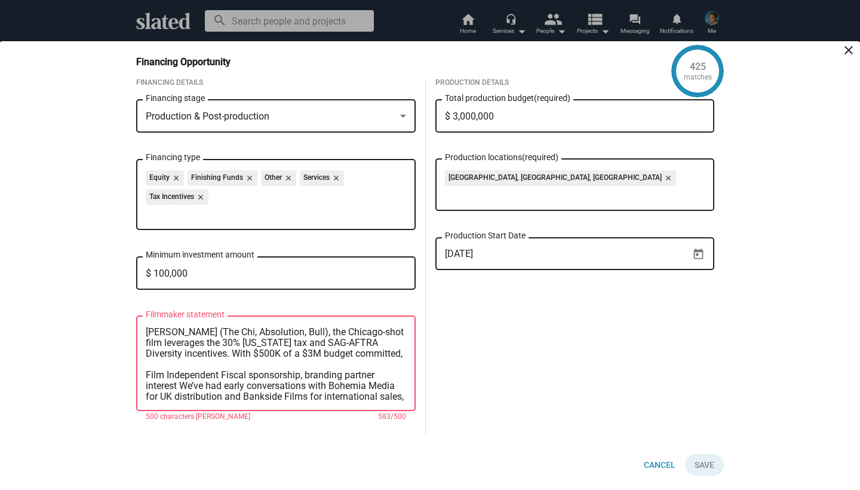
scroll to position [21, 0]
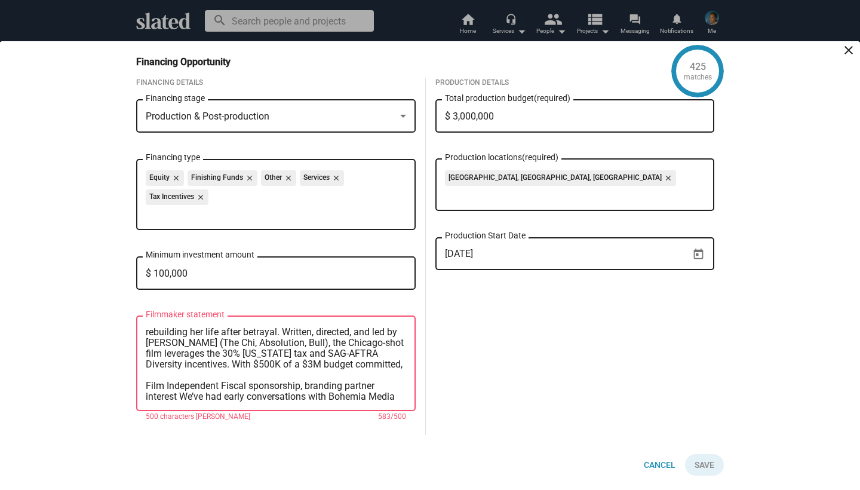
click at [298, 367] on textarea "Scenes From Our Marriage is a contemporary romantic drama following [PERSON_NAM…" at bounding box center [276, 363] width 260 height 75
paste textarea "We are seeking a lead producer to help finalize packaging and secure the remain…"
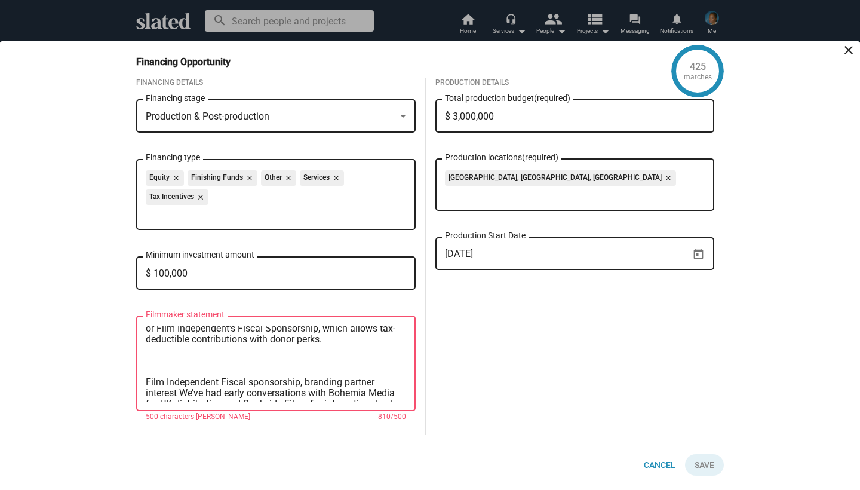
scroll to position [102, 0]
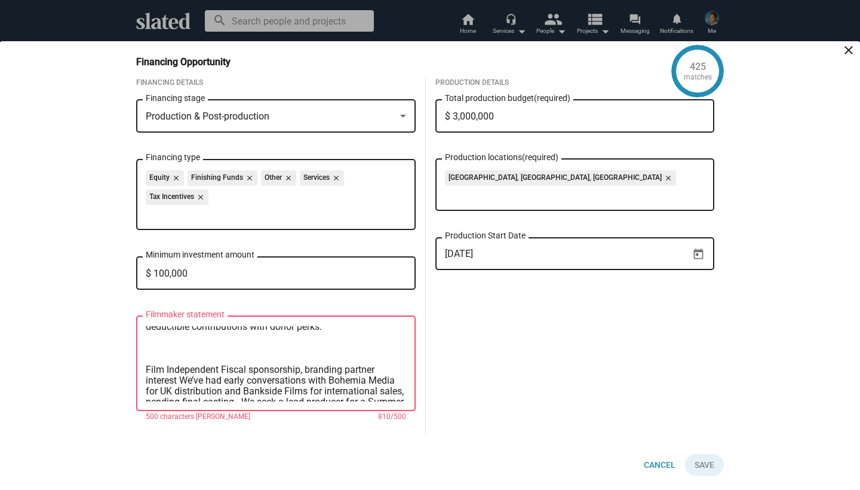
drag, startPoint x: 394, startPoint y: 354, endPoint x: 370, endPoint y: 400, distance: 51.5
click at [370, 400] on textarea "Scenes From Our Marriage is a contemporary romantic drama following [PERSON_NAM…" at bounding box center [276, 363] width 260 height 75
click at [355, 351] on textarea "Scenes From Our Marriage is a contemporary romantic drama following [PERSON_NAM…" at bounding box center [276, 363] width 260 height 75
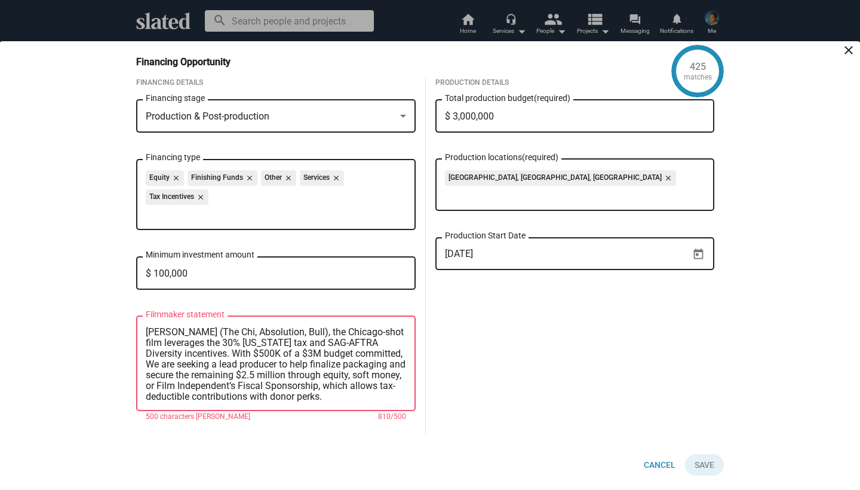
scroll to position [21, 0]
click at [354, 395] on textarea "Scenes From Our Marriage is a contemporary romantic drama following [PERSON_NAM…" at bounding box center [276, 363] width 260 height 75
drag, startPoint x: 402, startPoint y: 348, endPoint x: 401, endPoint y: 357, distance: 9.6
click at [401, 357] on textarea "Scenes From Our Marriage is a contemporary romantic drama following [PERSON_NAM…" at bounding box center [276, 363] width 260 height 75
click at [355, 395] on textarea "Scenes From Our Marriage is a contemporary romantic drama following [PERSON_NAM…" at bounding box center [276, 363] width 260 height 75
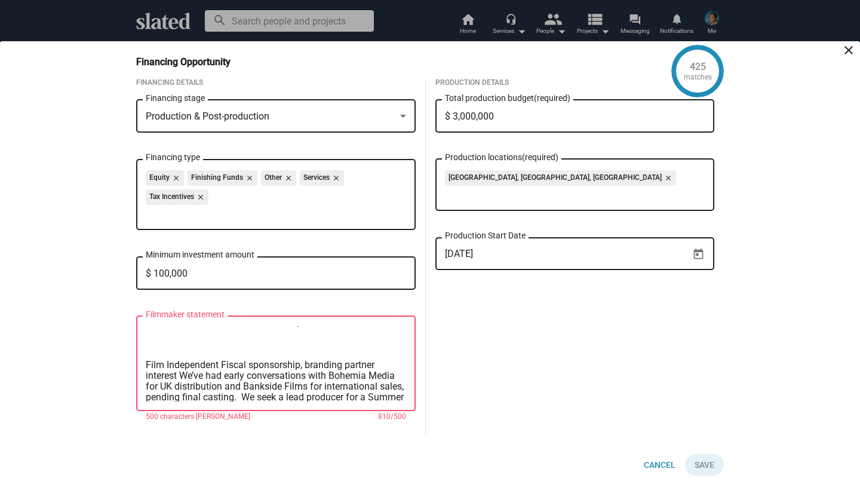
scroll to position [108, 0]
click at [338, 400] on textarea "Scenes From Our Marriage is a contemporary romantic drama following [PERSON_NAM…" at bounding box center [276, 363] width 260 height 75
click at [327, 381] on textarea "Scenes From Our Marriage is a contemporary romantic drama following [PERSON_NAM…" at bounding box center [276, 363] width 260 height 75
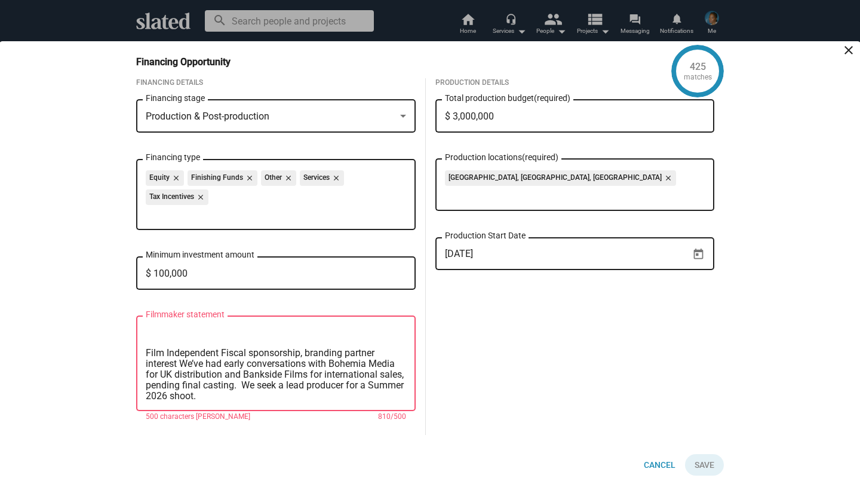
scroll to position [140, 0]
drag, startPoint x: 318, startPoint y: 352, endPoint x: 305, endPoint y: 384, distance: 34.5
click at [305, 384] on textarea "Scenes From Our Marriage is a contemporary romantic drama following [PERSON_NAM…" at bounding box center [276, 363] width 260 height 75
click at [344, 364] on textarea "Scenes From Our Marriage is a contemporary romantic drama following [PERSON_NAM…" at bounding box center [276, 363] width 260 height 75
drag, startPoint x: 344, startPoint y: 364, endPoint x: 145, endPoint y: 330, distance: 201.9
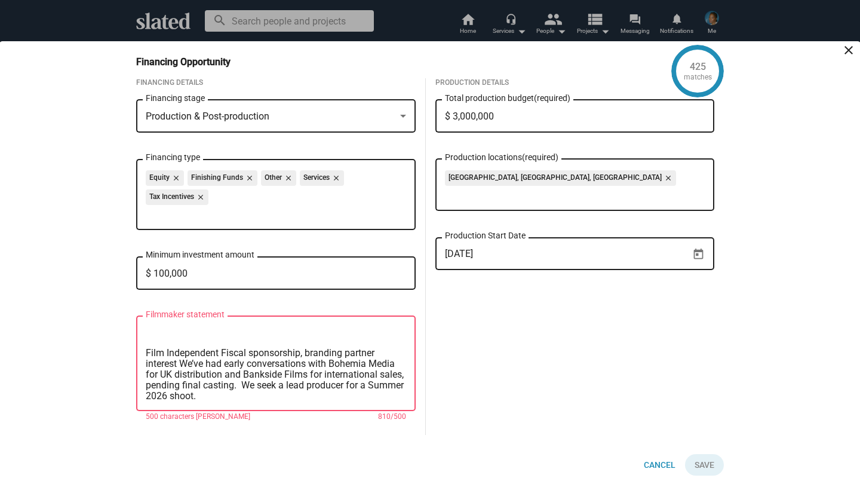
click at [145, 330] on div "Scenes From Our Marriage is a contemporary romantic drama following [PERSON_NAM…" at bounding box center [275, 362] width 279 height 97
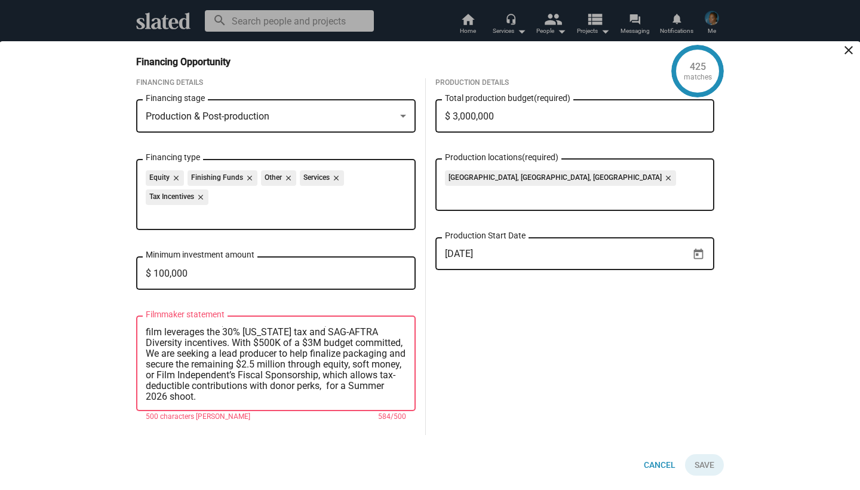
scroll to position [32, 0]
click at [225, 344] on textarea "Scenes From Our Marriage is a contemporary romantic drama following [PERSON_NAM…" at bounding box center [276, 363] width 260 height 75
click at [186, 355] on textarea "Scenes From Our Marriage is a contemporary romantic drama following [PERSON_NAM…" at bounding box center [276, 363] width 260 height 75
click at [259, 355] on textarea "Scenes From Our Marriage is a contemporary romantic drama following [PERSON_NAM…" at bounding box center [276, 363] width 260 height 75
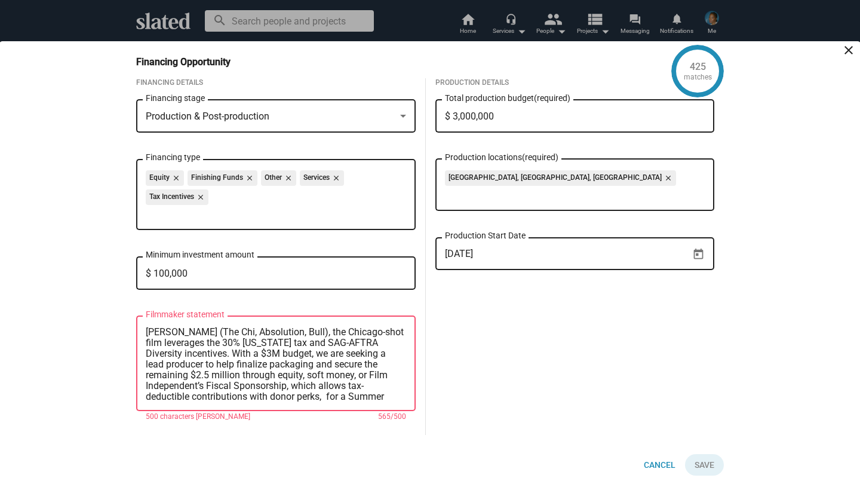
click at [396, 388] on textarea "Scenes From Our Marriage is a contemporary romantic drama following [PERSON_NAM…" at bounding box center [276, 363] width 260 height 75
click at [252, 363] on textarea "Scenes From Our Marriage is a contemporary romantic drama following [PERSON_NAM…" at bounding box center [276, 363] width 260 height 75
click at [396, 395] on textarea "Scenes From Our Marriage is a contemporary romantic drama following [PERSON_NAM…" at bounding box center [276, 363] width 260 height 75
click at [389, 401] on textarea "Scenes From Our Marriage is a contemporary romantic drama following [PERSON_NAM…" at bounding box center [276, 363] width 260 height 75
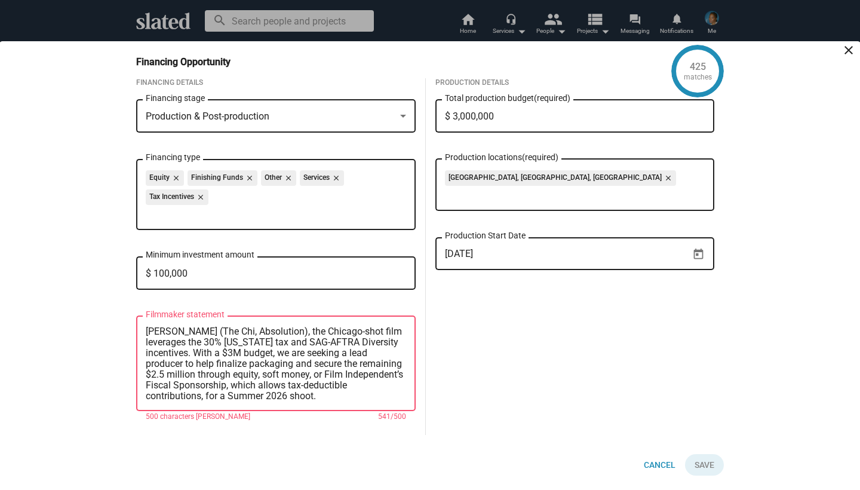
scroll to position [40, 0]
click at [279, 384] on textarea "Scenes From Our Marriage is a contemporary romantic drama following [PERSON_NAM…" at bounding box center [276, 363] width 260 height 75
click at [173, 371] on textarea "Scenes From Our Marriage is a contemporary romantic drama following [PERSON_NAM…" at bounding box center [276, 363] width 260 height 75
drag, startPoint x: 186, startPoint y: 372, endPoint x: 299, endPoint y: 383, distance: 112.8
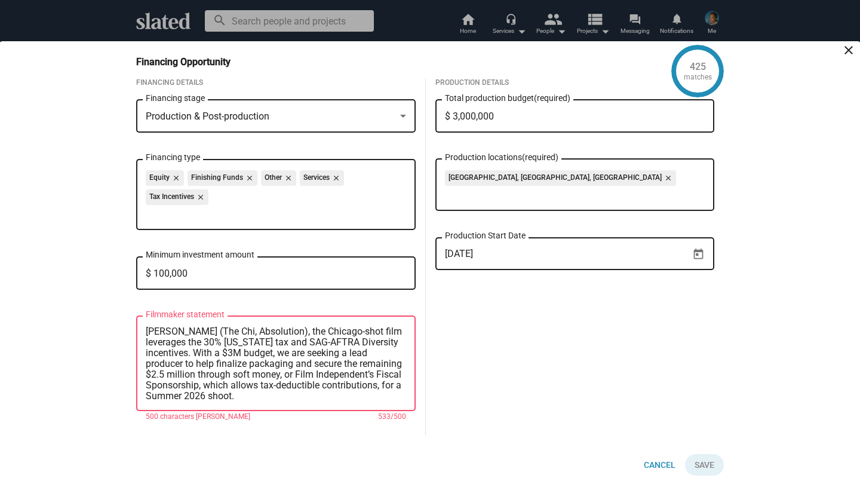
click at [299, 383] on textarea "Scenes From Our Marriage is a contemporary romantic drama following [PERSON_NAM…" at bounding box center [276, 363] width 260 height 75
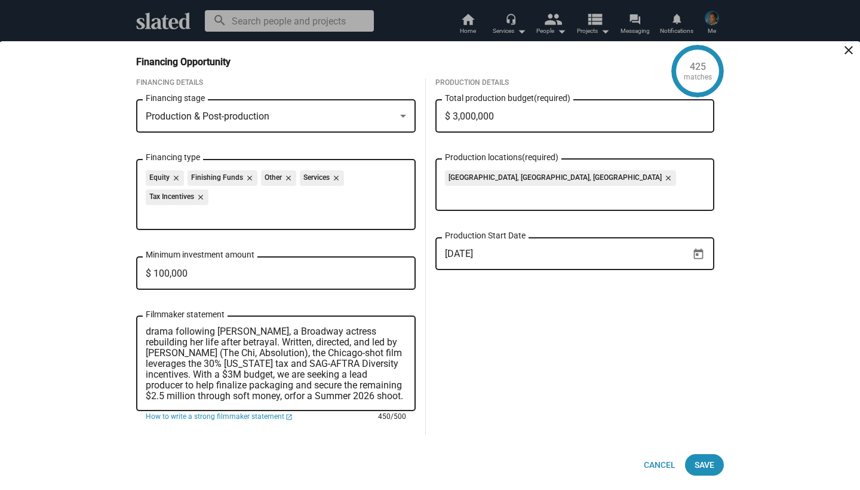
scroll to position [32, 0]
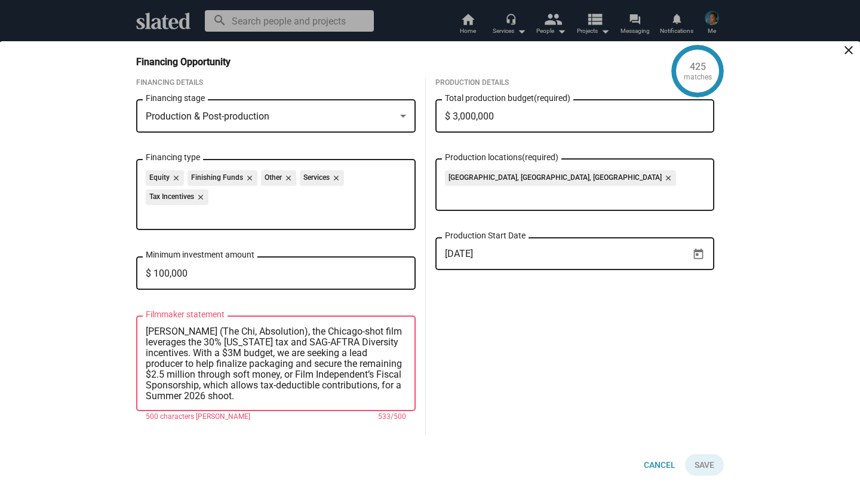
click at [203, 400] on textarea "Scenes From Our Marriage is a contemporary romantic drama following [PERSON_NAM…" at bounding box center [276, 363] width 260 height 75
click at [207, 374] on textarea "Scenes From Our Marriage is a contemporary romantic drama following [PERSON_NAM…" at bounding box center [276, 363] width 260 height 75
click at [178, 376] on textarea "Scenes From Our Marriage is a contemporary romantic drama following [PERSON_NAM…" at bounding box center [276, 363] width 260 height 75
drag, startPoint x: 326, startPoint y: 374, endPoint x: 191, endPoint y: 383, distance: 135.9
click at [191, 383] on textarea "Scenes From Our Marriage is a contemporary romantic drama following [PERSON_NAM…" at bounding box center [276, 363] width 260 height 75
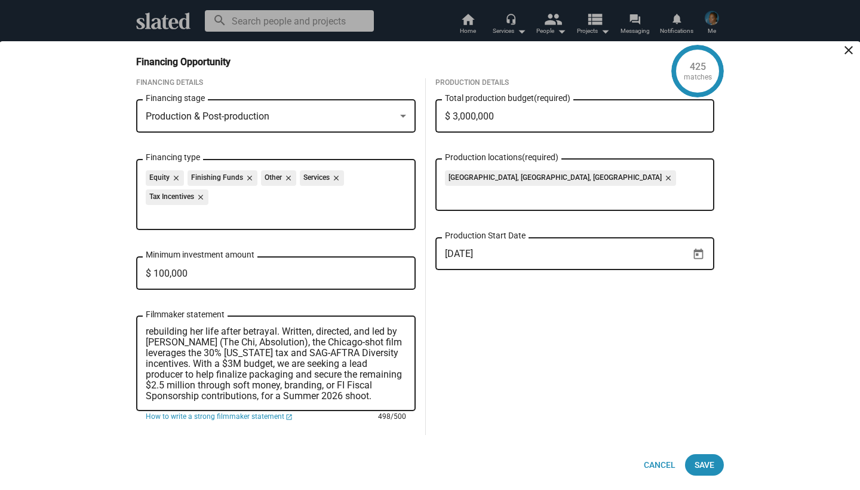
scroll to position [0, 0]
drag, startPoint x: 241, startPoint y: 387, endPoint x: 199, endPoint y: 272, distance: 122.6
click at [199, 272] on div "Financing Details Production & Post-production Financing stage Equity close Fin…" at bounding box center [275, 256] width 279 height 357
type textarea "Scenes From Our Marriage is a contemporary romantic drama following [PERSON_NAM…"
click at [492, 379] on div "Production Details $ 3,000,000 Total production budget (required) [GEOGRAPHIC_D…" at bounding box center [575, 256] width 299 height 357
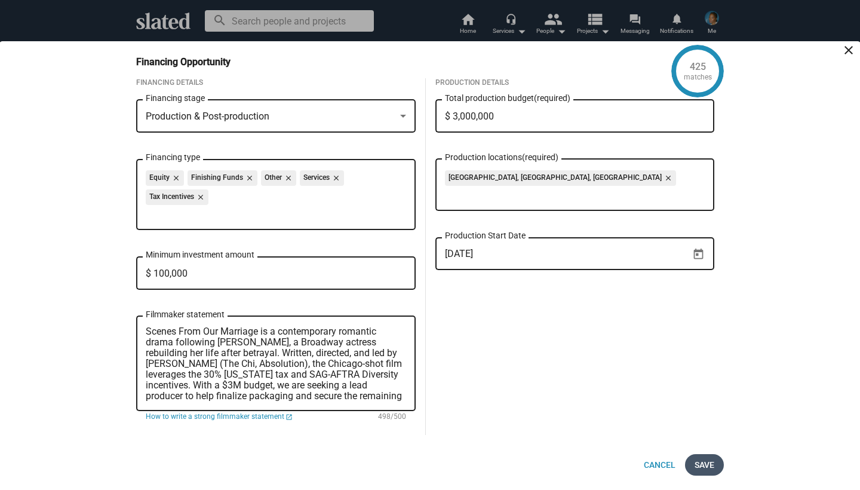
click at [711, 463] on span "Save" at bounding box center [705, 464] width 20 height 21
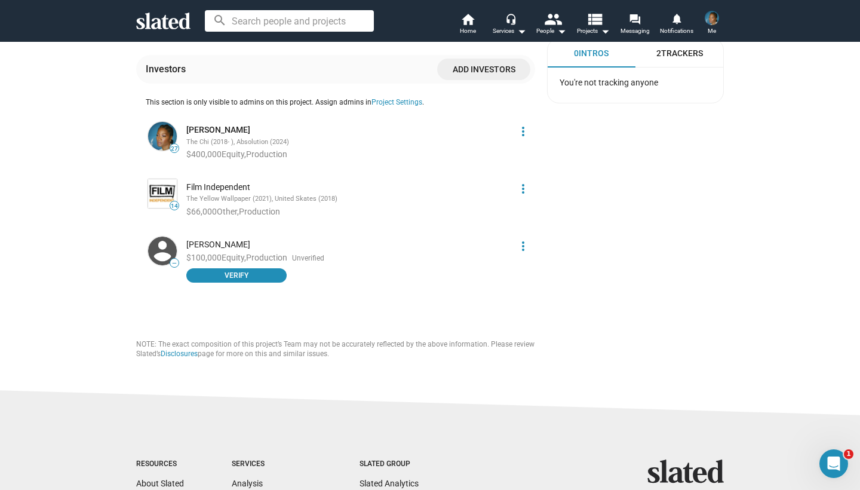
drag, startPoint x: 746, startPoint y: 379, endPoint x: 812, endPoint y: 489, distance: 128.3
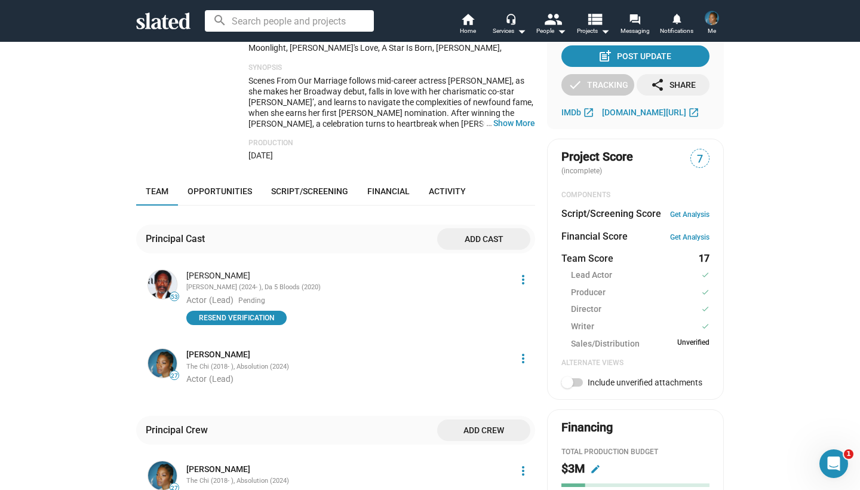
scroll to position [314, 0]
